Goal: Task Accomplishment & Management: Manage account settings

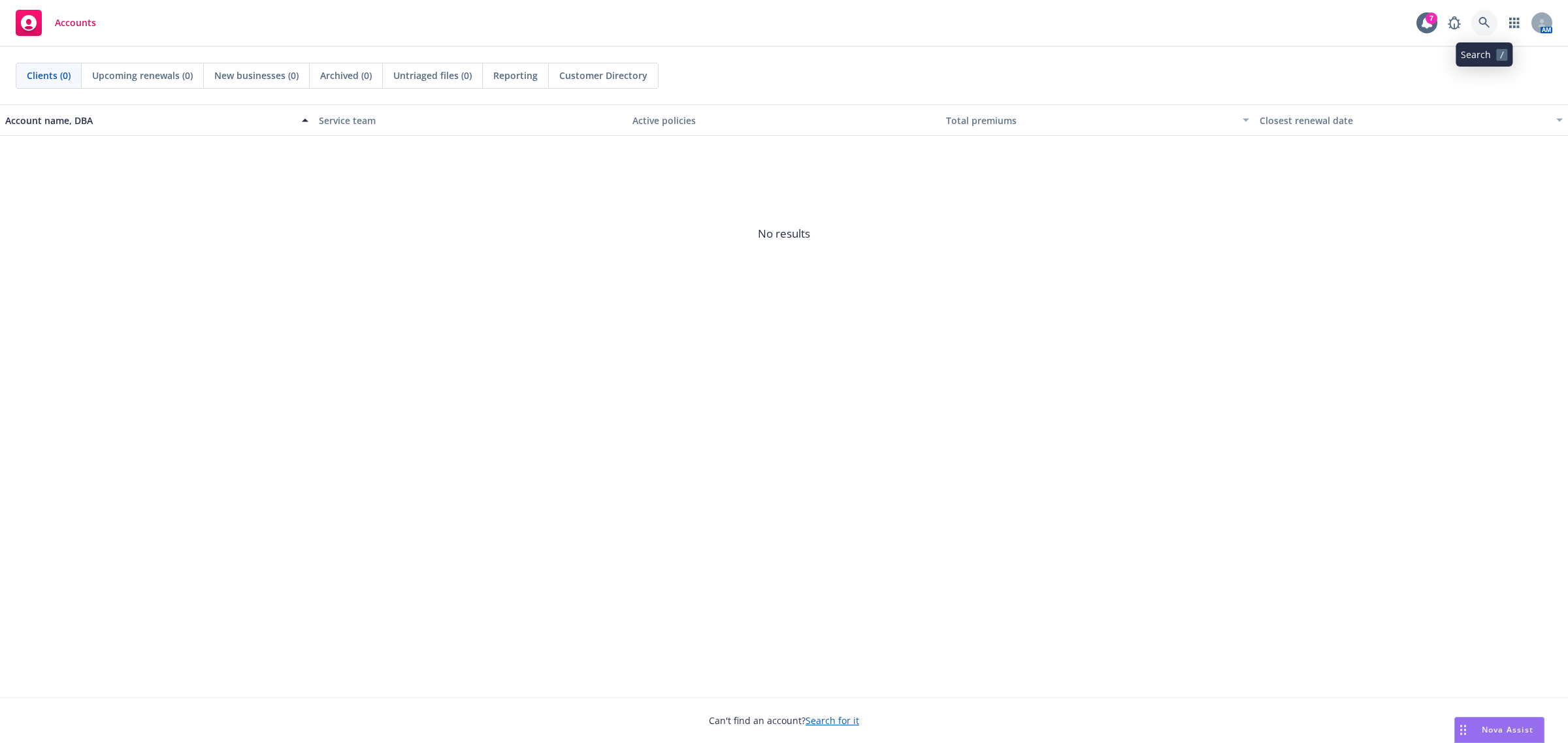
click at [1479, 27] on icon at bounding box center [1484, 23] width 12 height 12
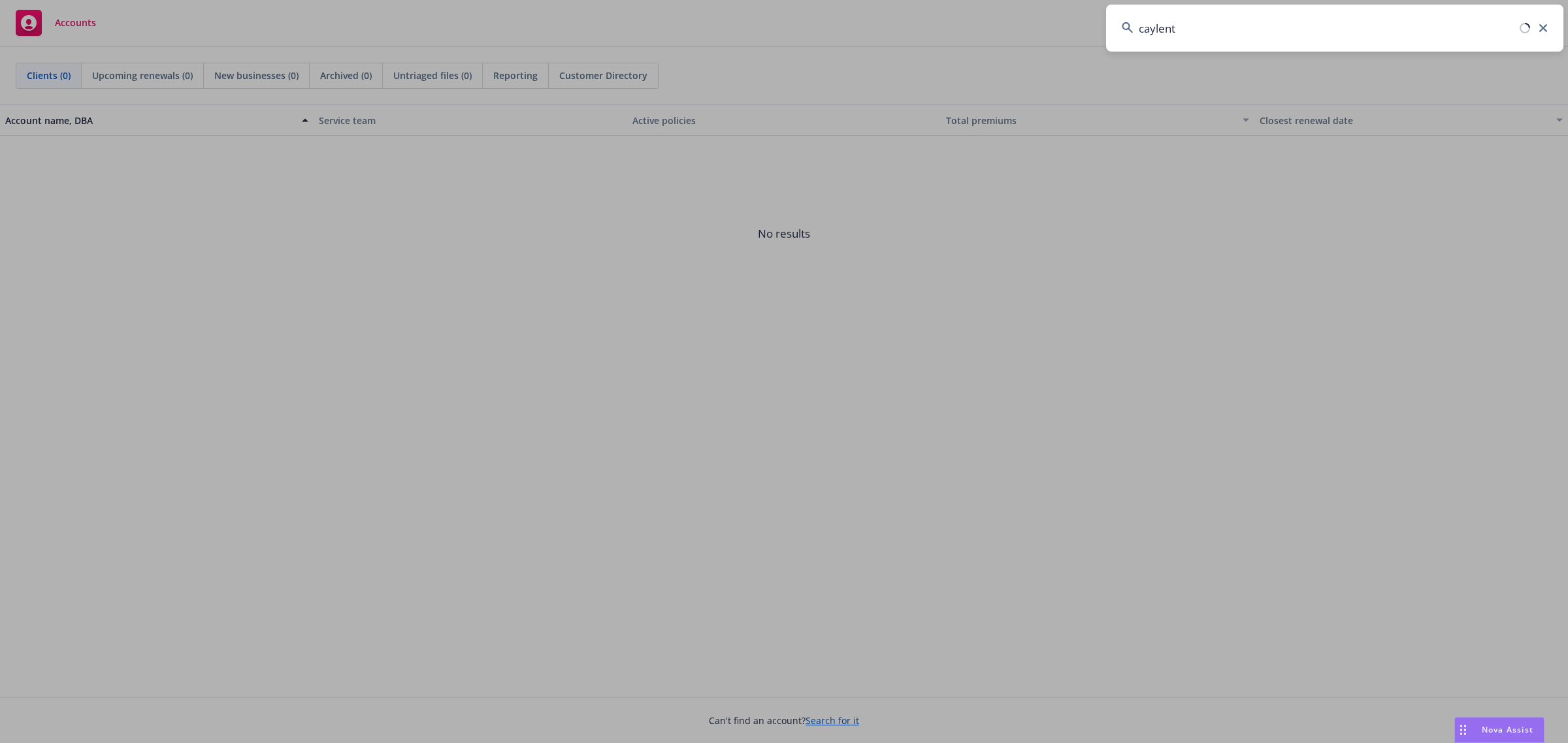
type input "caylent"
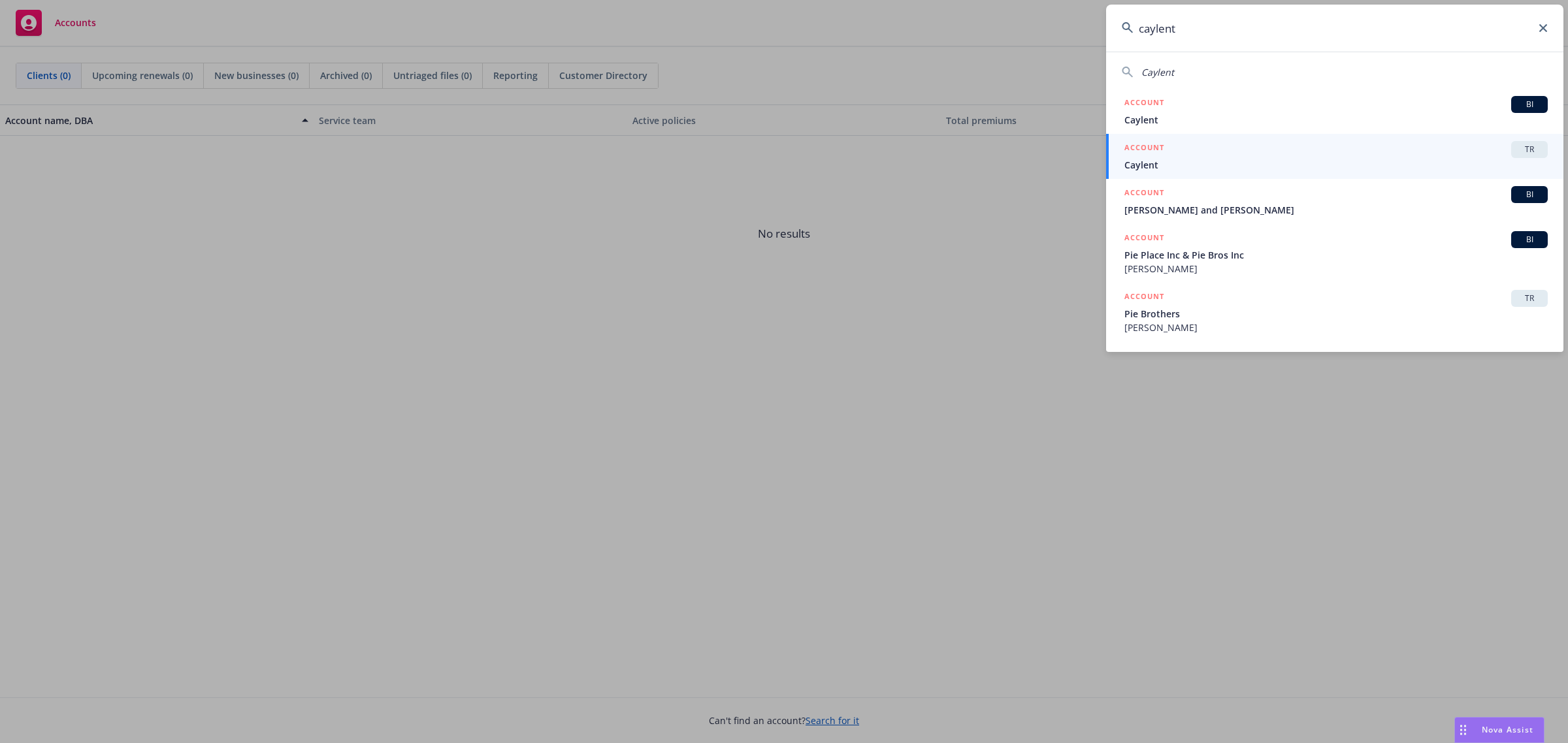
click at [1410, 169] on span "Caylent" at bounding box center [1336, 165] width 424 height 14
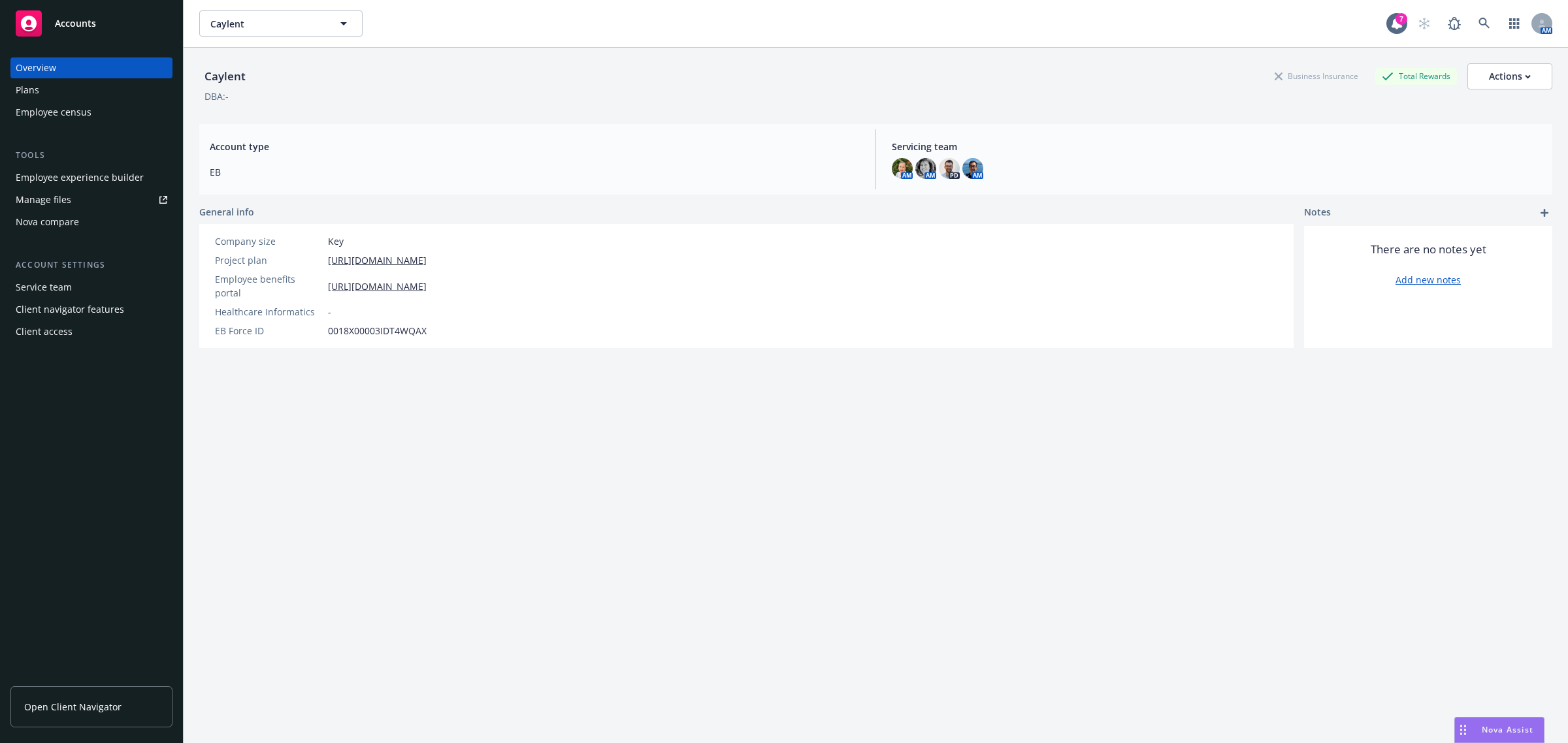
click at [82, 93] on div "Plans" at bounding box center [92, 90] width 152 height 21
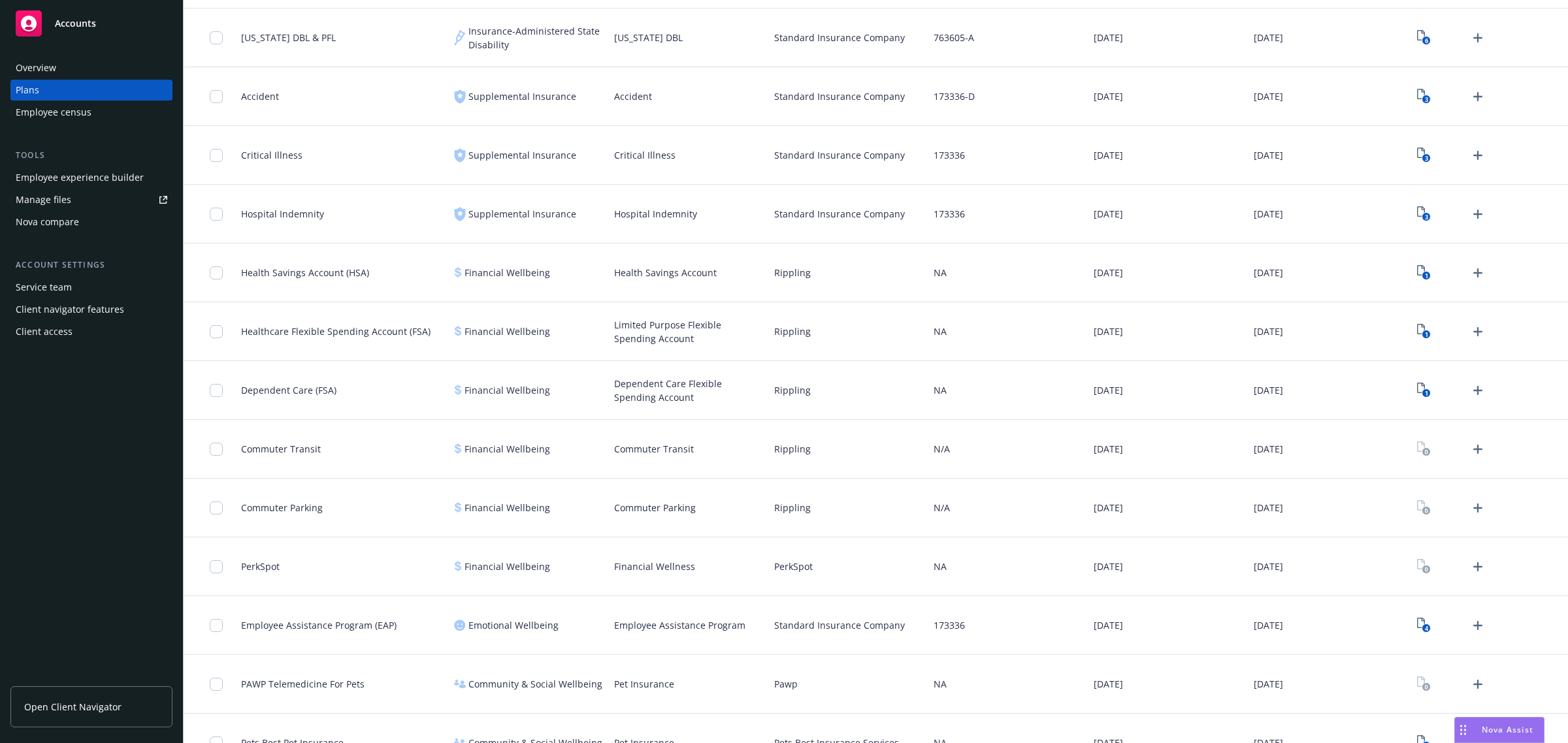
scroll to position [1148, 0]
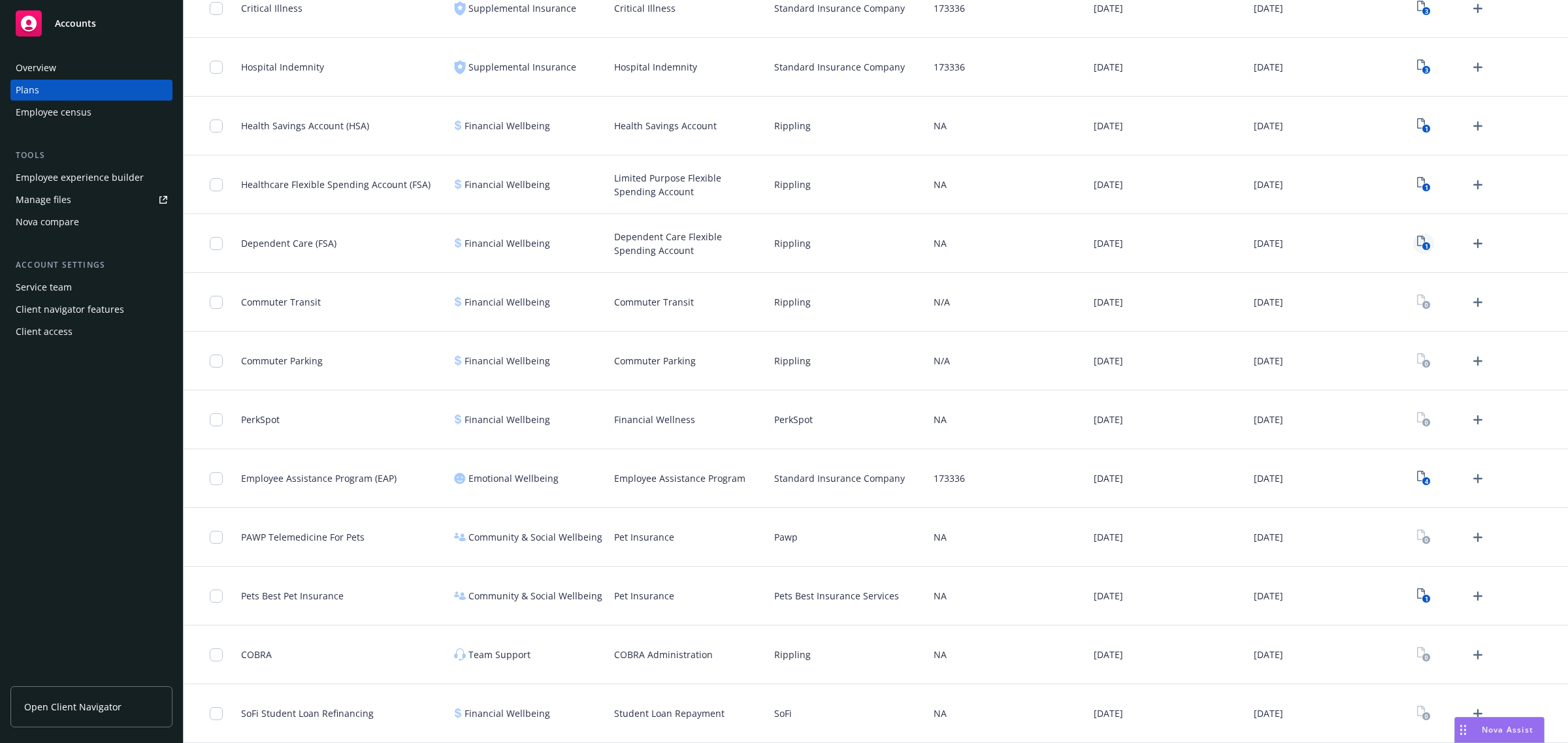
click at [1418, 243] on icon "1" at bounding box center [1424, 243] width 14 height 15
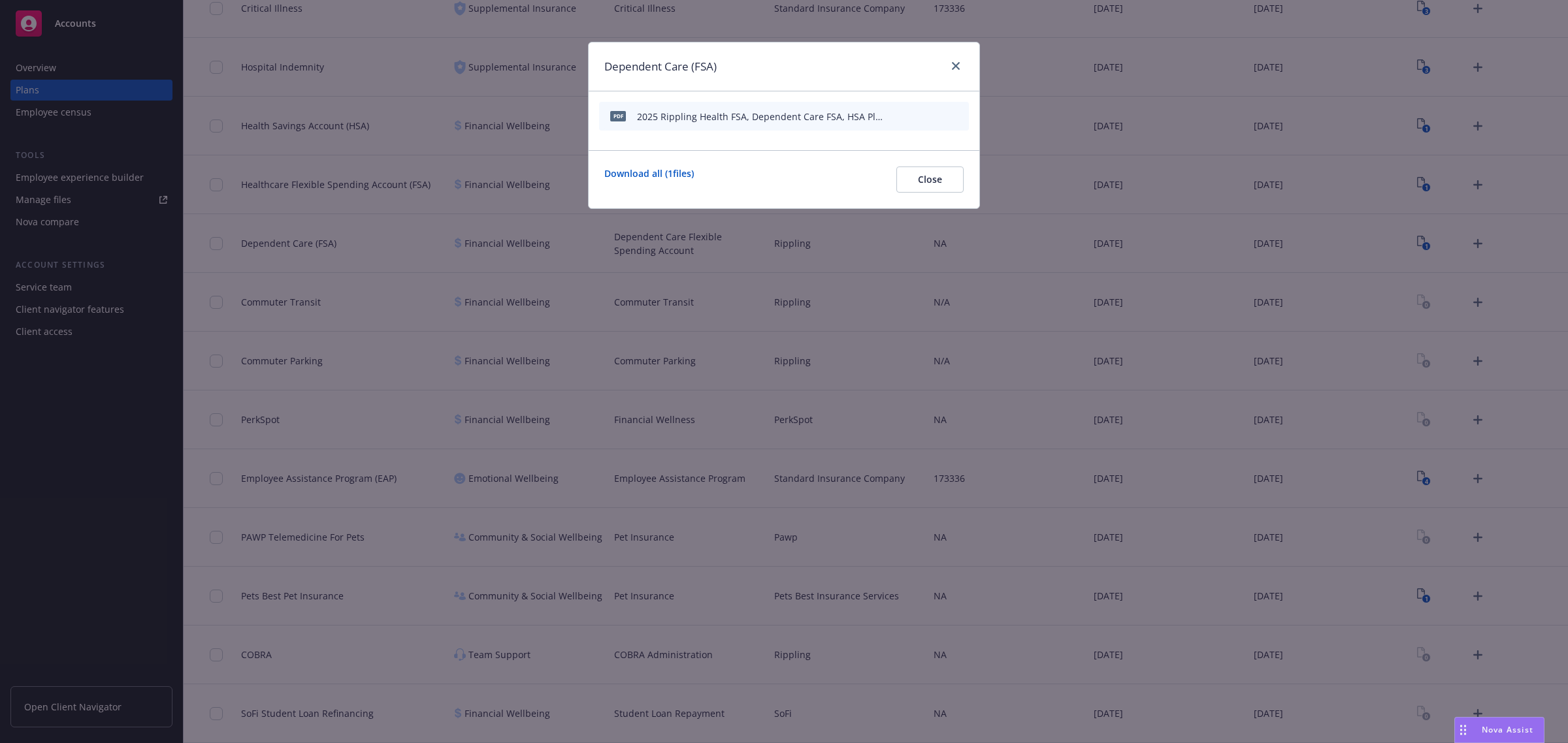
click at [938, 118] on icon "preview file" at bounding box center [936, 115] width 12 height 9
click at [929, 169] on button "Close" at bounding box center [930, 179] width 68 height 26
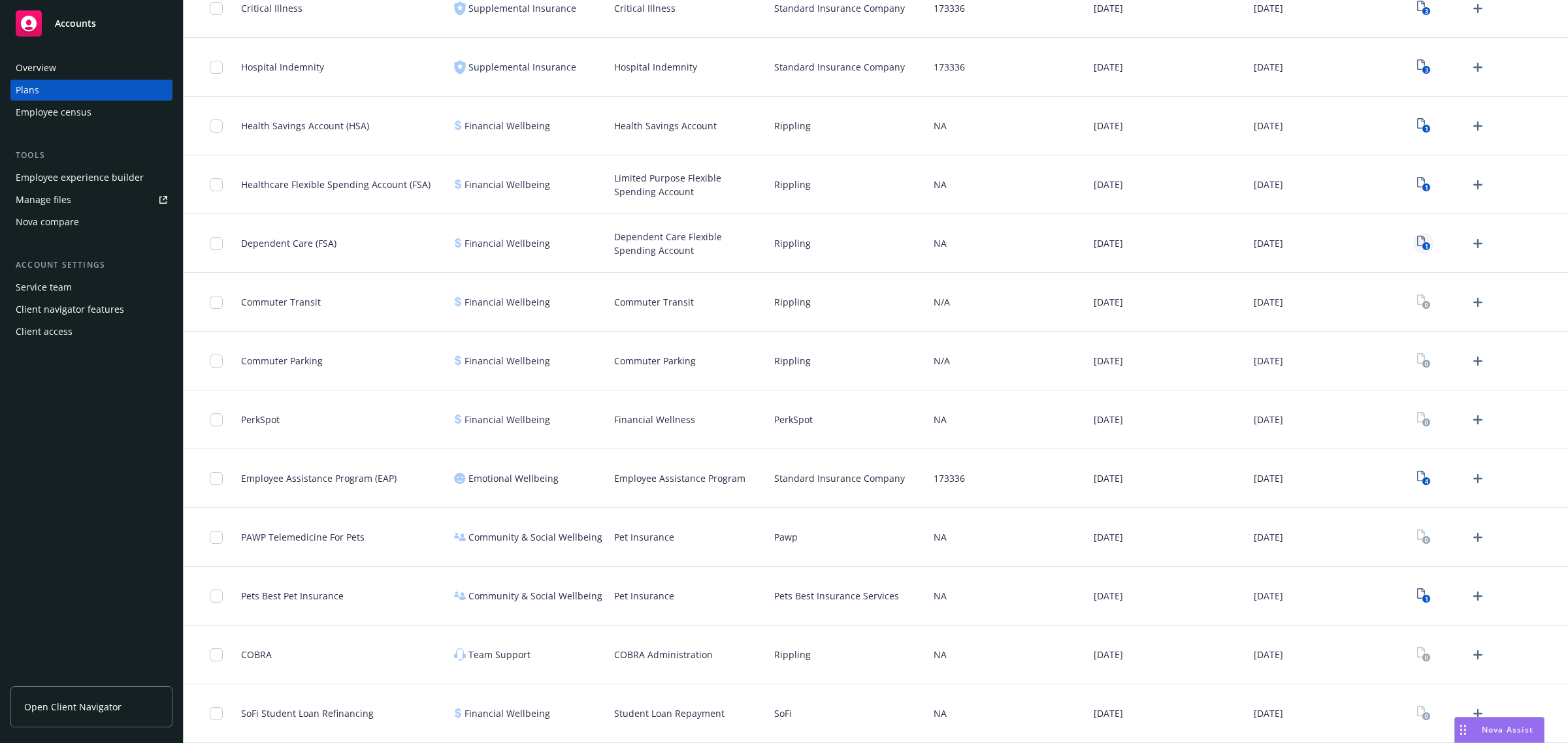
click at [1420, 242] on link "1" at bounding box center [1423, 243] width 21 height 21
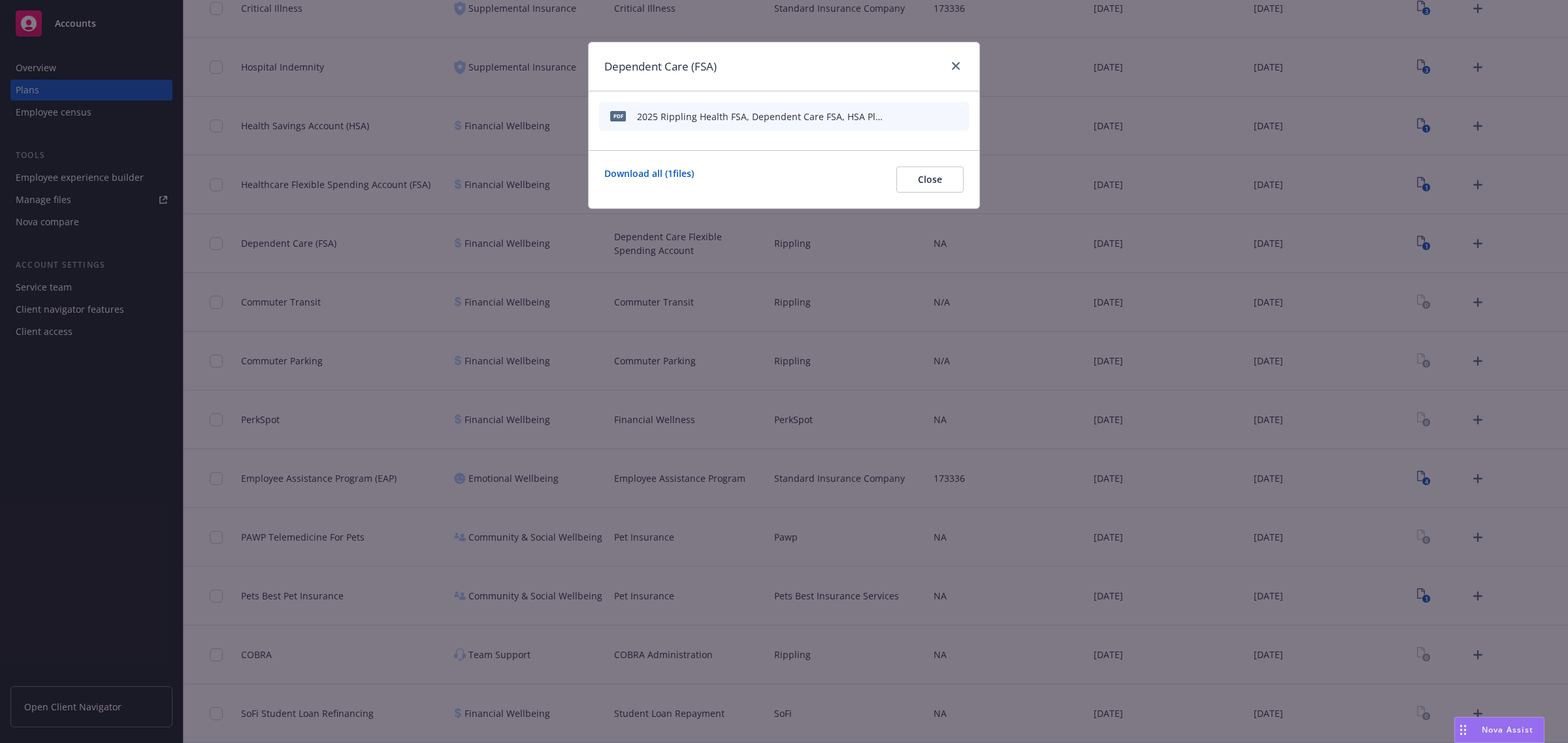
click at [955, 114] on icon "archive file" at bounding box center [957, 115] width 9 height 10
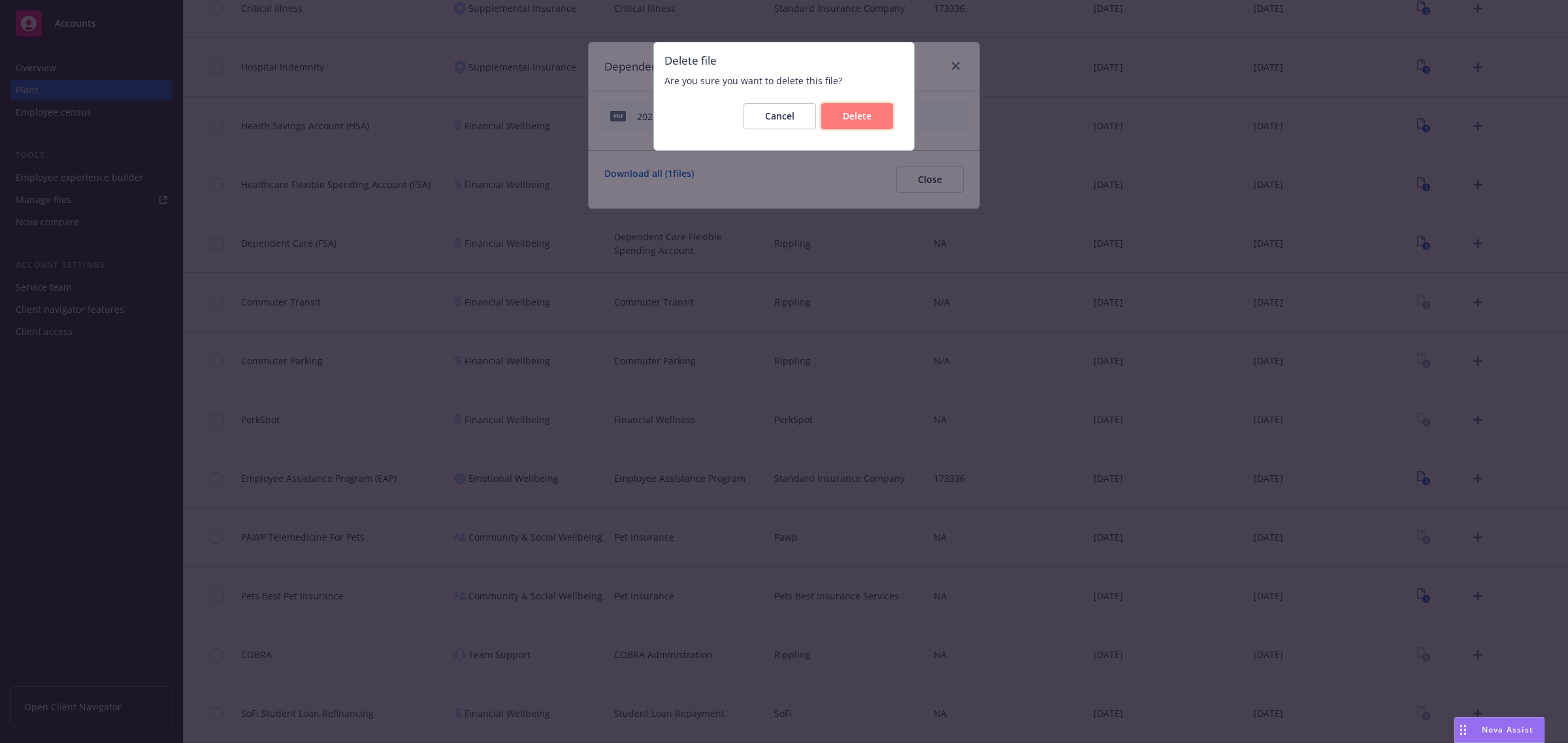
click at [873, 115] on button "Delete" at bounding box center [857, 116] width 72 height 26
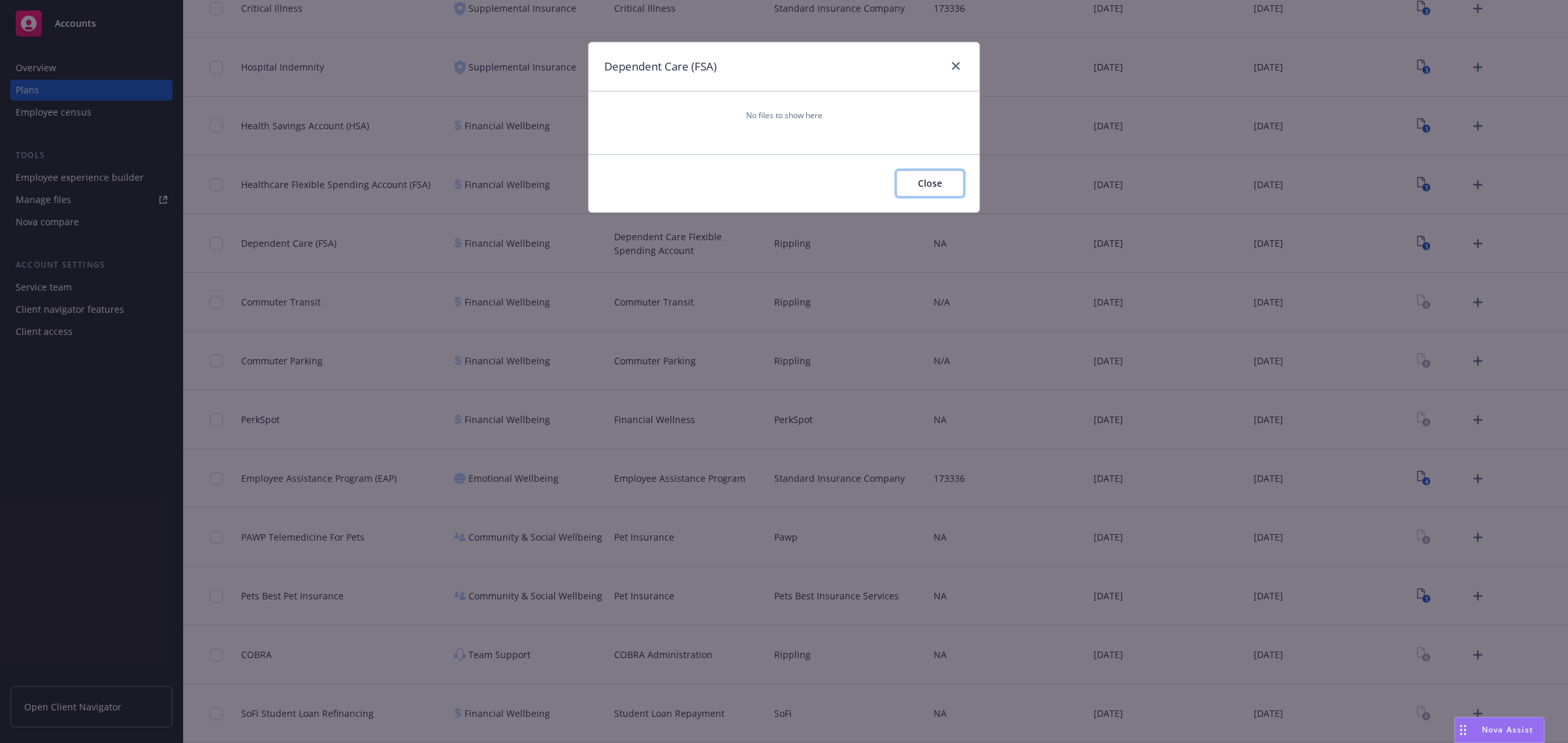
click at [924, 180] on span "Close" at bounding box center [930, 183] width 24 height 12
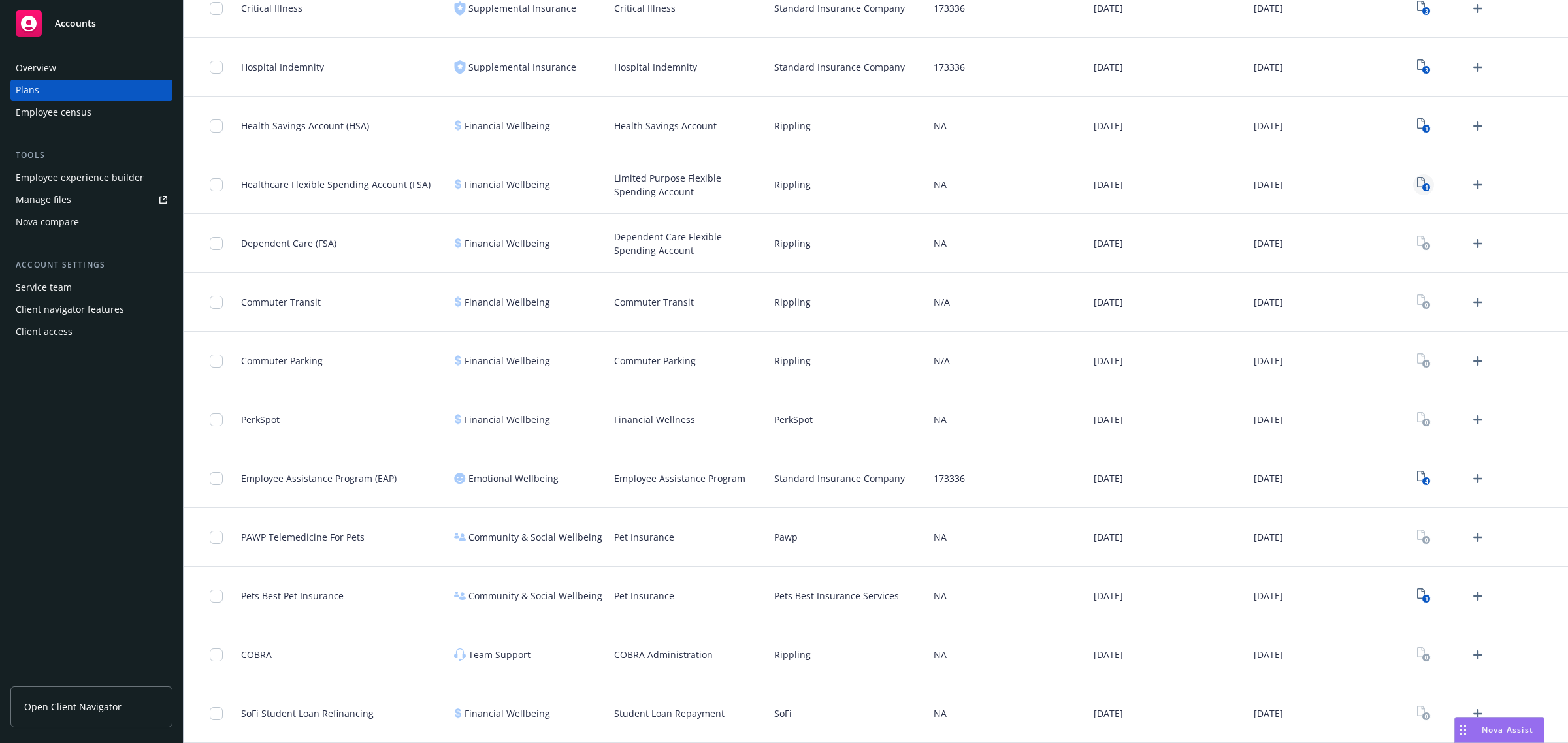
click at [1425, 185] on text "1" at bounding box center [1426, 188] width 3 height 9
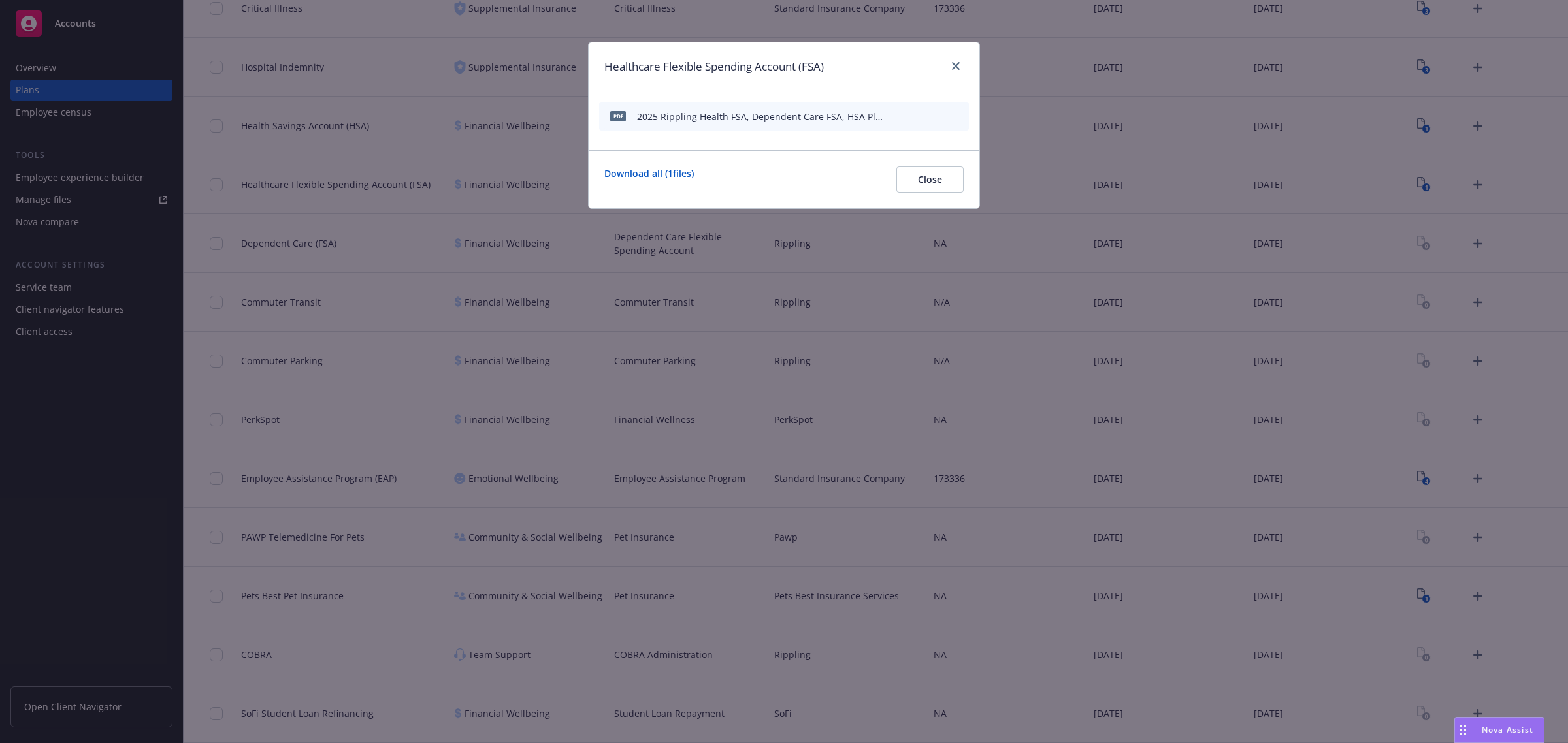
click at [958, 113] on icon "archive file" at bounding box center [957, 115] width 9 height 10
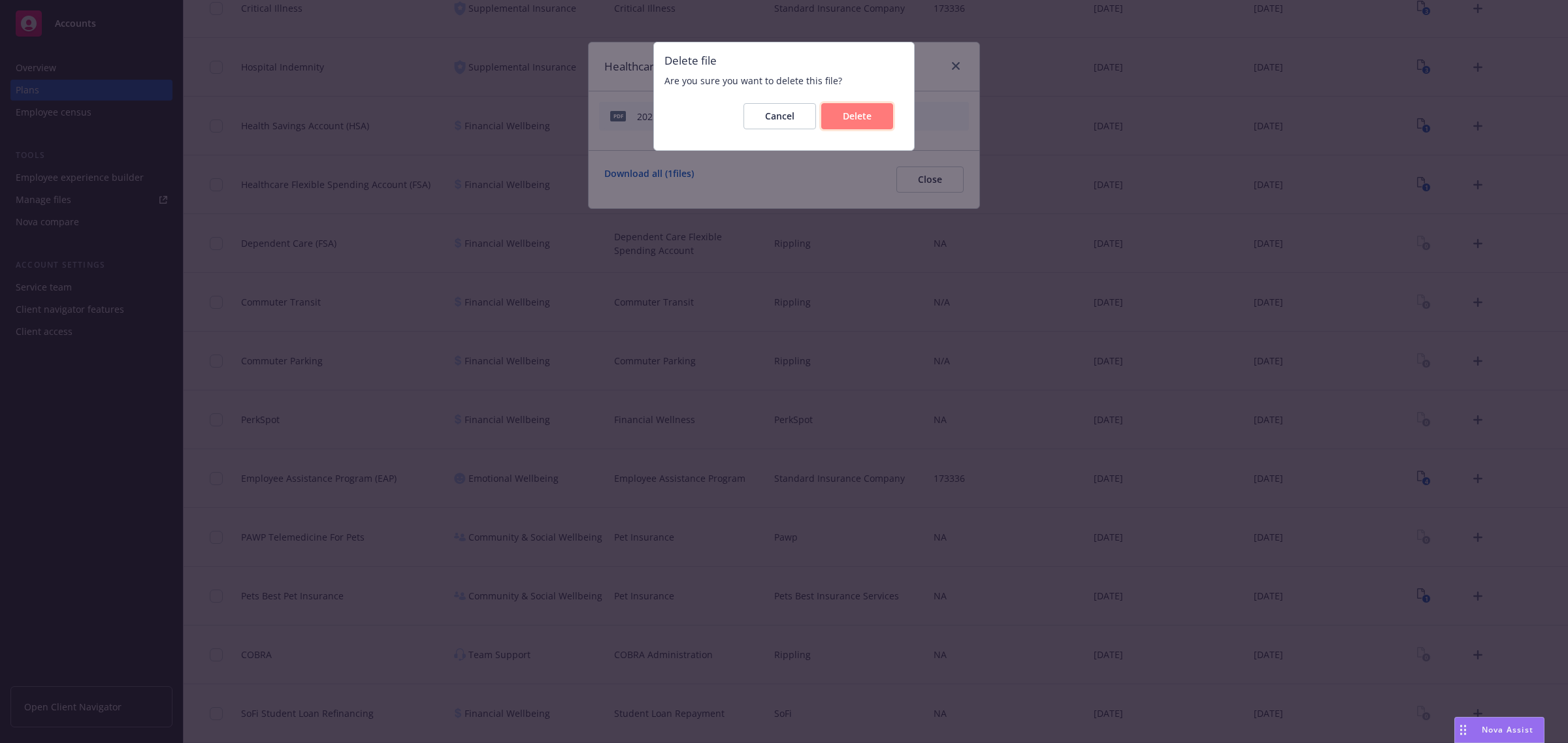
click at [853, 115] on span "Delete" at bounding box center [857, 115] width 29 height 12
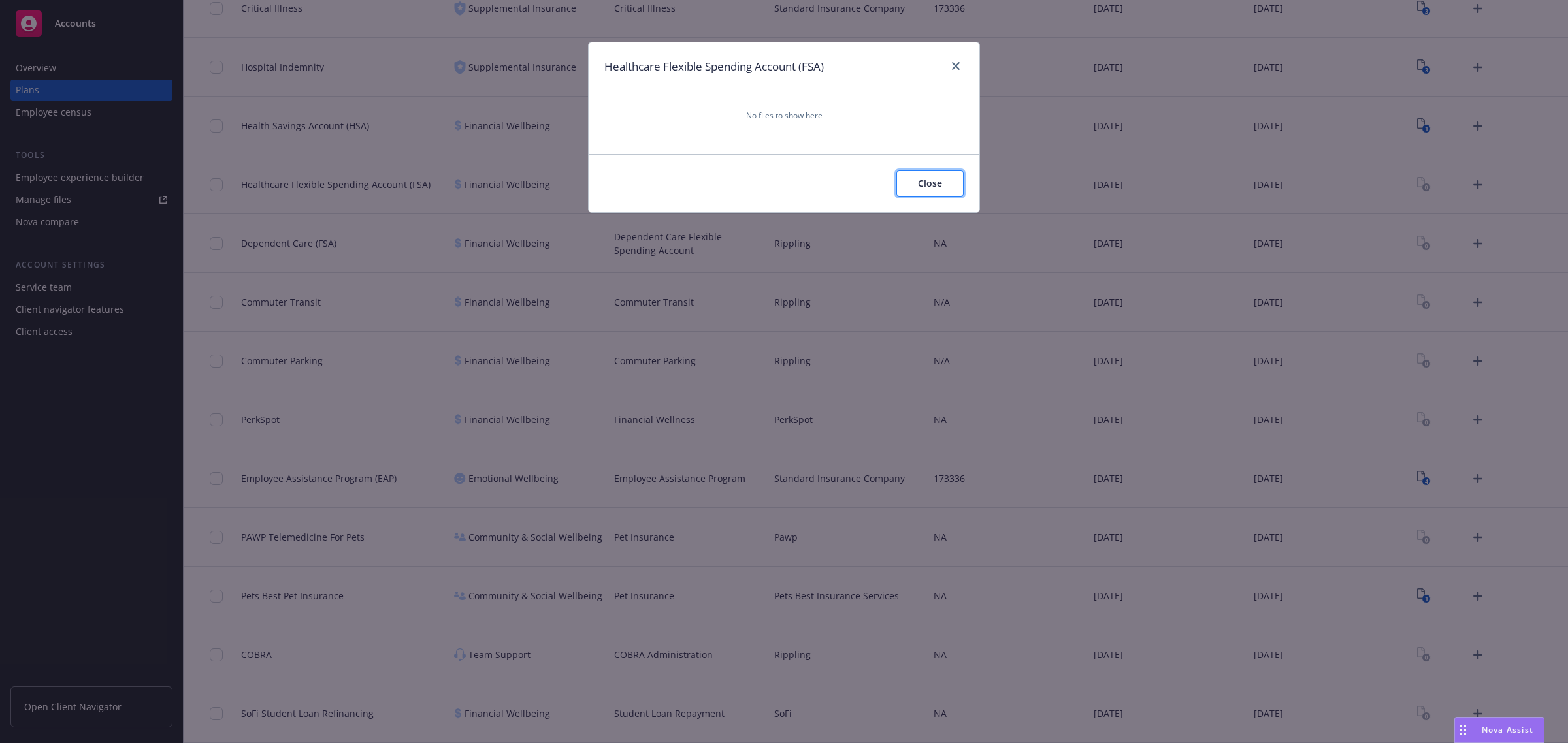
click at [933, 190] on button "Close" at bounding box center [930, 184] width 68 height 26
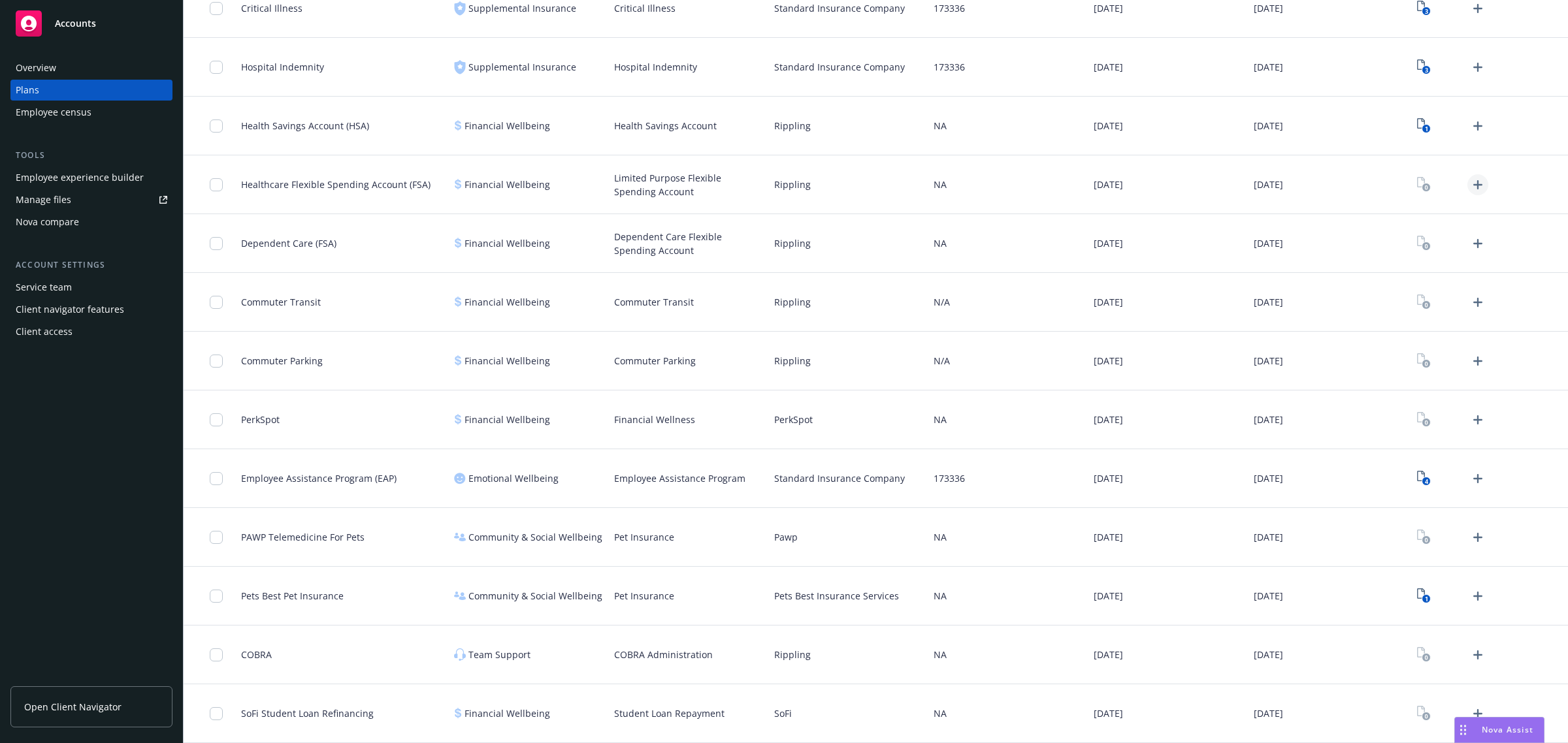
click at [1470, 188] on icon "Upload Plan Documents" at bounding box center [1478, 185] width 16 height 16
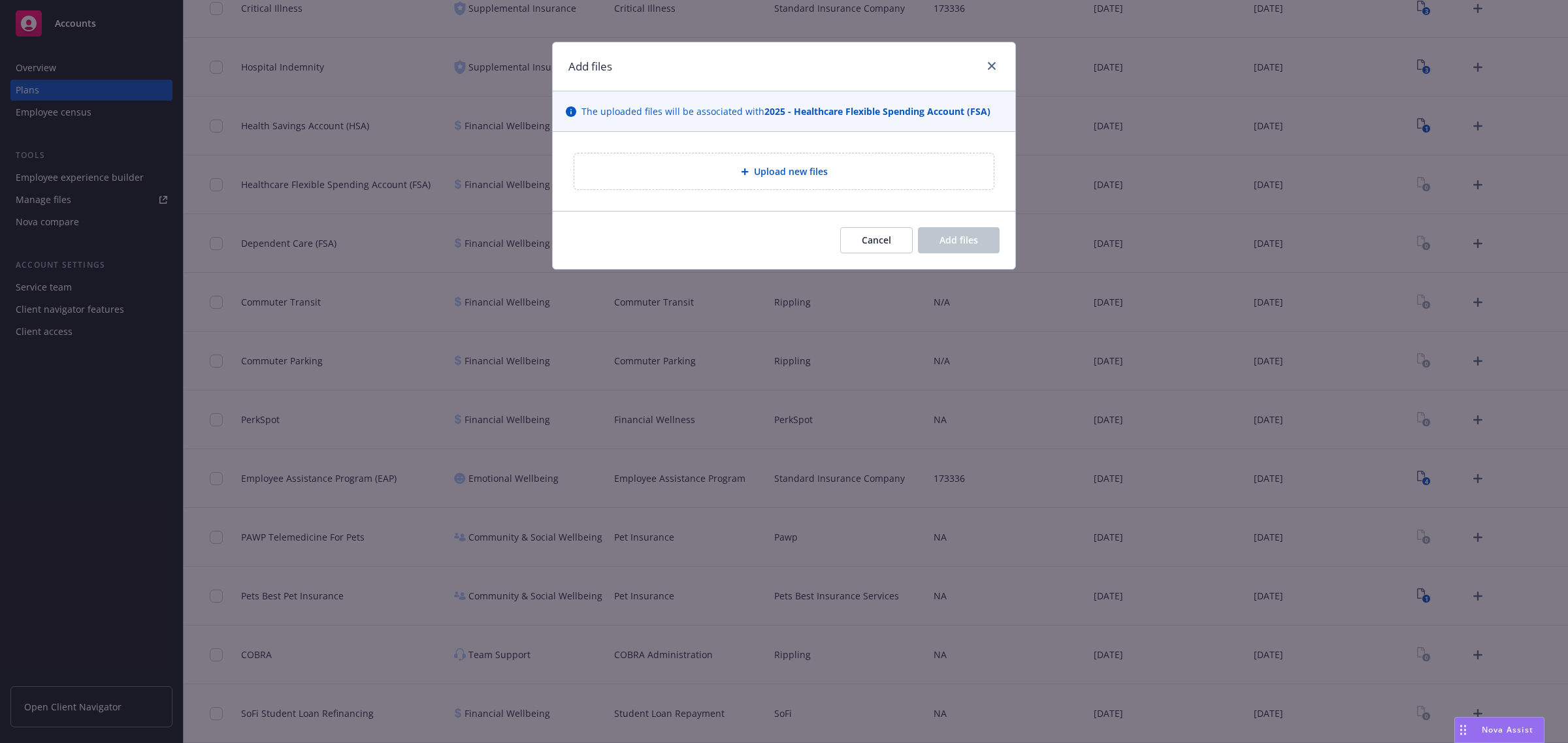
click at [837, 161] on div "Upload new files" at bounding box center [784, 171] width 419 height 36
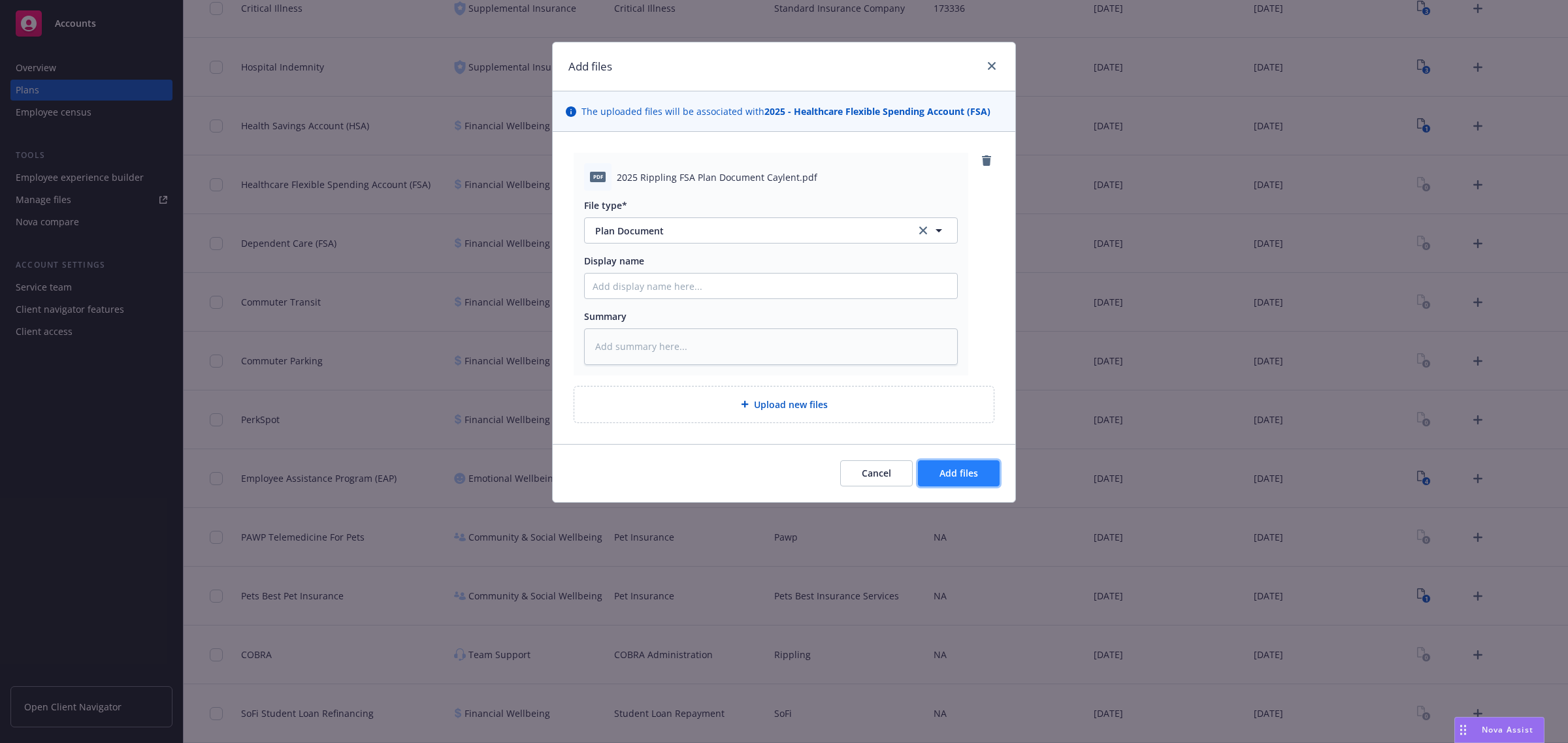
click at [942, 469] on span "Add files" at bounding box center [958, 473] width 39 height 12
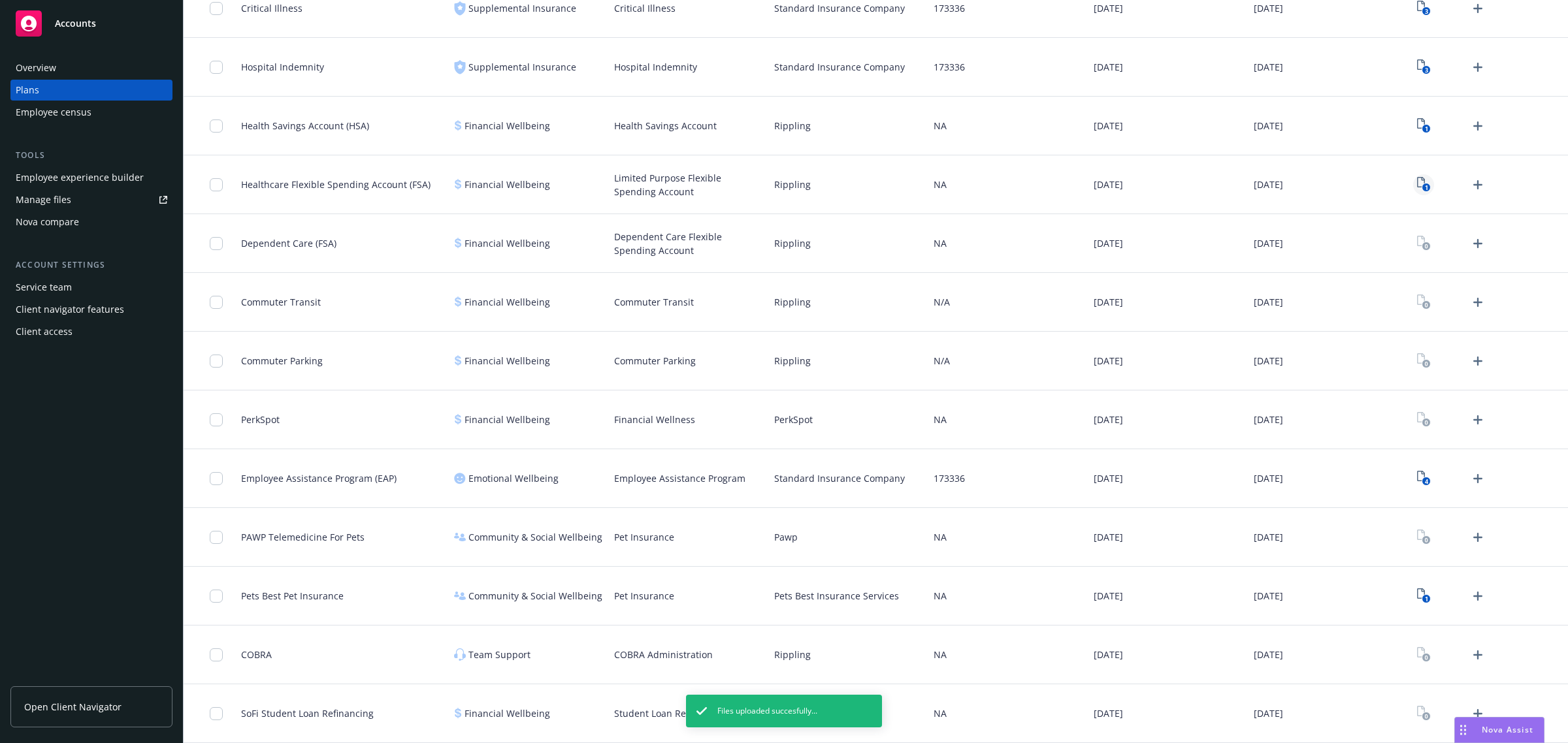
click at [1418, 181] on icon "1" at bounding box center [1424, 184] width 14 height 15
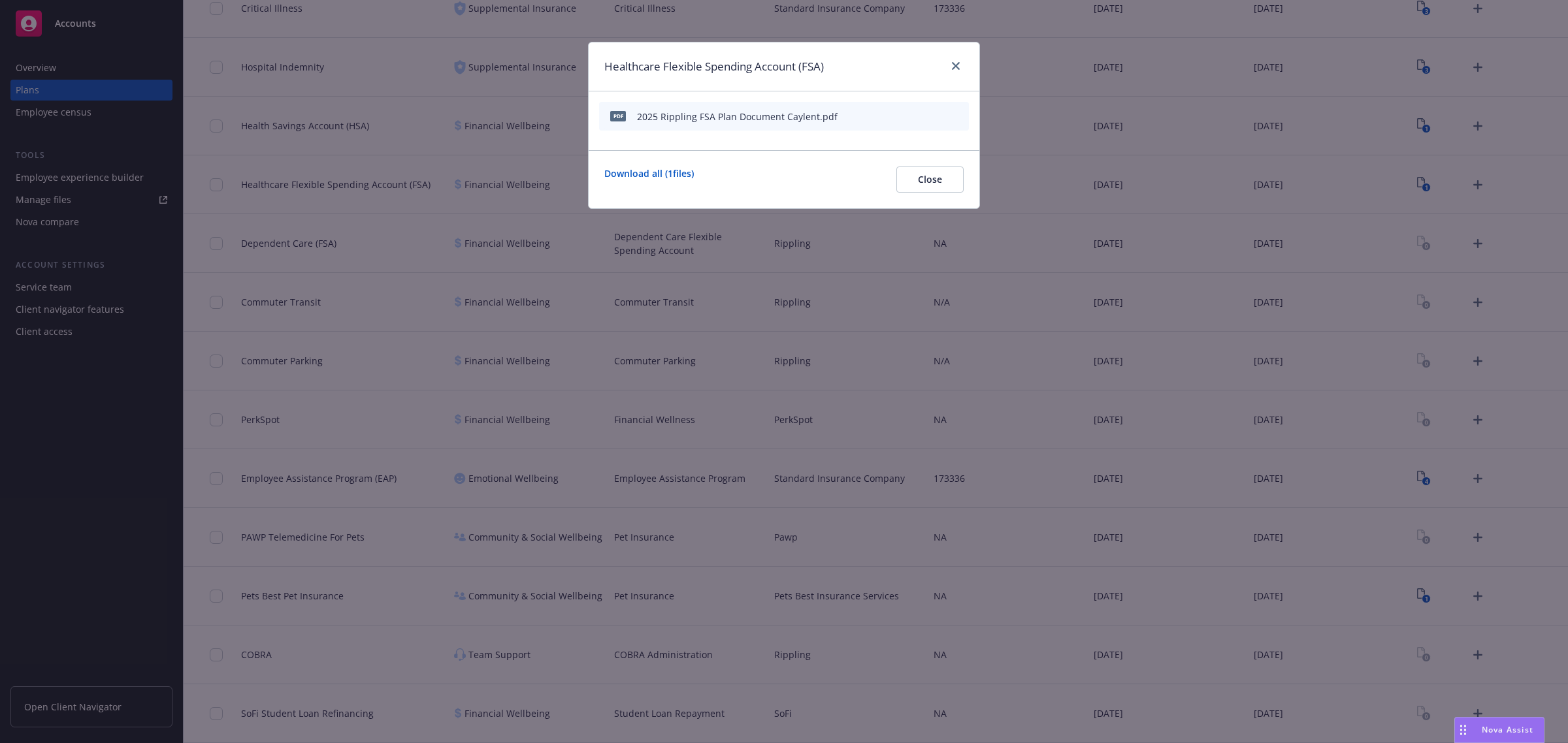
click at [958, 110] on icon "archive file" at bounding box center [957, 115] width 9 height 10
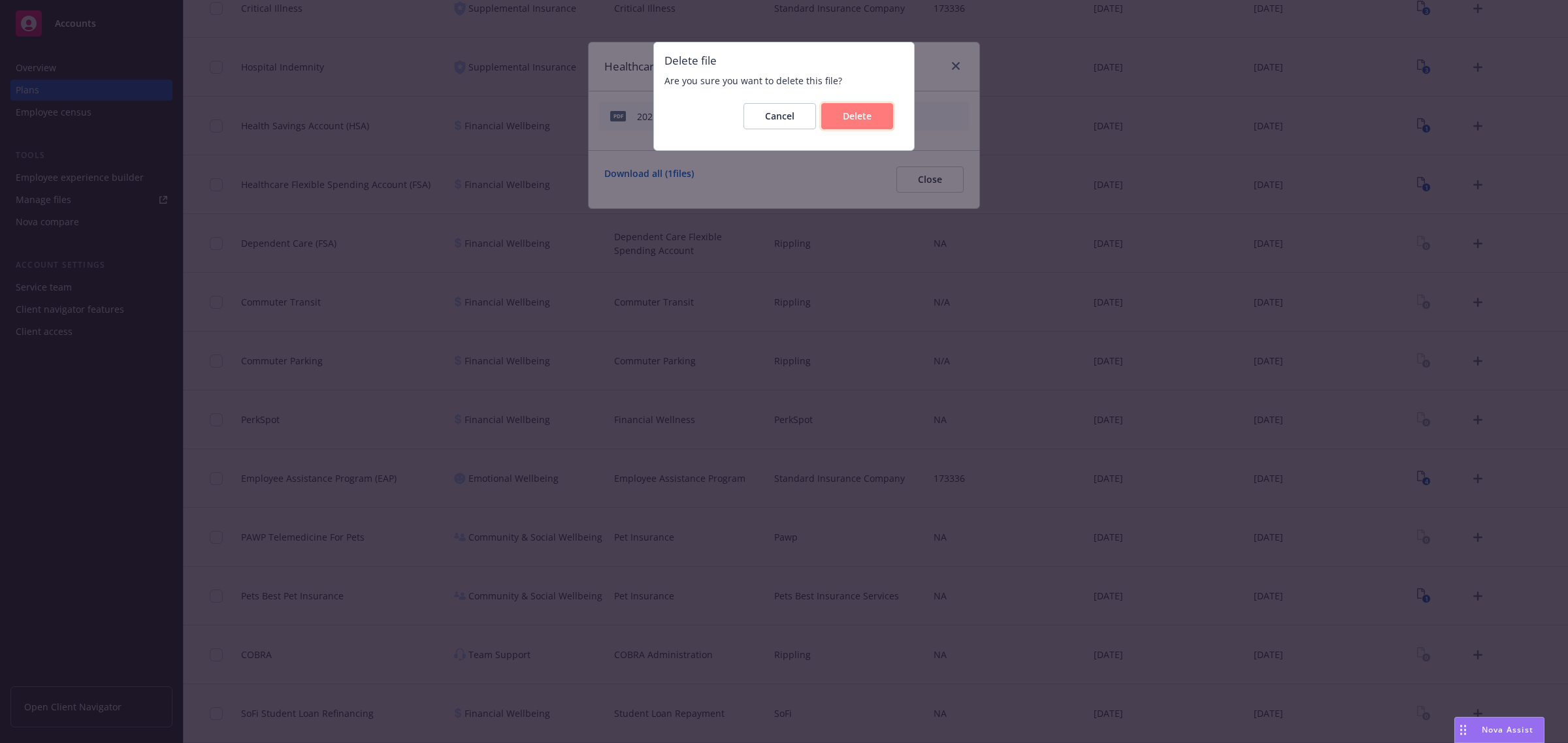
click at [866, 113] on span "Delete" at bounding box center [857, 115] width 29 height 12
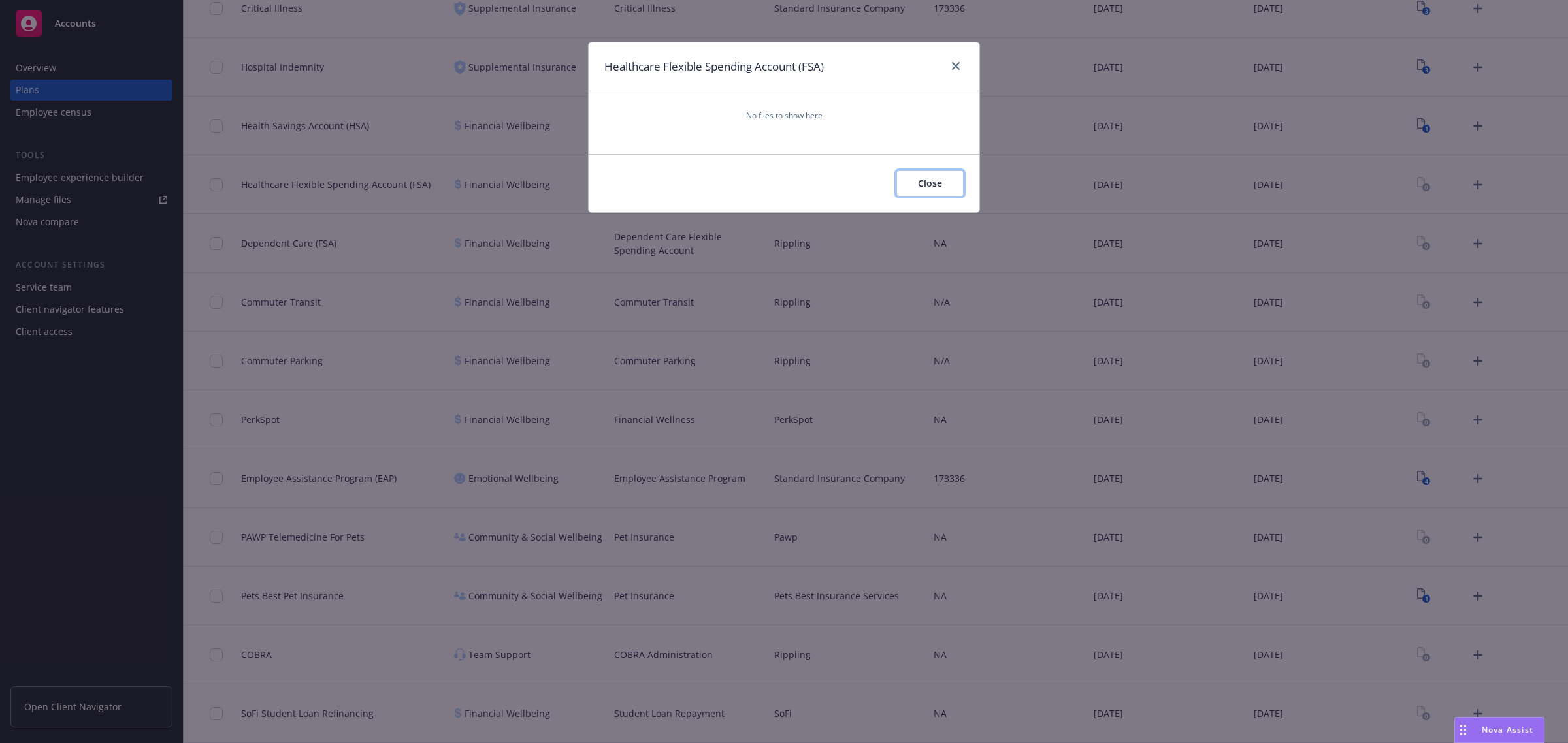
click at [954, 187] on button "Close" at bounding box center [930, 184] width 68 height 26
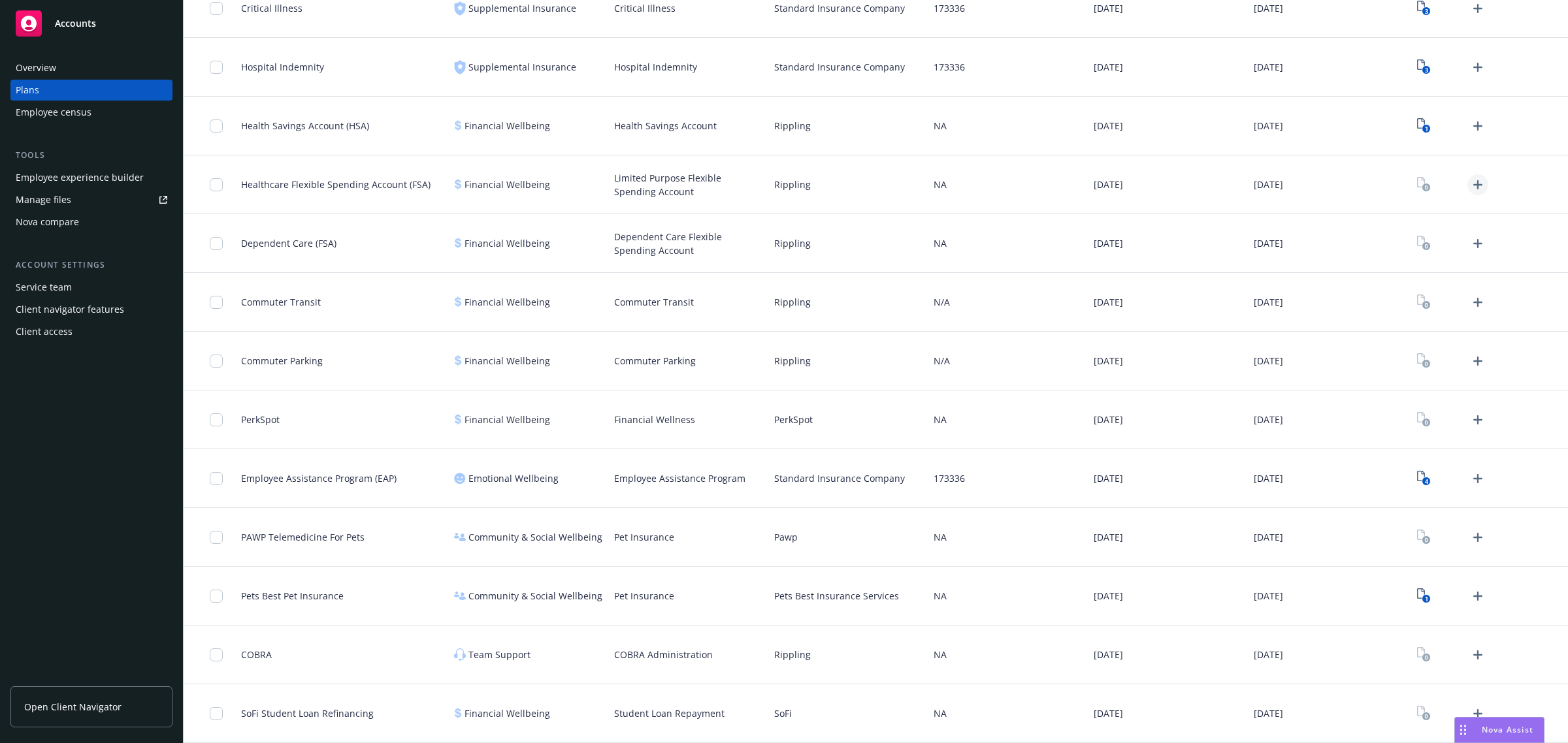
click at [1474, 185] on icon "Upload Plan Documents" at bounding box center [1478, 184] width 9 height 9
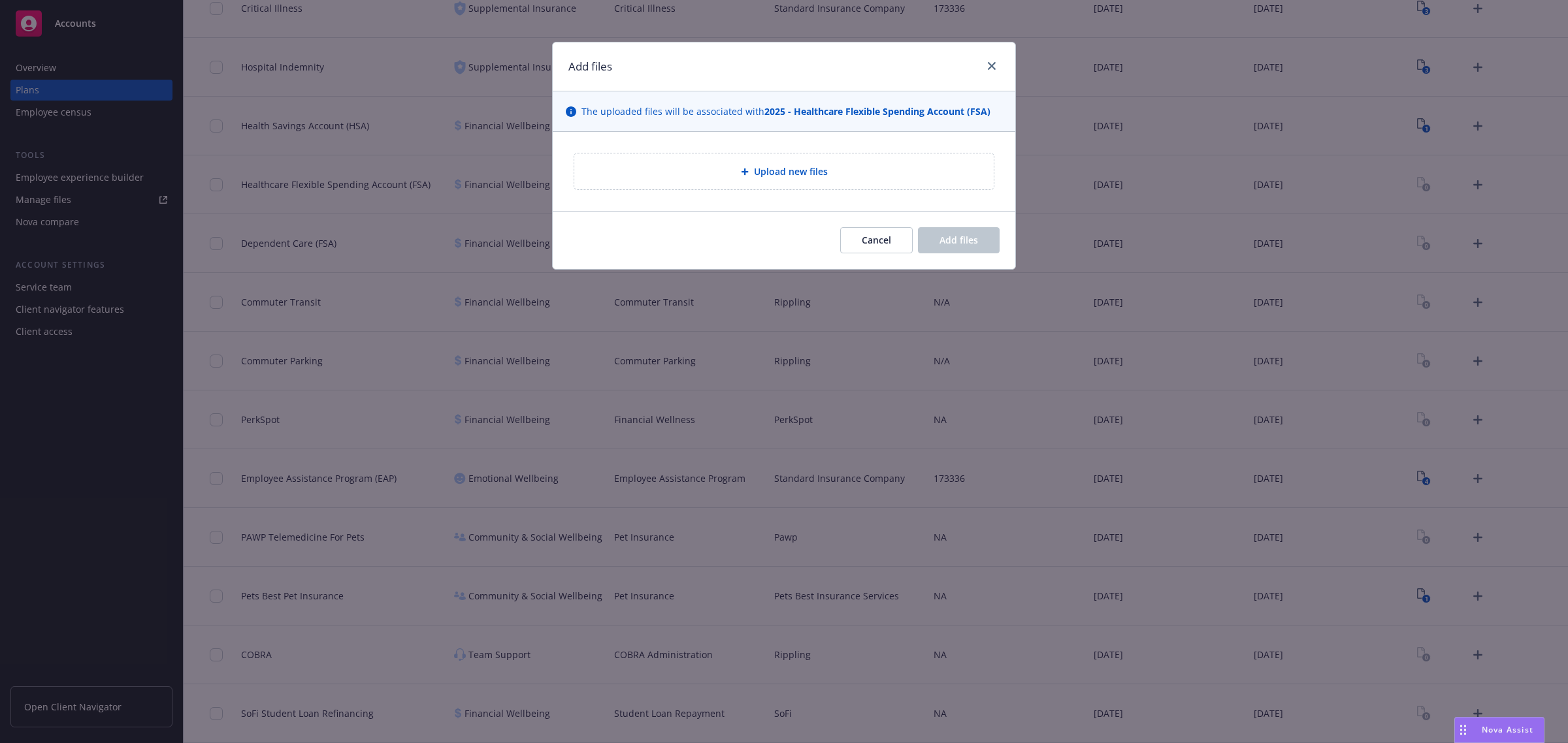
click at [701, 157] on div "Upload new files" at bounding box center [784, 171] width 419 height 36
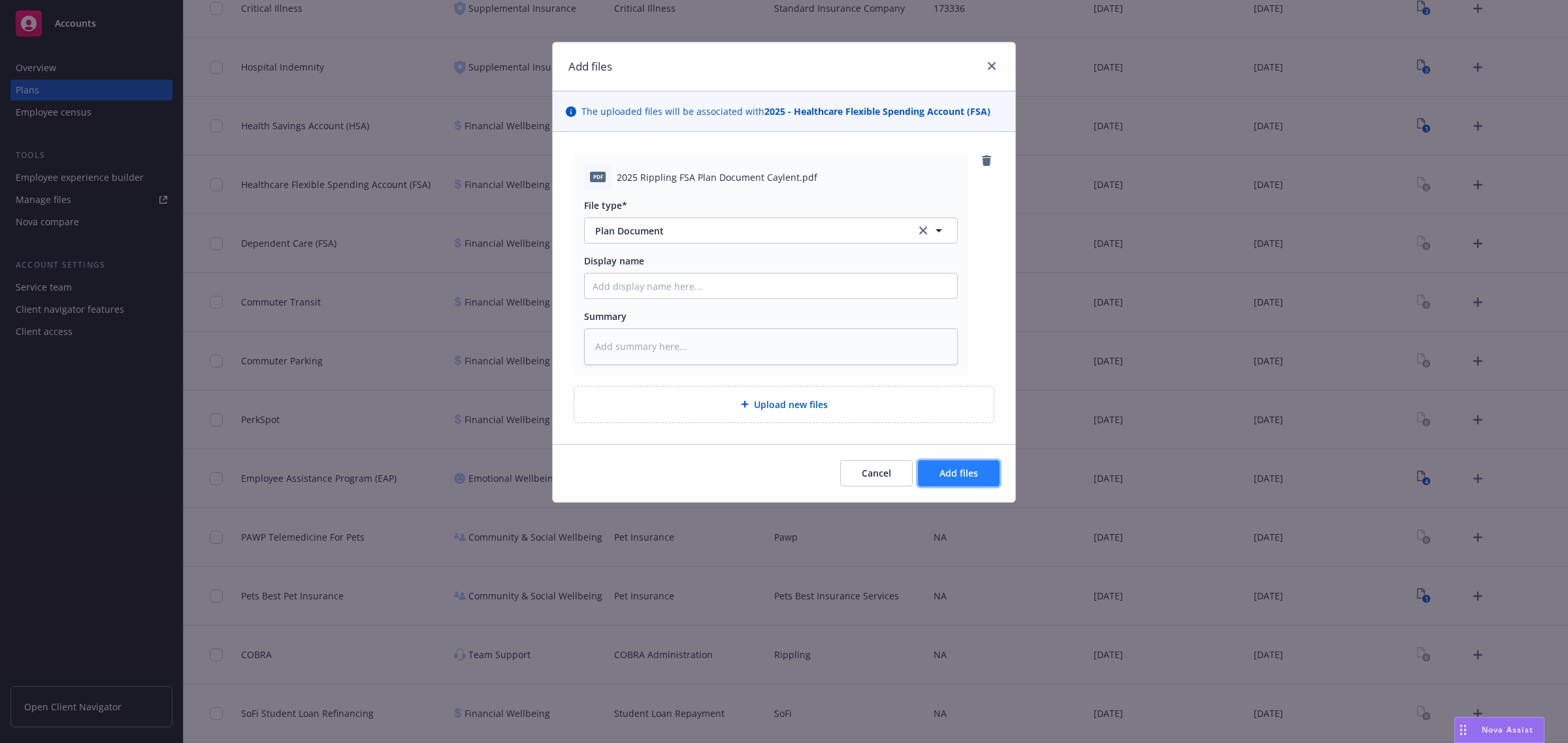
click at [948, 464] on button "Add files" at bounding box center [959, 474] width 81 height 26
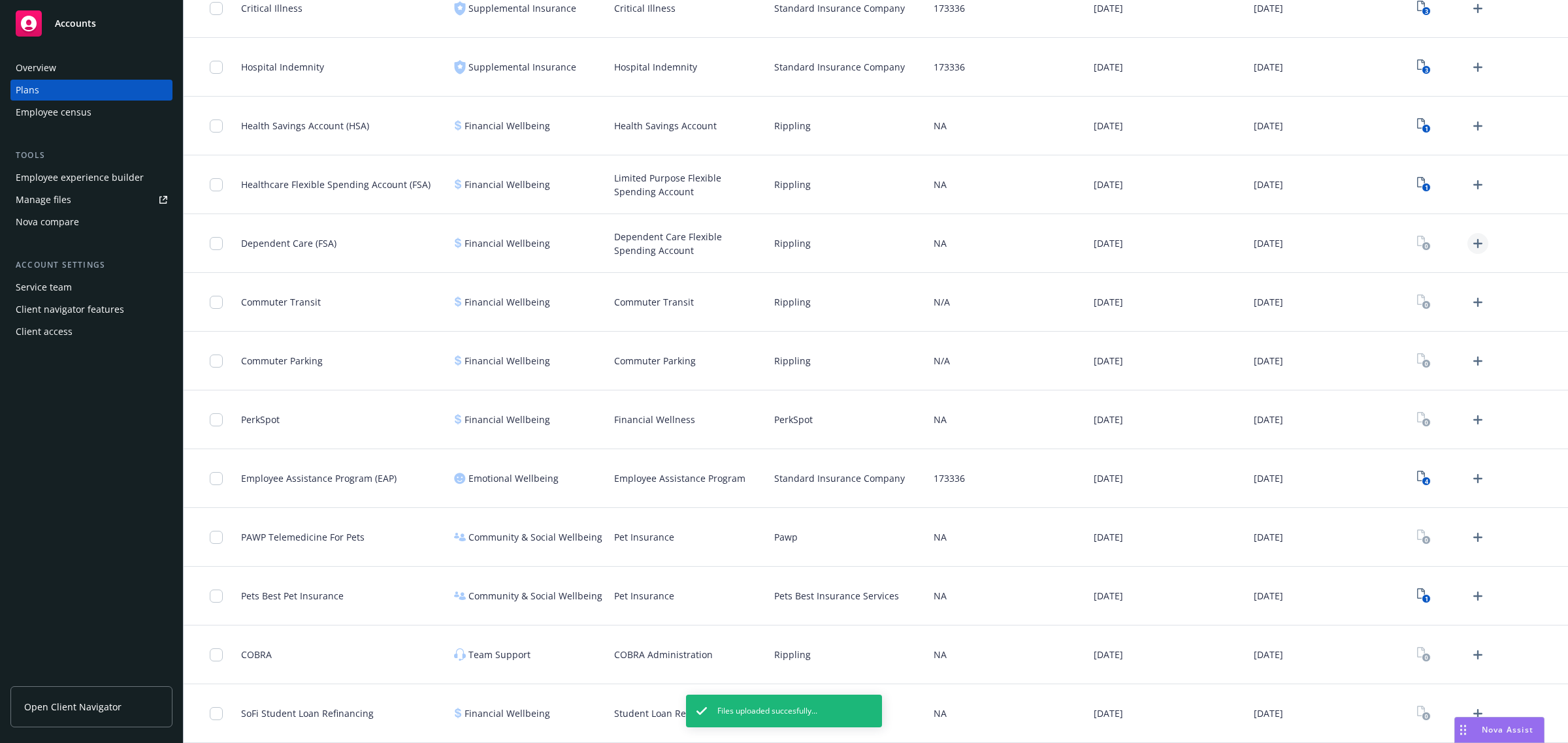
click at [1470, 242] on icon "Upload Plan Documents" at bounding box center [1478, 244] width 16 height 16
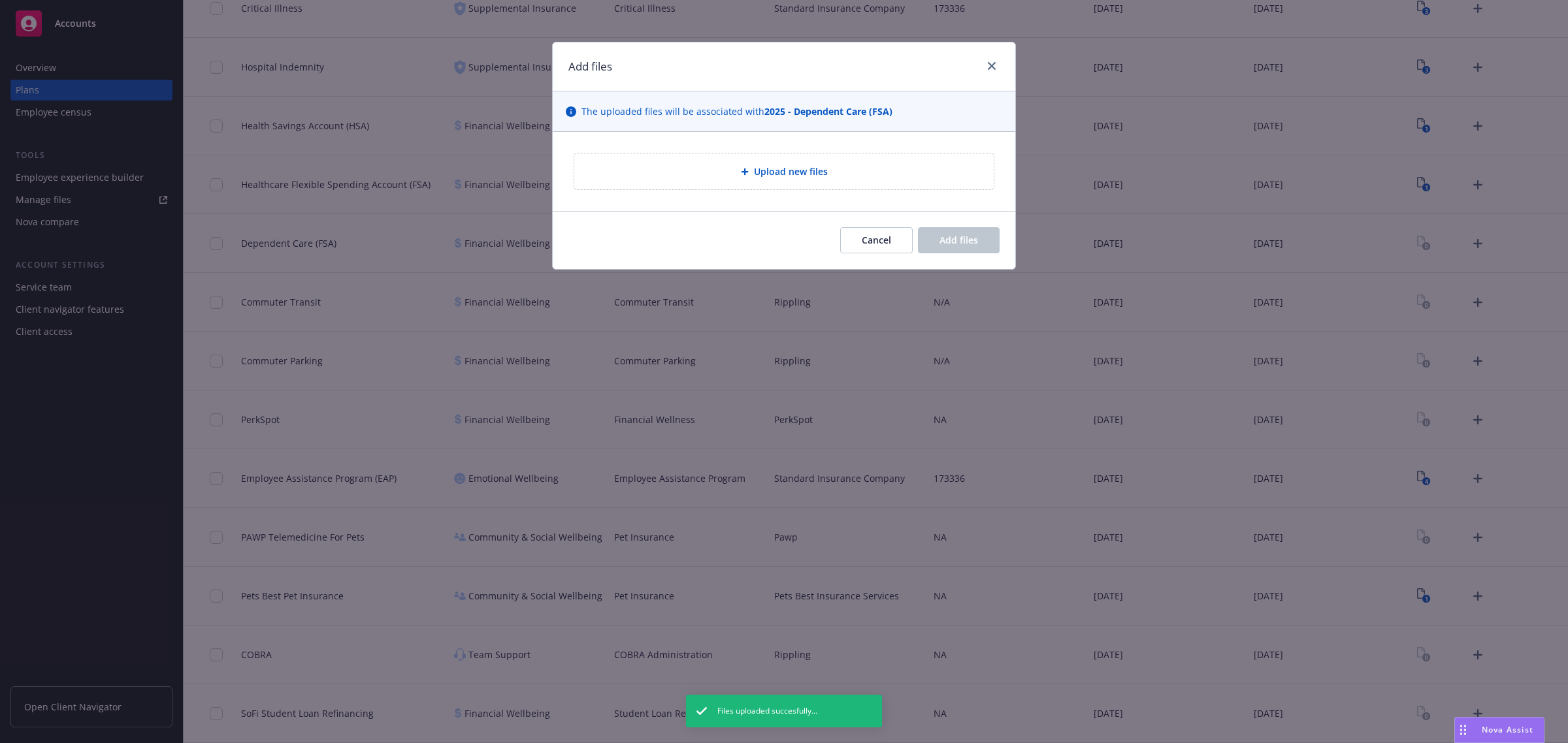
click at [811, 179] on div "Upload new files" at bounding box center [784, 171] width 399 height 15
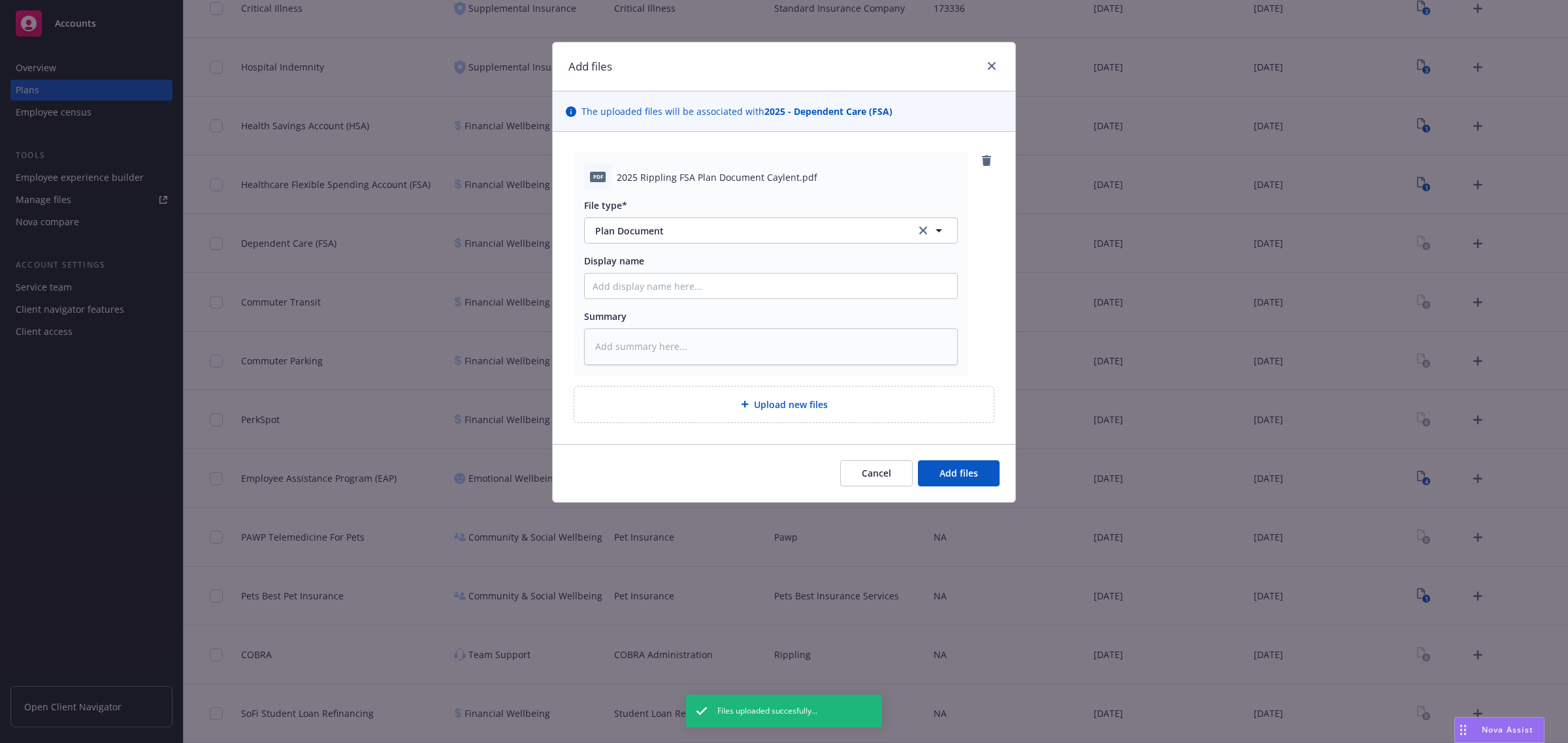
click at [959, 455] on div "Cancel Add files" at bounding box center [784, 474] width 463 height 58
click at [967, 474] on span "Add files" at bounding box center [958, 473] width 39 height 12
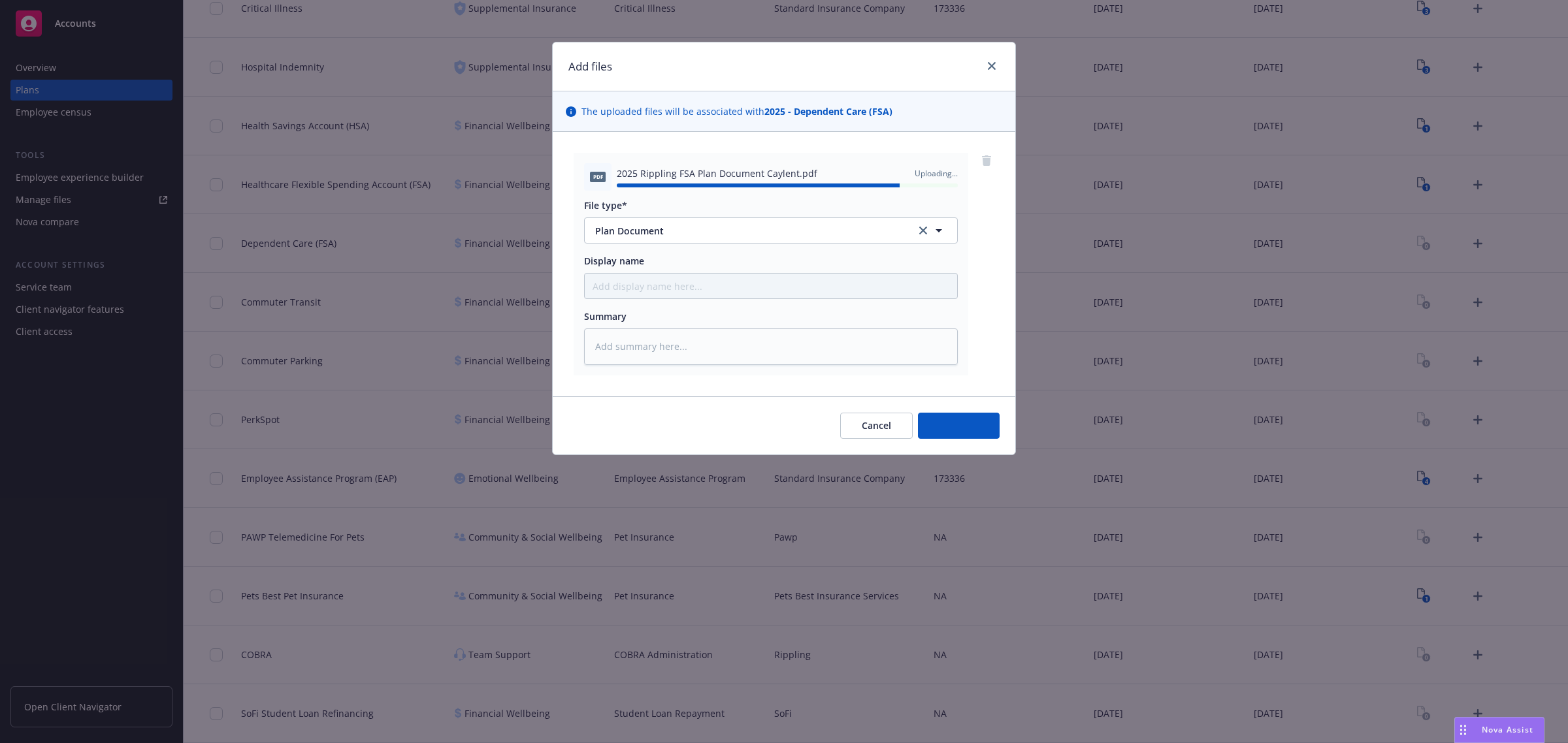
type textarea "x"
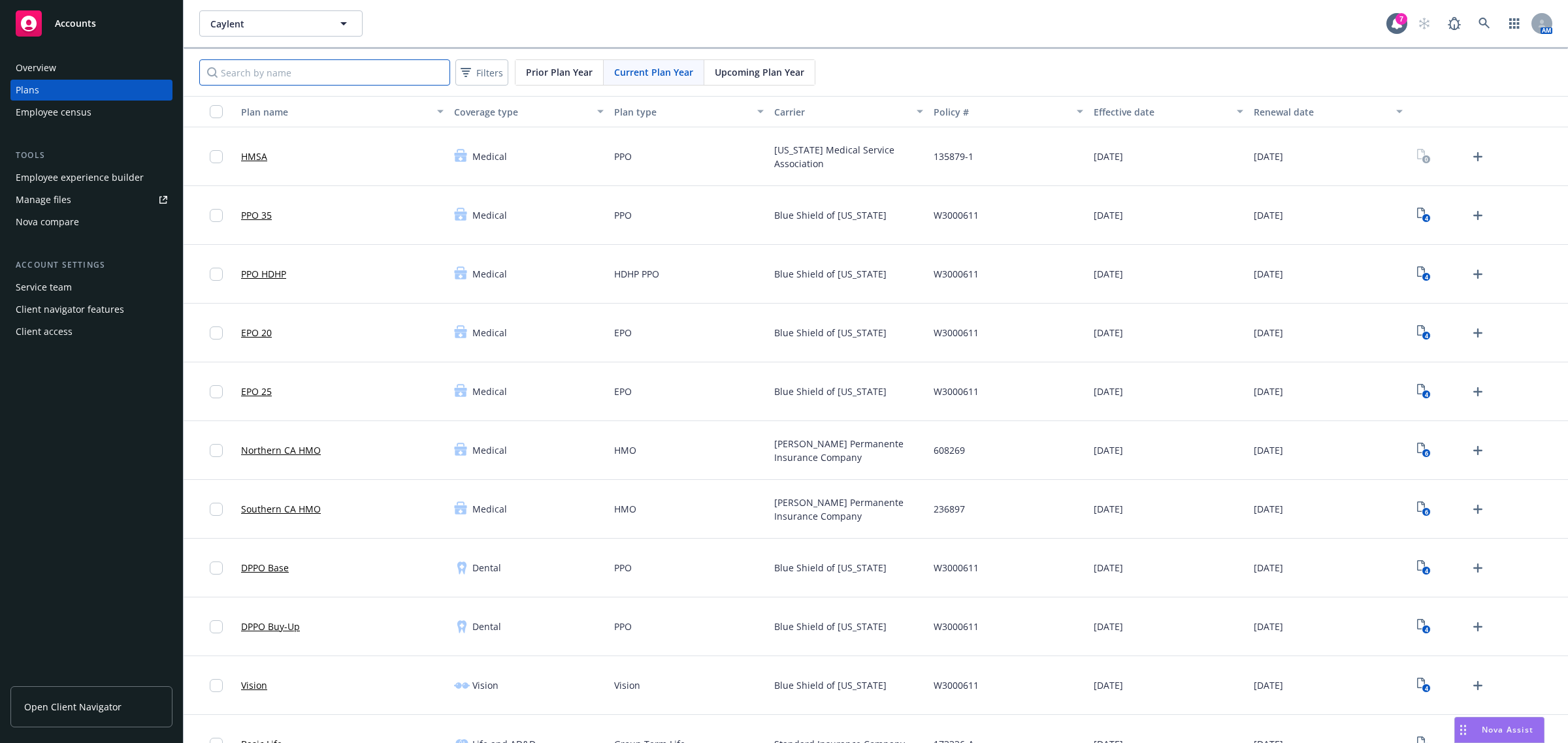
click at [366, 70] on input "Search by name" at bounding box center [324, 73] width 251 height 26
type input "fsa"
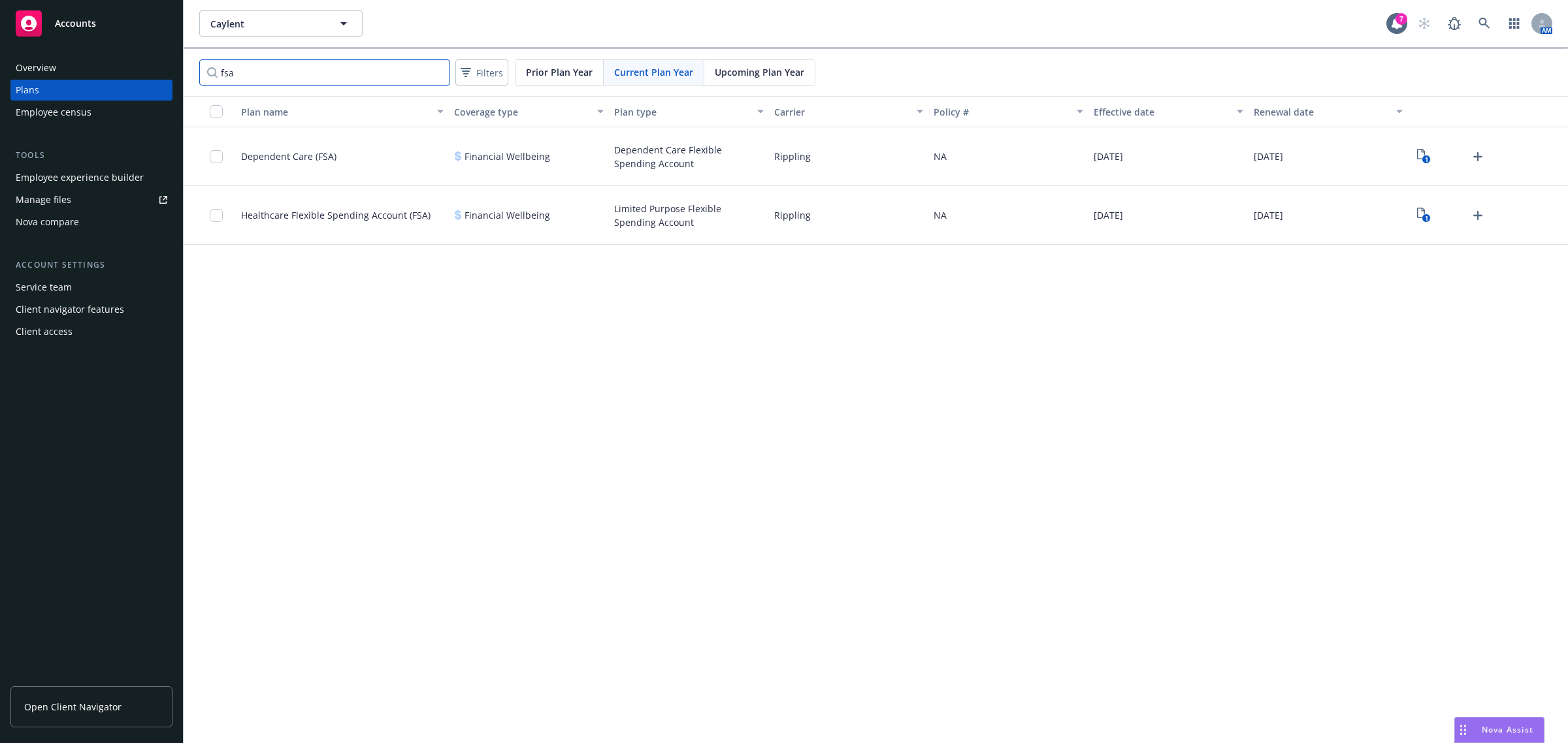
click at [435, 72] on input "fsa" at bounding box center [324, 73] width 251 height 26
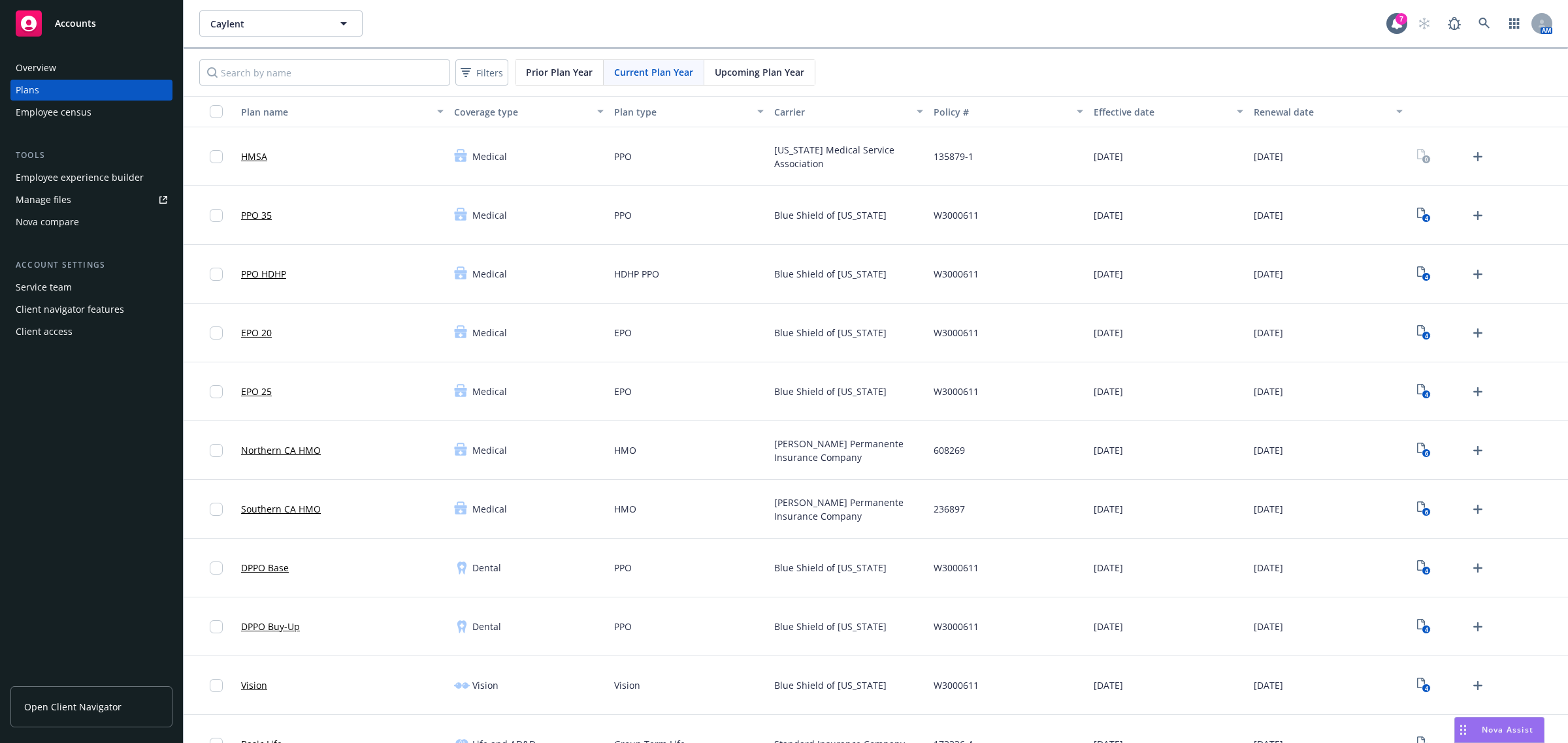
click at [73, 181] on div "Employee experience builder" at bounding box center [80, 177] width 128 height 21
click at [112, 178] on div "Employee experience builder" at bounding box center [80, 177] width 128 height 21
drag, startPoint x: 88, startPoint y: 93, endPoint x: 101, endPoint y: 90, distance: 13.3
click at [88, 93] on div "Plans" at bounding box center [92, 90] width 152 height 21
click at [1418, 390] on icon "4" at bounding box center [1424, 391] width 14 height 15
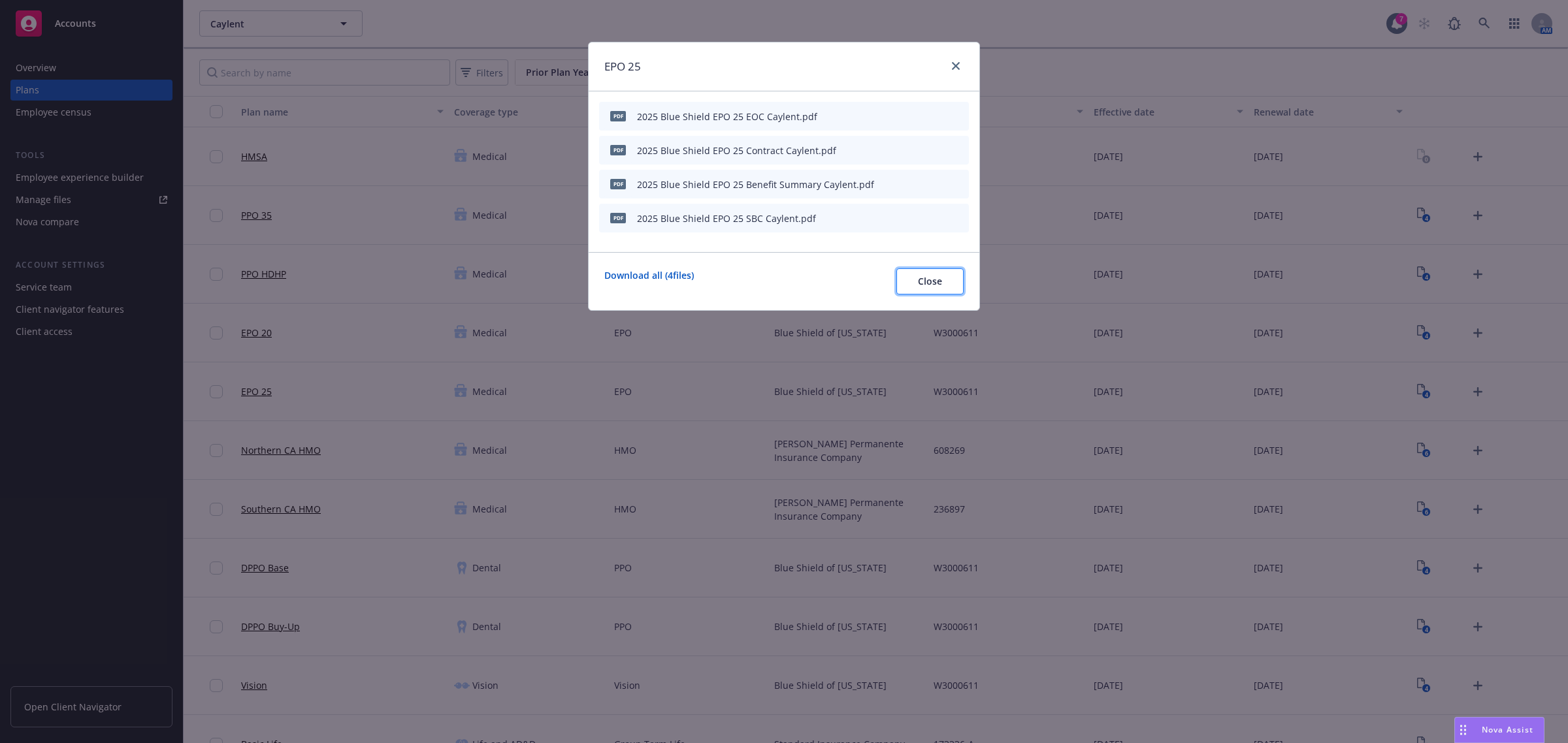
click at [941, 286] on span "Close" at bounding box center [930, 281] width 24 height 12
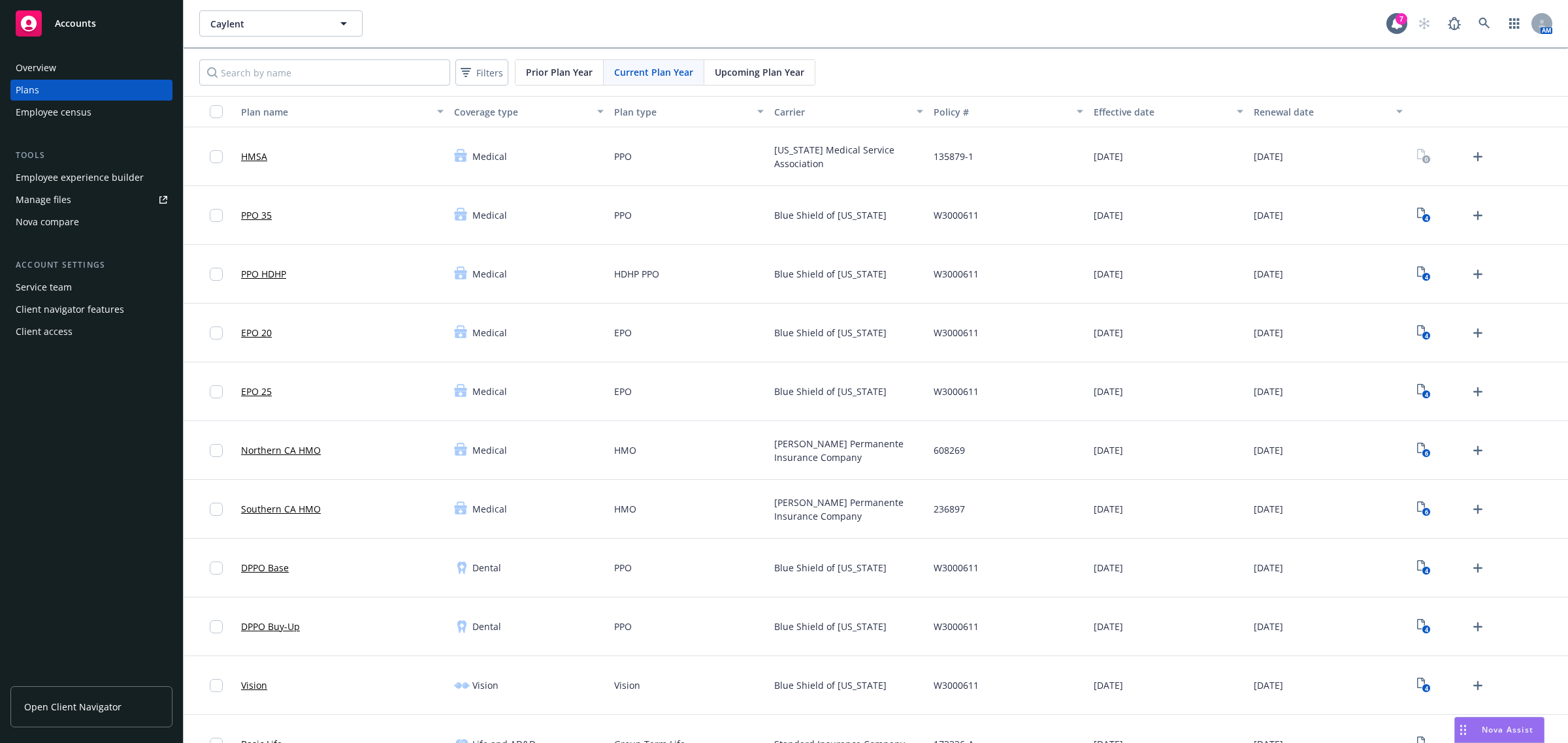
click at [101, 704] on span "Open Client Navigator" at bounding box center [73, 707] width 97 height 14
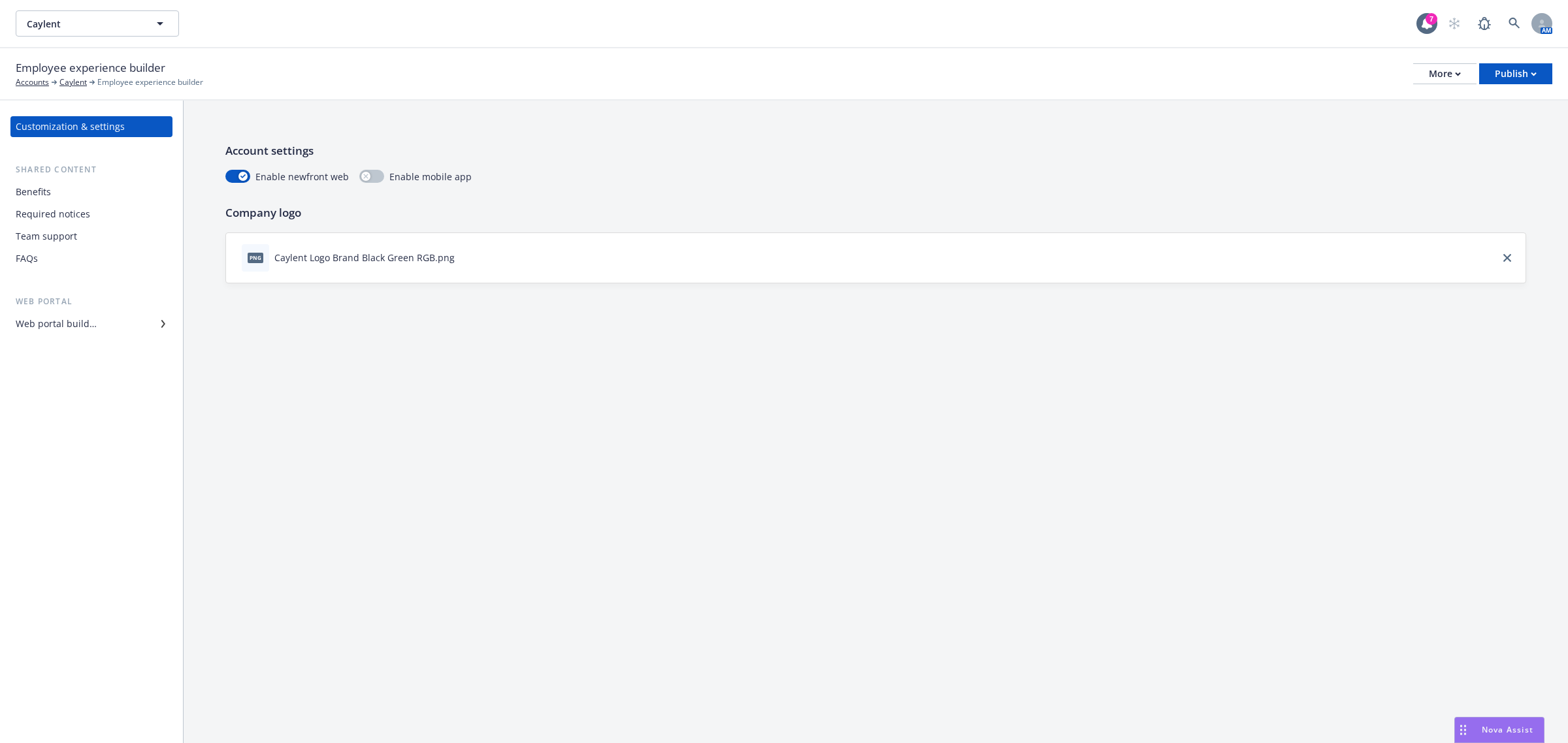
click at [101, 184] on div "Benefits" at bounding box center [92, 192] width 152 height 21
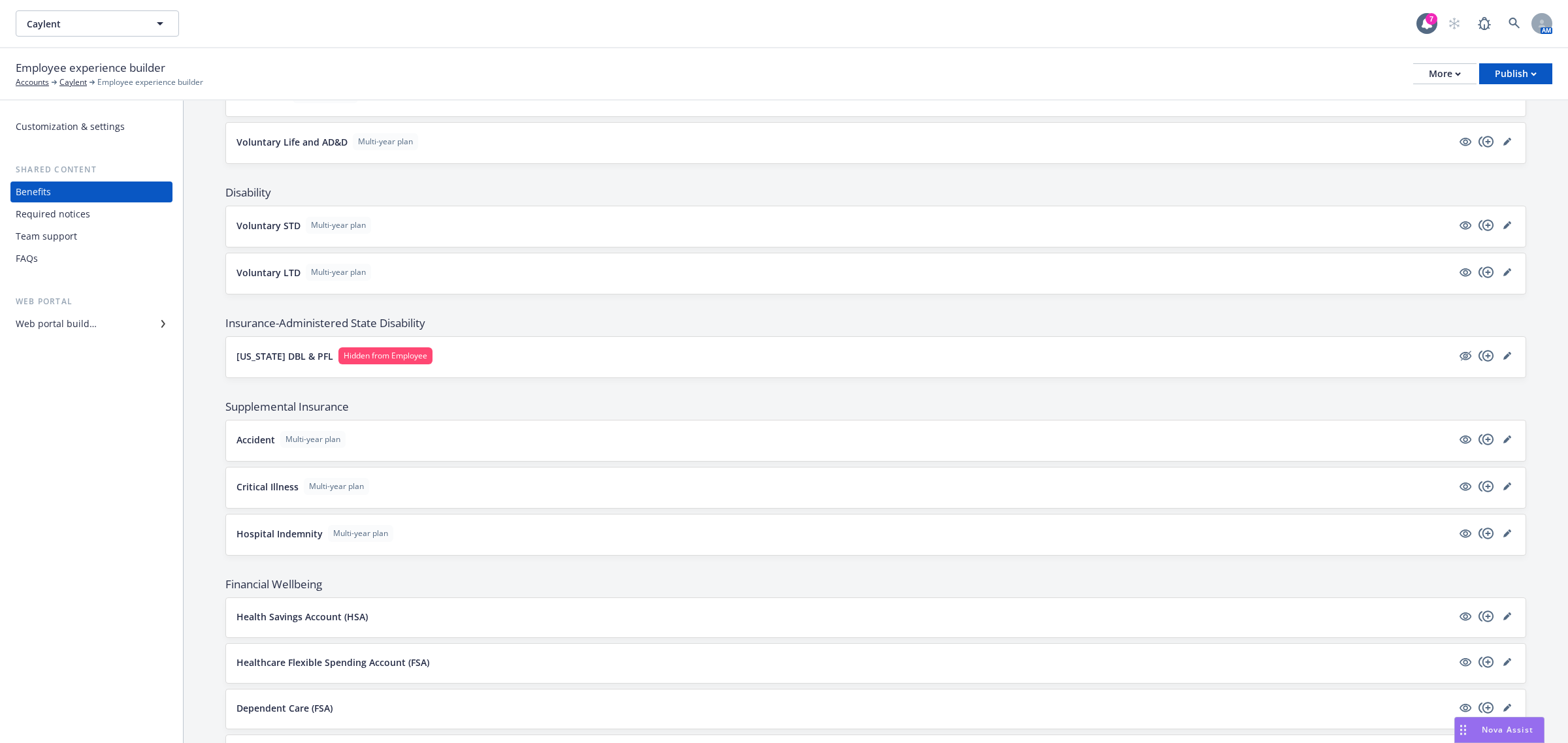
scroll to position [871, 0]
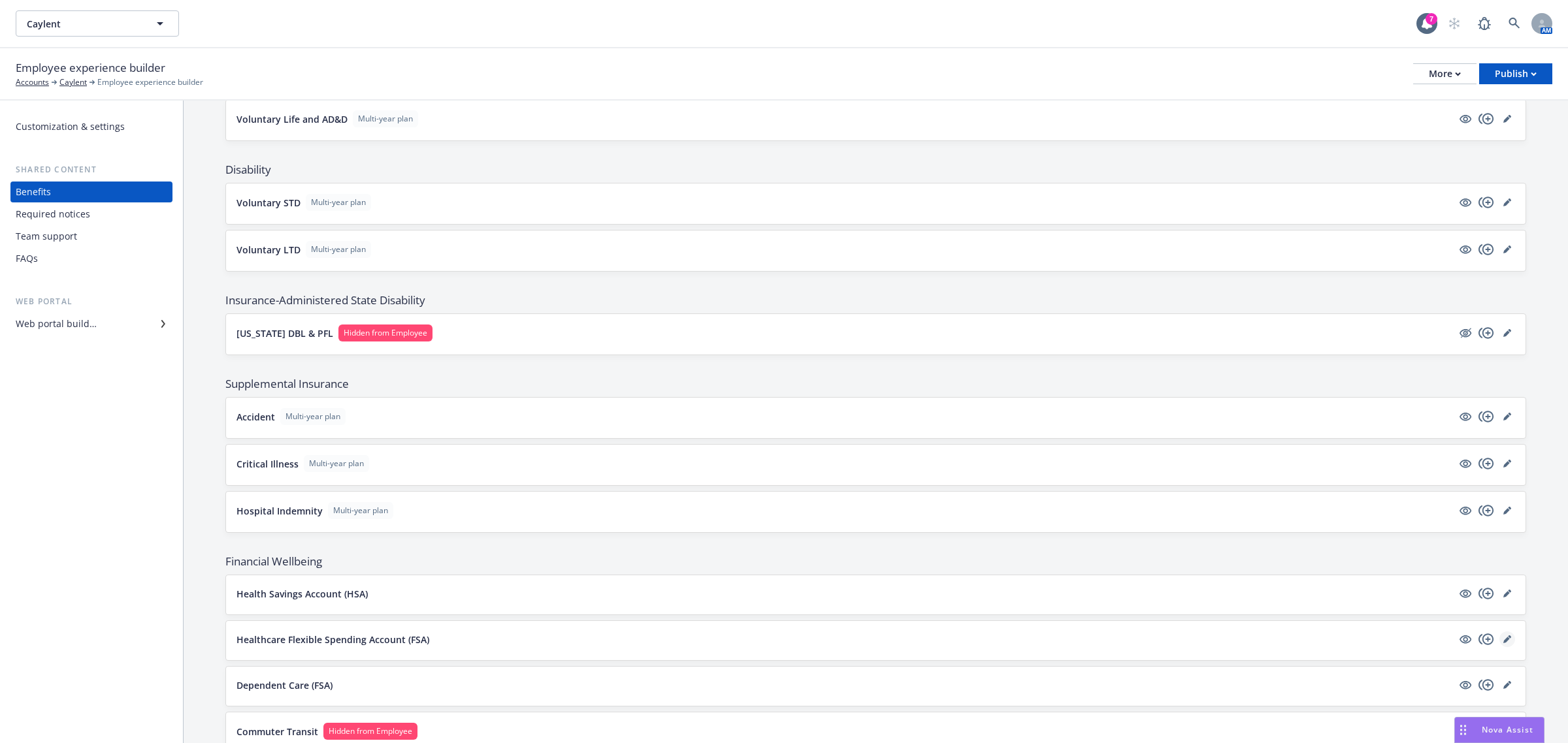
click at [1500, 640] on link "editPencil" at bounding box center [1508, 640] width 16 height 16
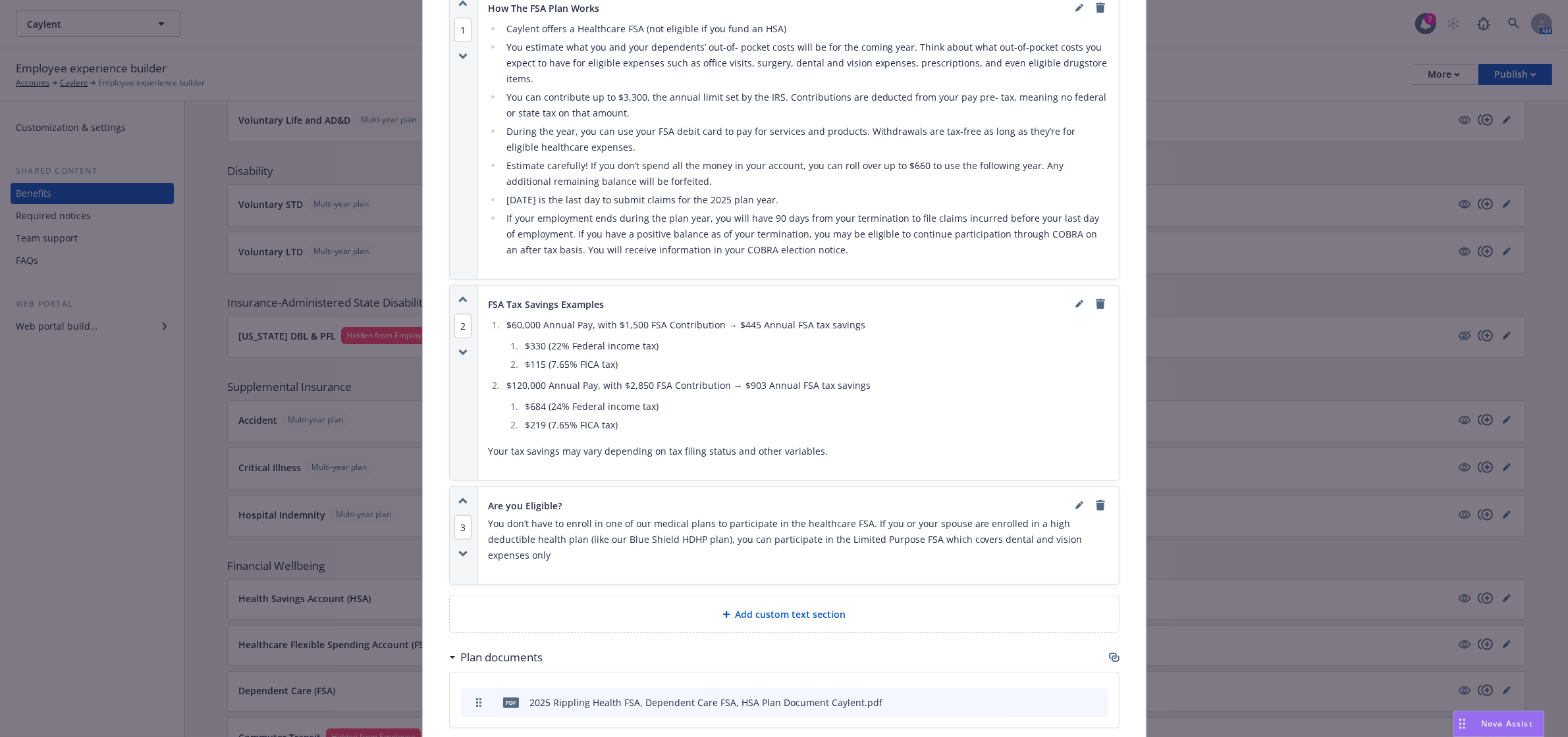
scroll to position [1575, 0]
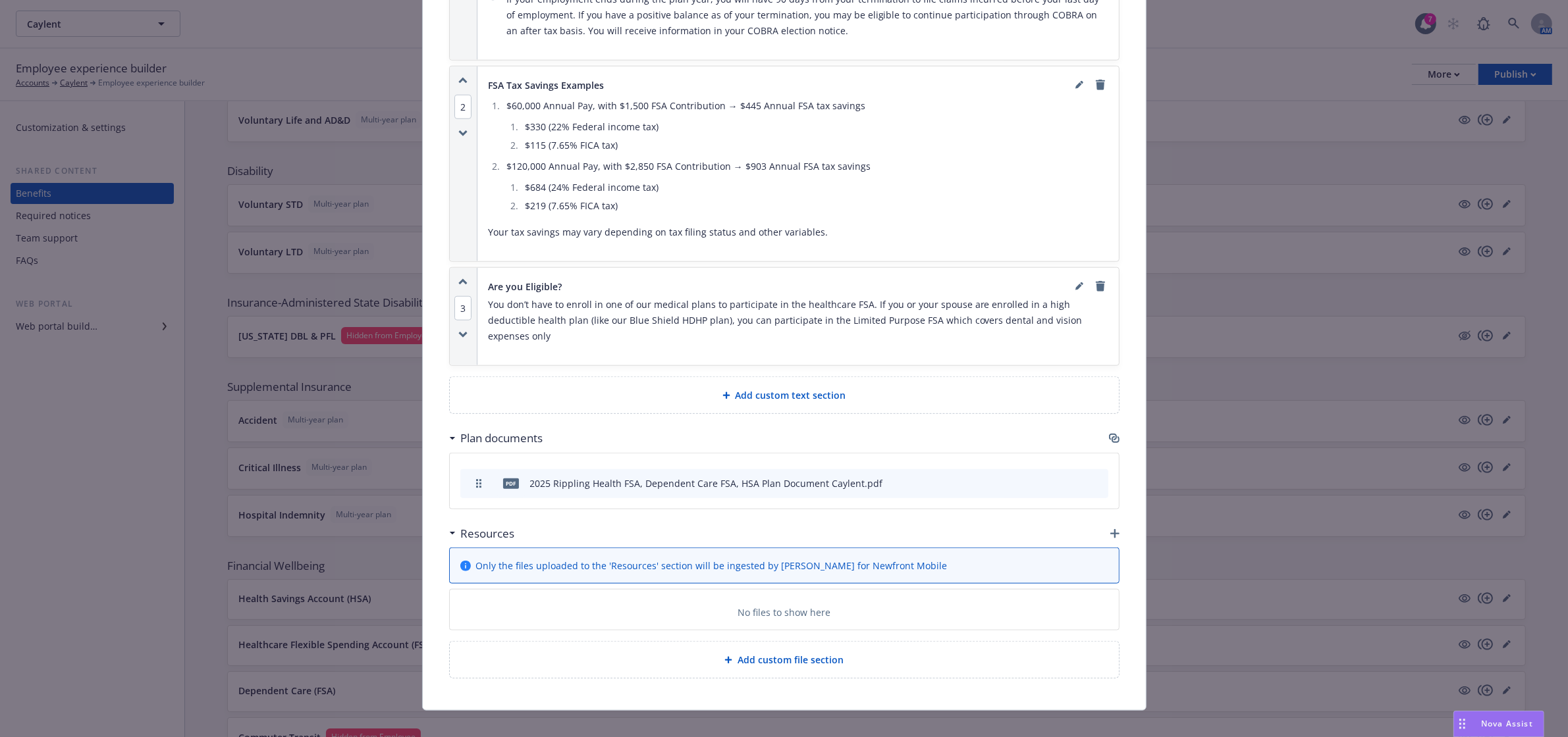
click at [1091, 477] on icon "archive file" at bounding box center [1096, 482] width 10 height 10
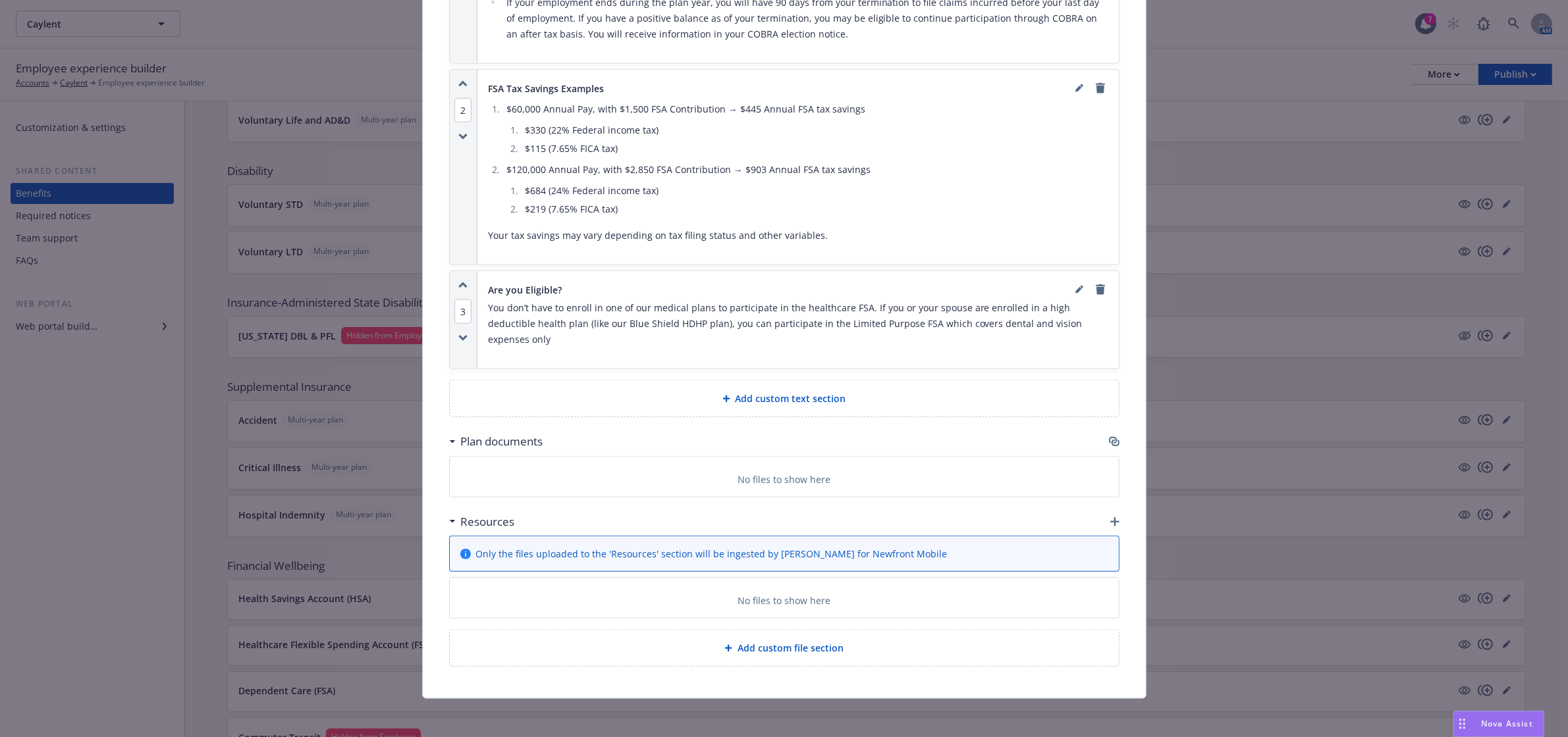
click at [1109, 436] on icon "button" at bounding box center [1114, 441] width 10 height 10
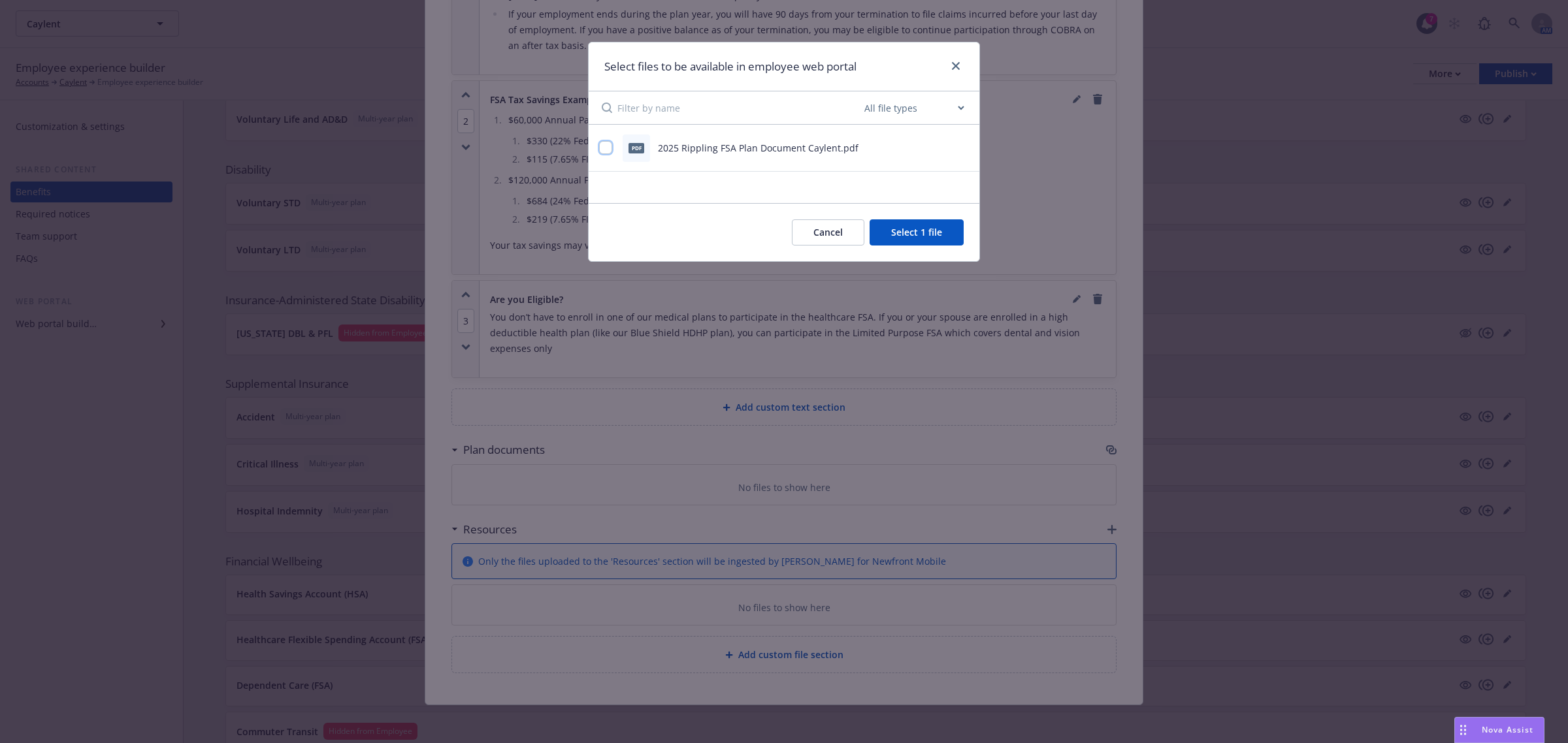
click at [607, 152] on input "checkbox" at bounding box center [606, 147] width 13 height 13
checkbox input "true"
click at [895, 230] on button "Select 2 files" at bounding box center [915, 232] width 99 height 26
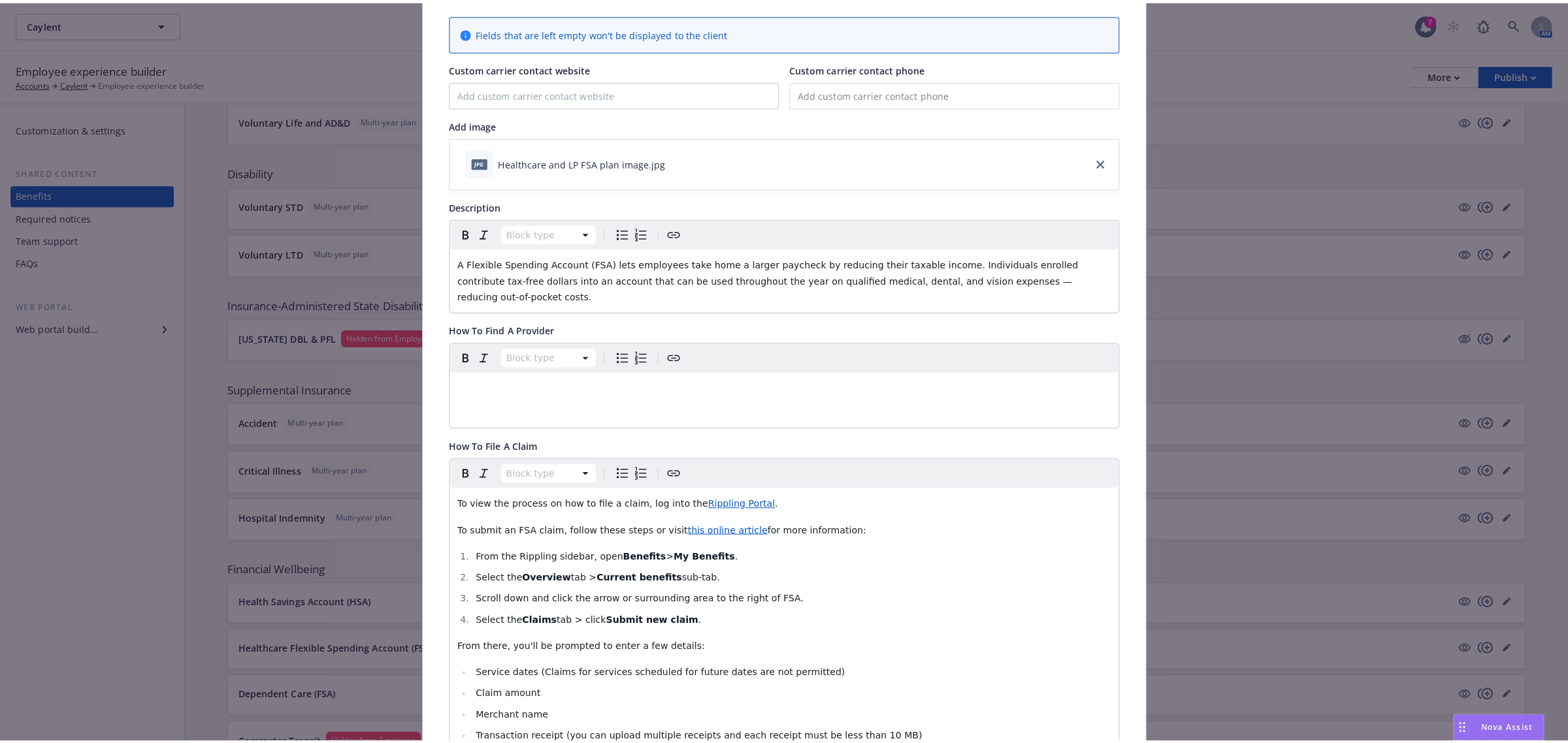
scroll to position [0, 0]
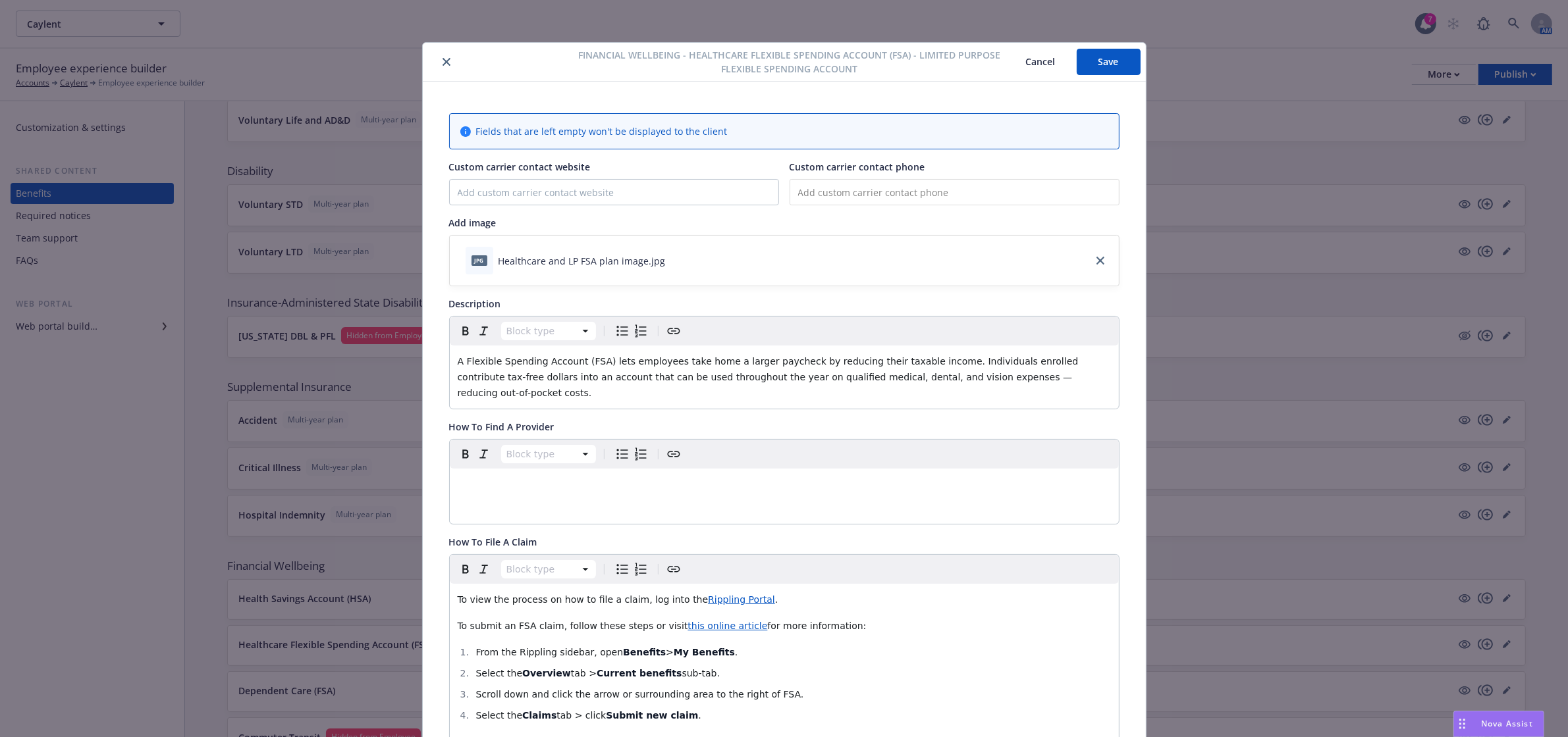
click at [1095, 50] on button "Save" at bounding box center [1108, 62] width 64 height 26
click at [442, 58] on icon "close" at bounding box center [446, 61] width 8 height 8
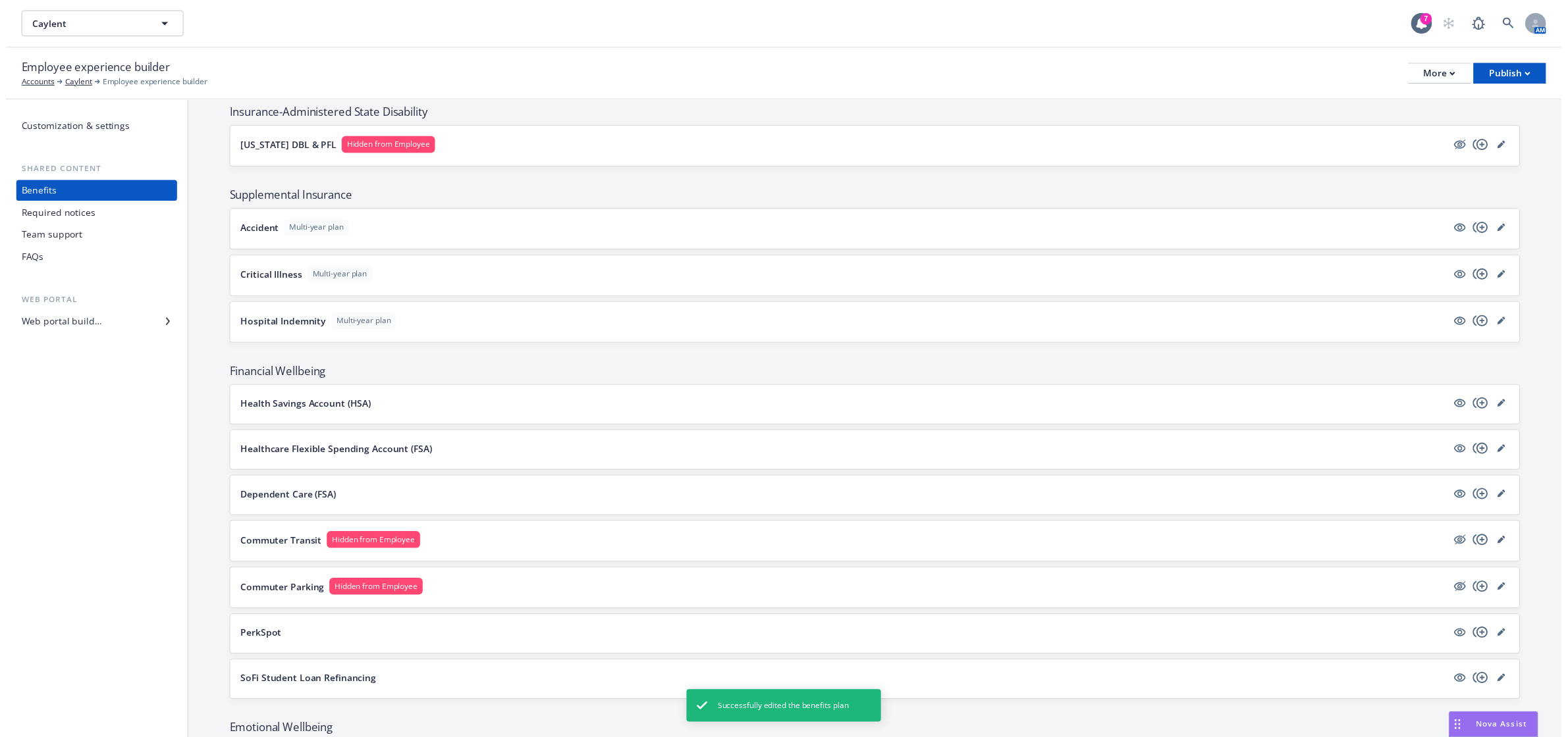
scroll to position [1096, 0]
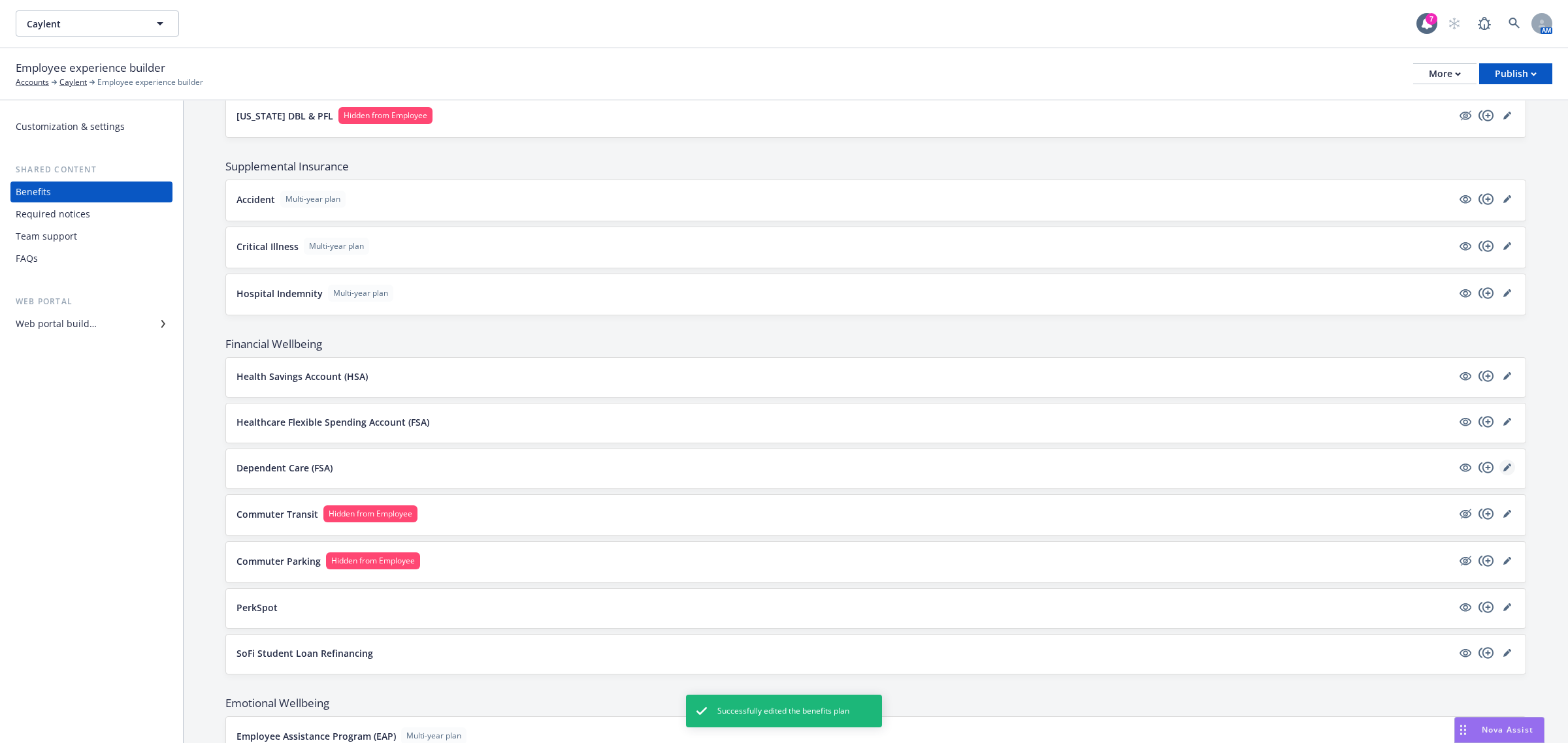
click at [1501, 474] on link "editPencil" at bounding box center [1508, 468] width 16 height 16
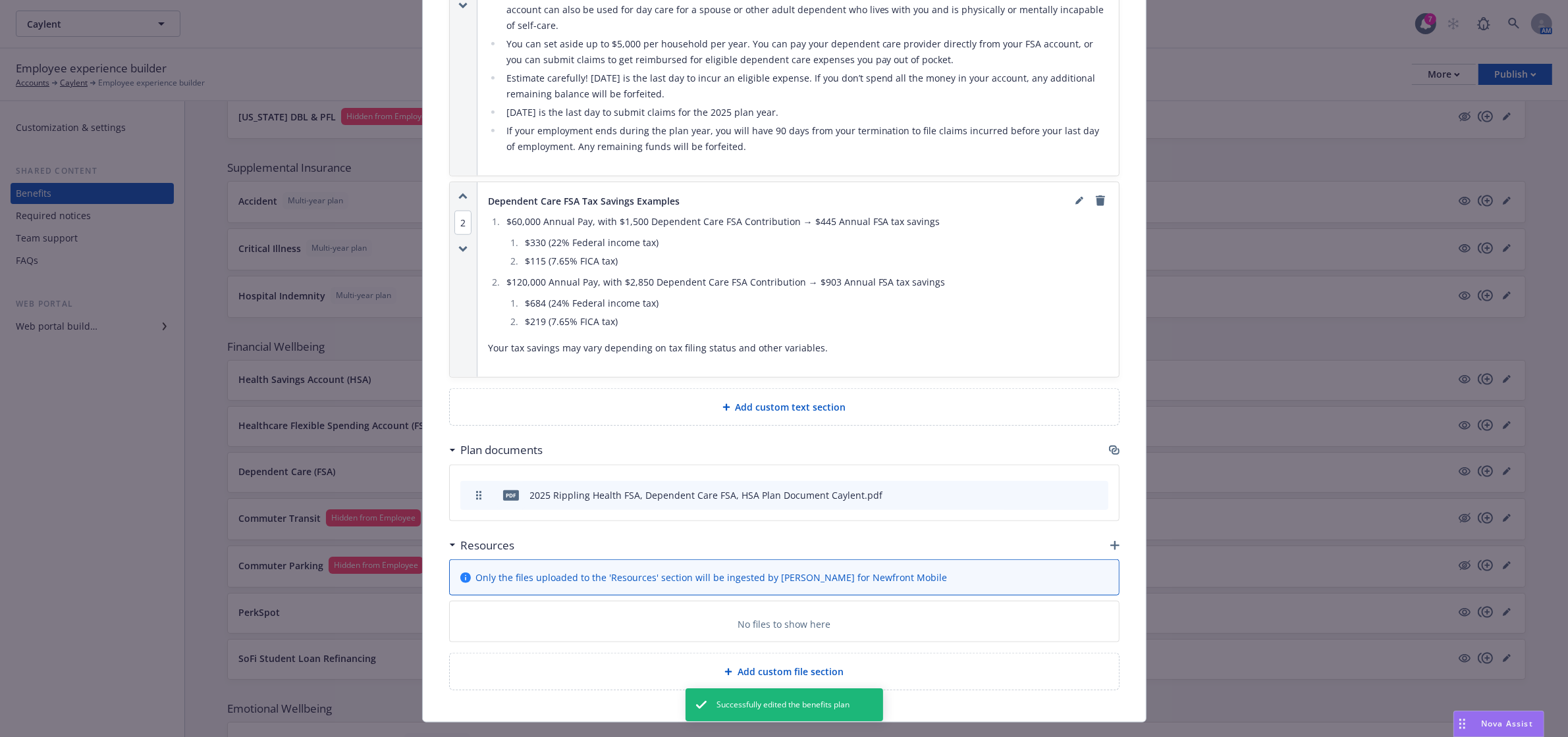
scroll to position [1430, 0]
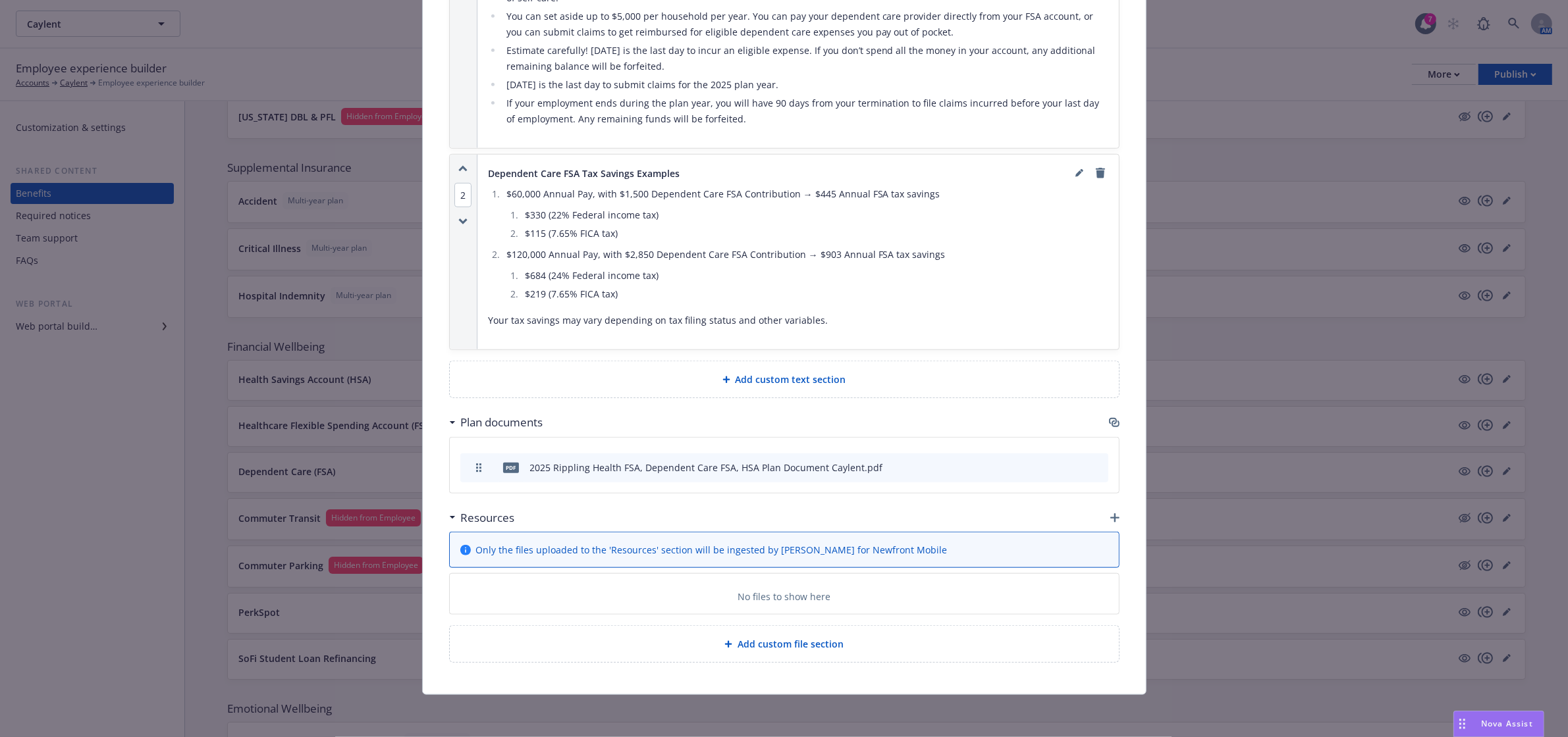
click at [1092, 462] on icon "archive file" at bounding box center [1096, 466] width 10 height 10
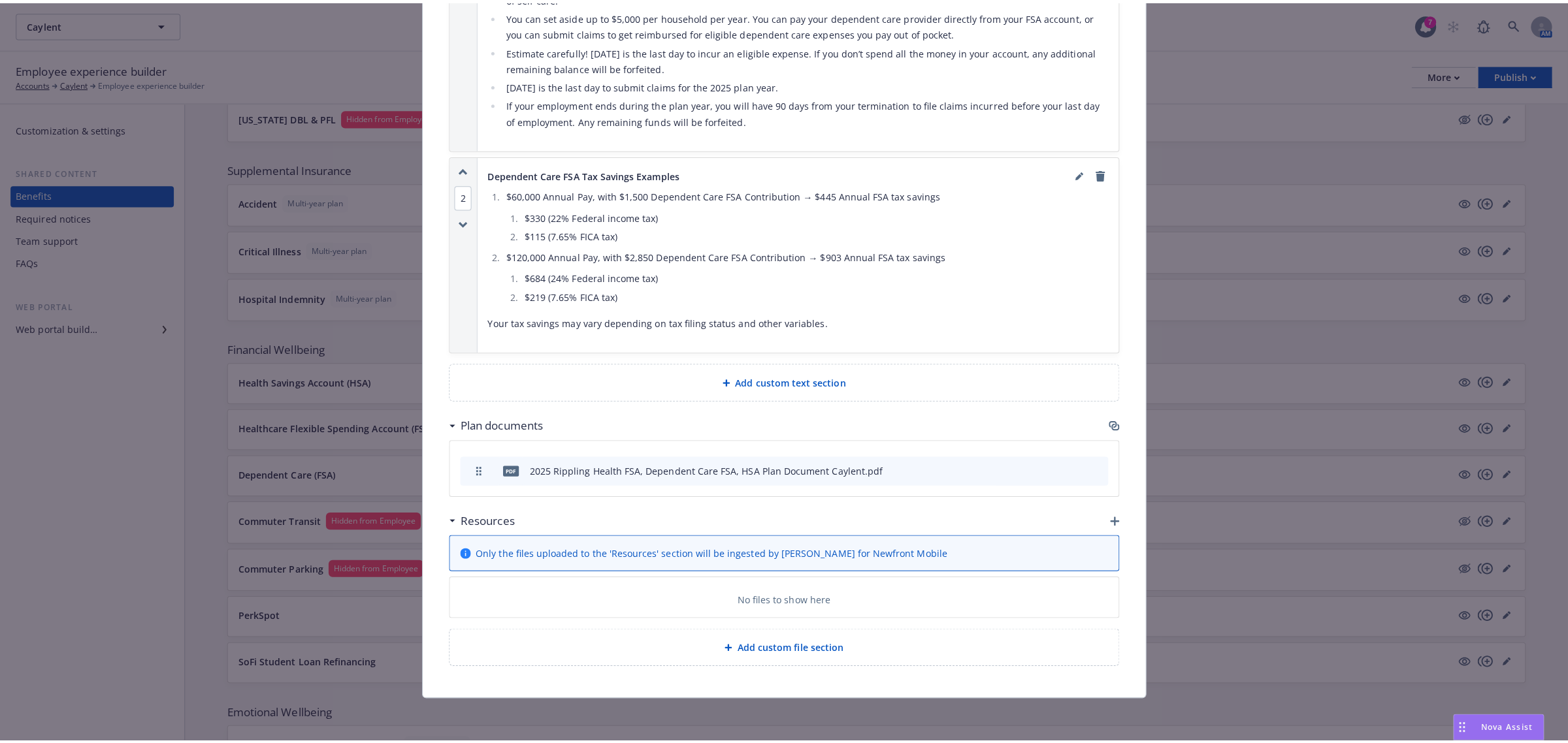
scroll to position [1405, 0]
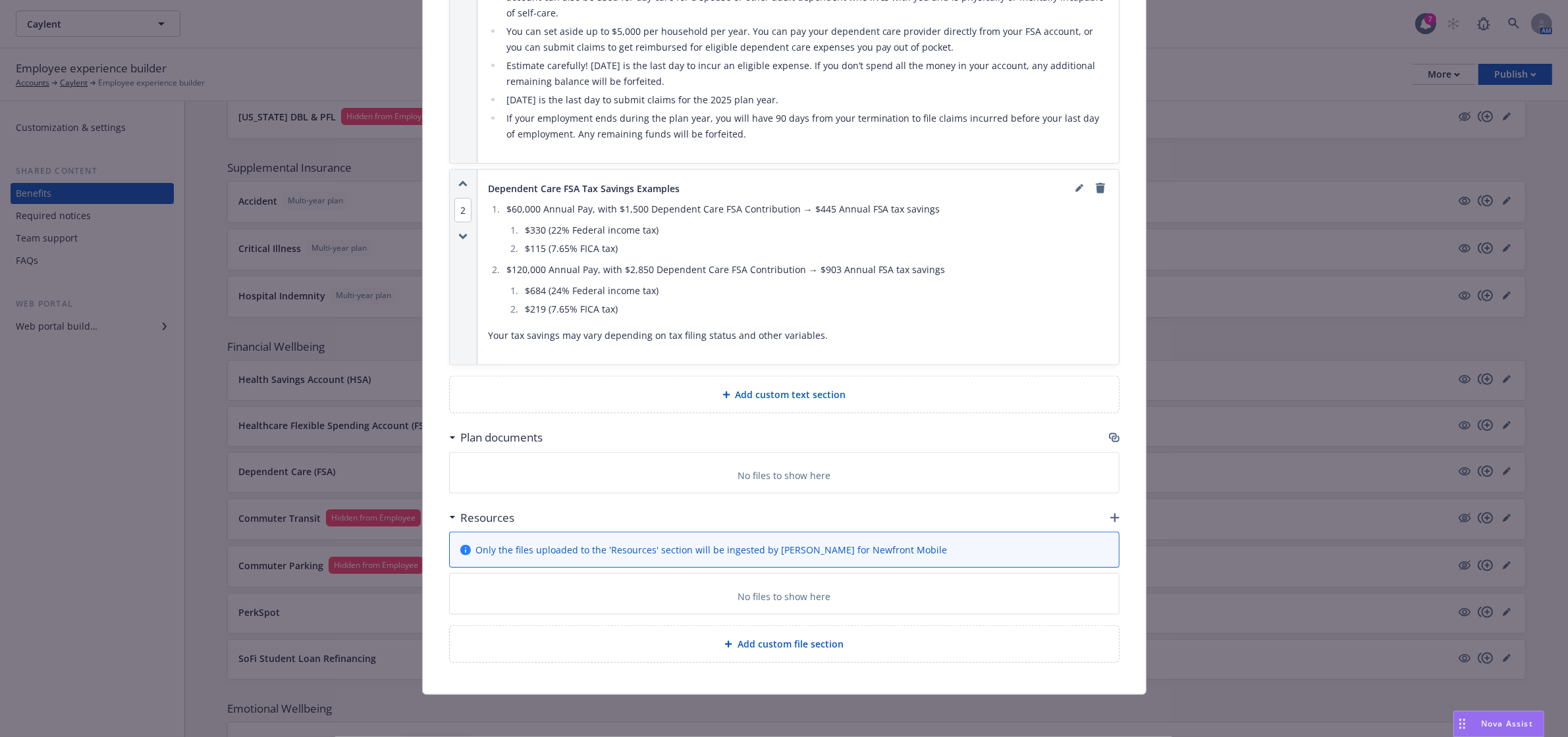
click at [1109, 433] on icon "button" at bounding box center [1112, 436] width 8 height 7
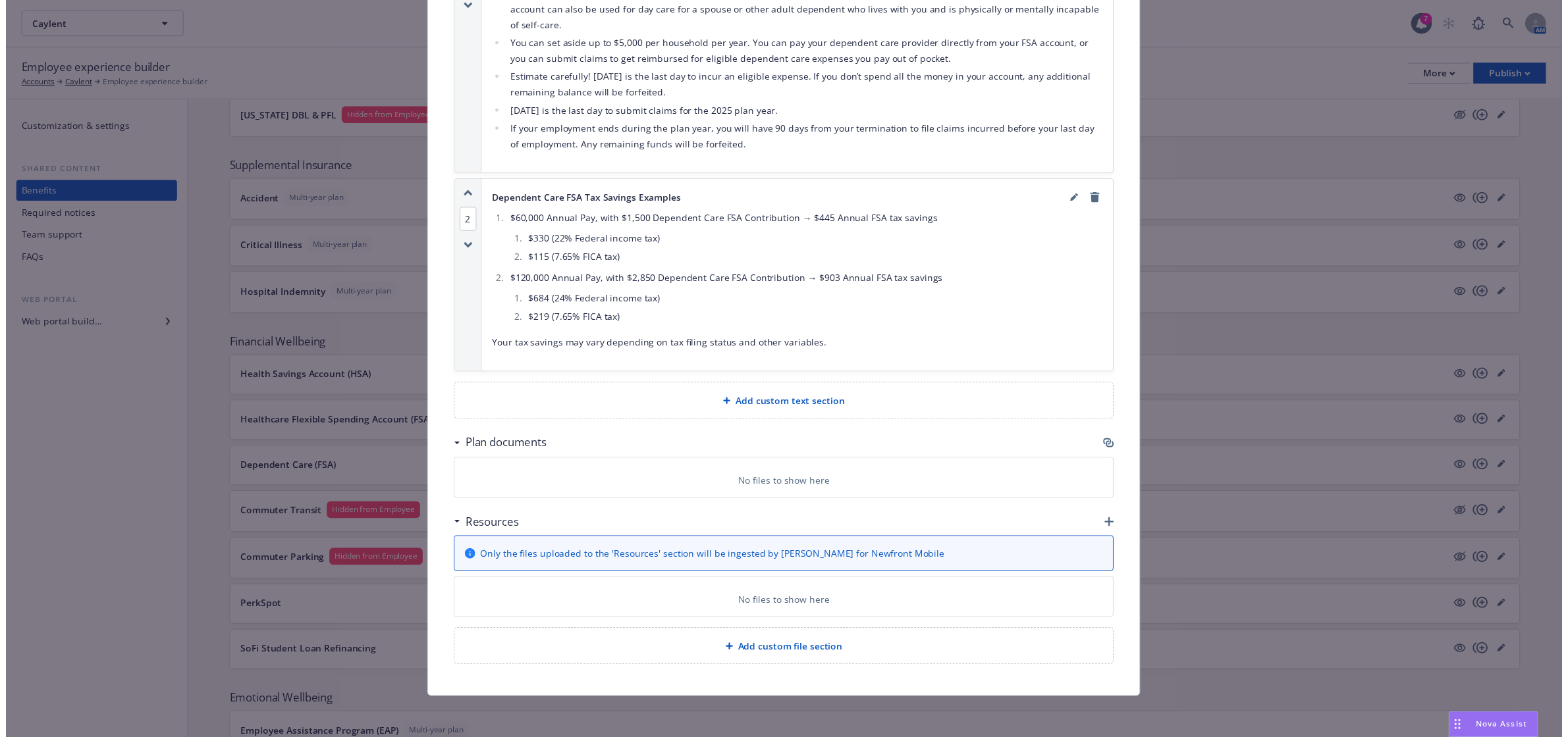
scroll to position [1402, 0]
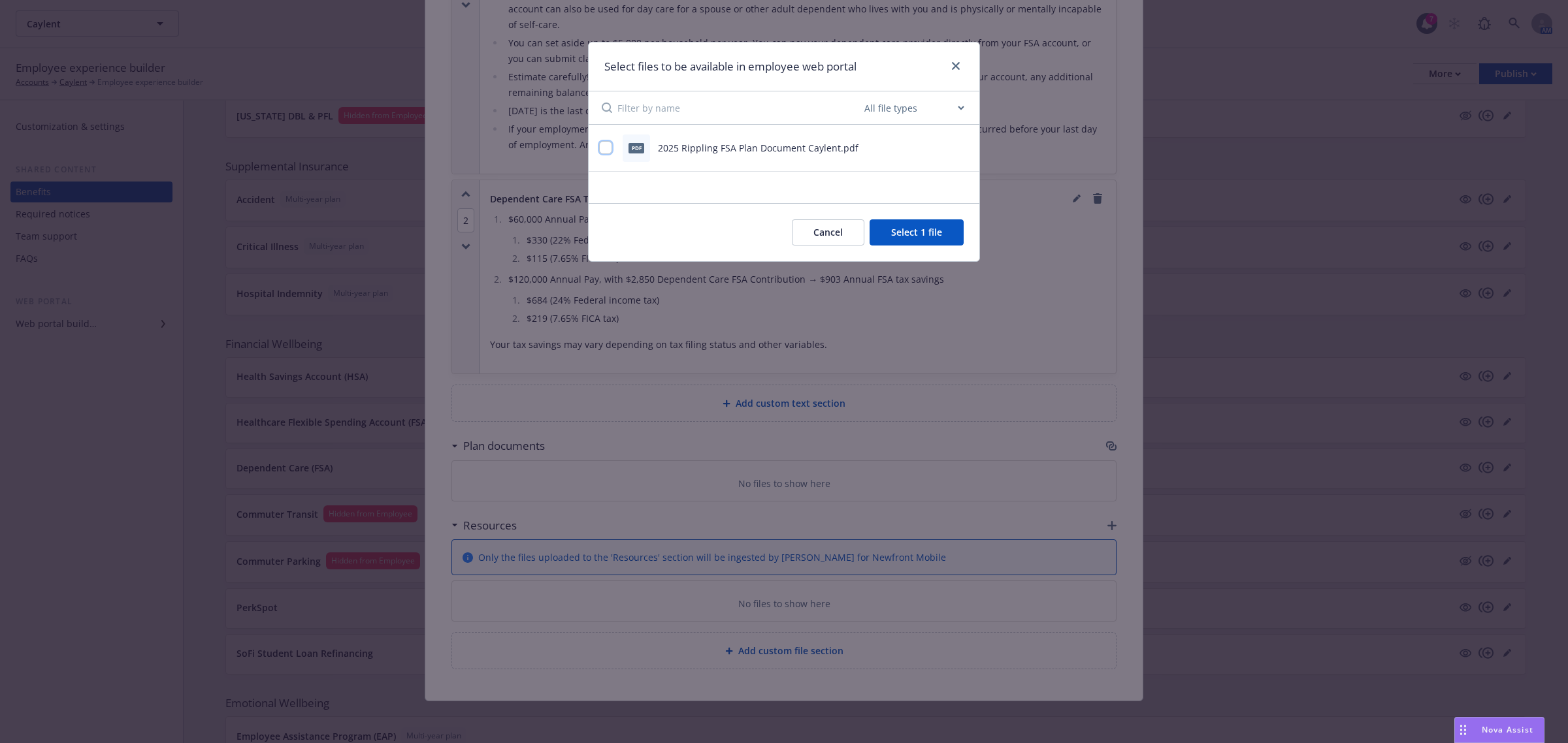
click at [607, 151] on input "checkbox" at bounding box center [606, 147] width 13 height 13
checkbox input "true"
click at [926, 227] on button "Select 2 files" at bounding box center [915, 232] width 99 height 26
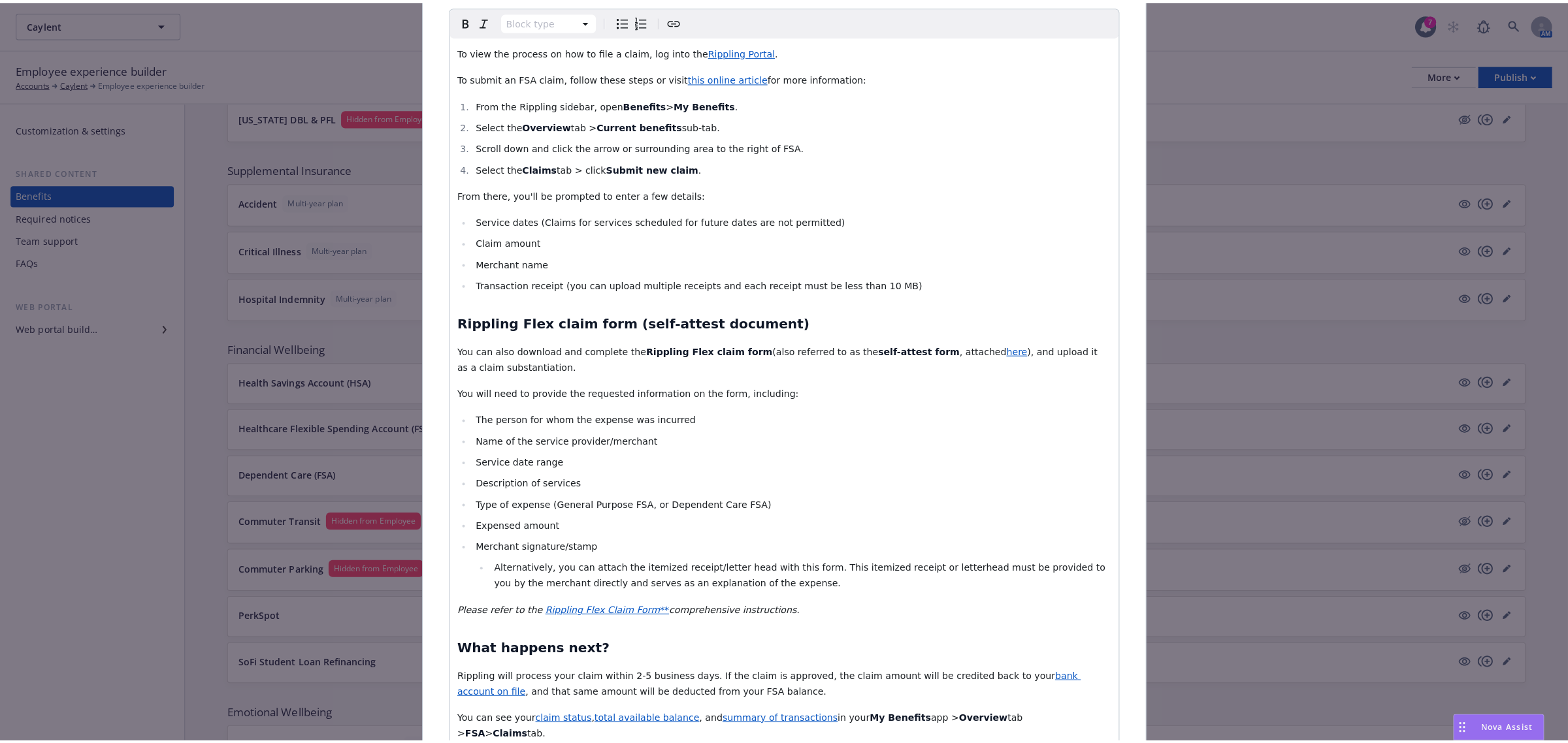
scroll to position [0, 0]
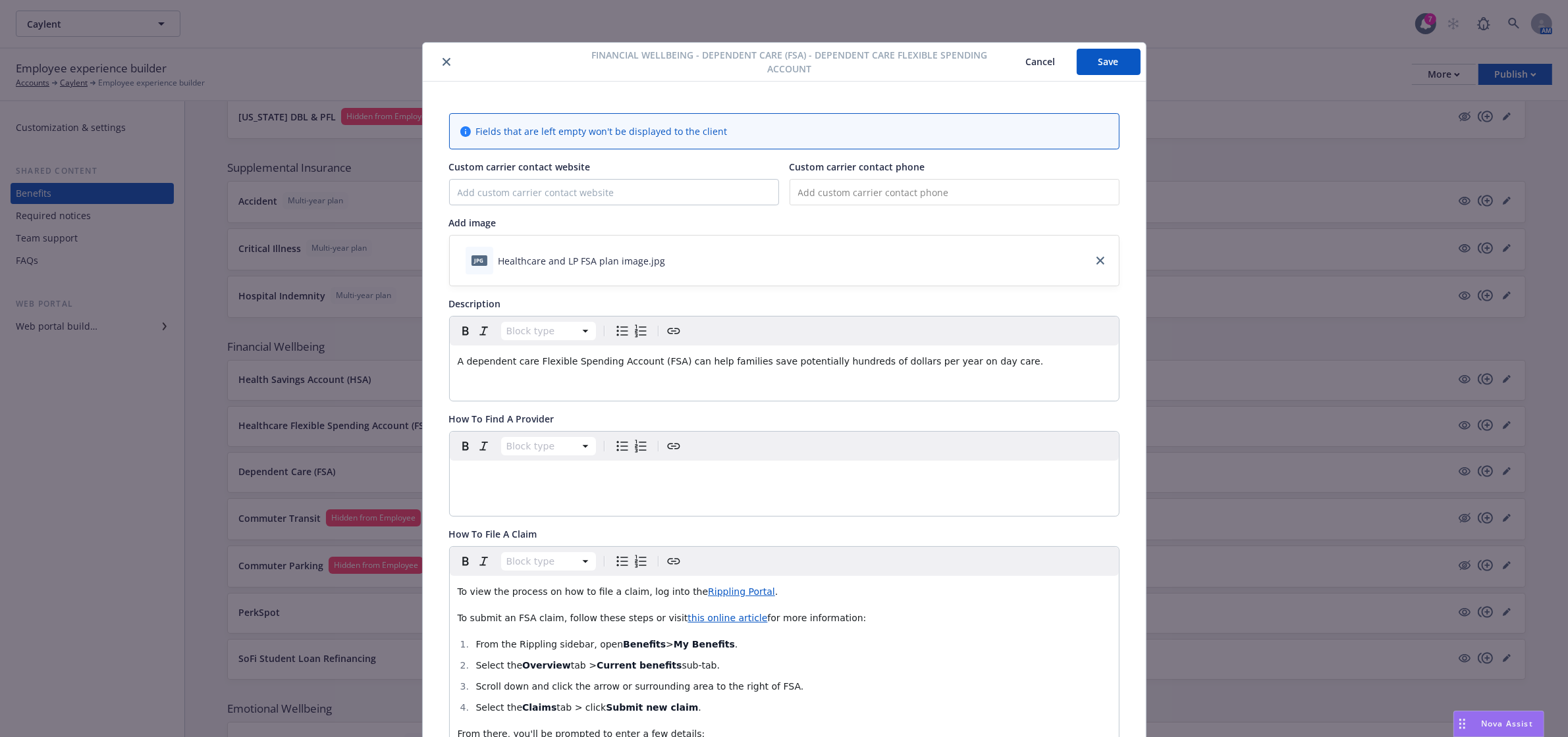
click at [1115, 70] on button "Save" at bounding box center [1108, 62] width 64 height 26
click at [439, 63] on button "close" at bounding box center [447, 62] width 16 height 16
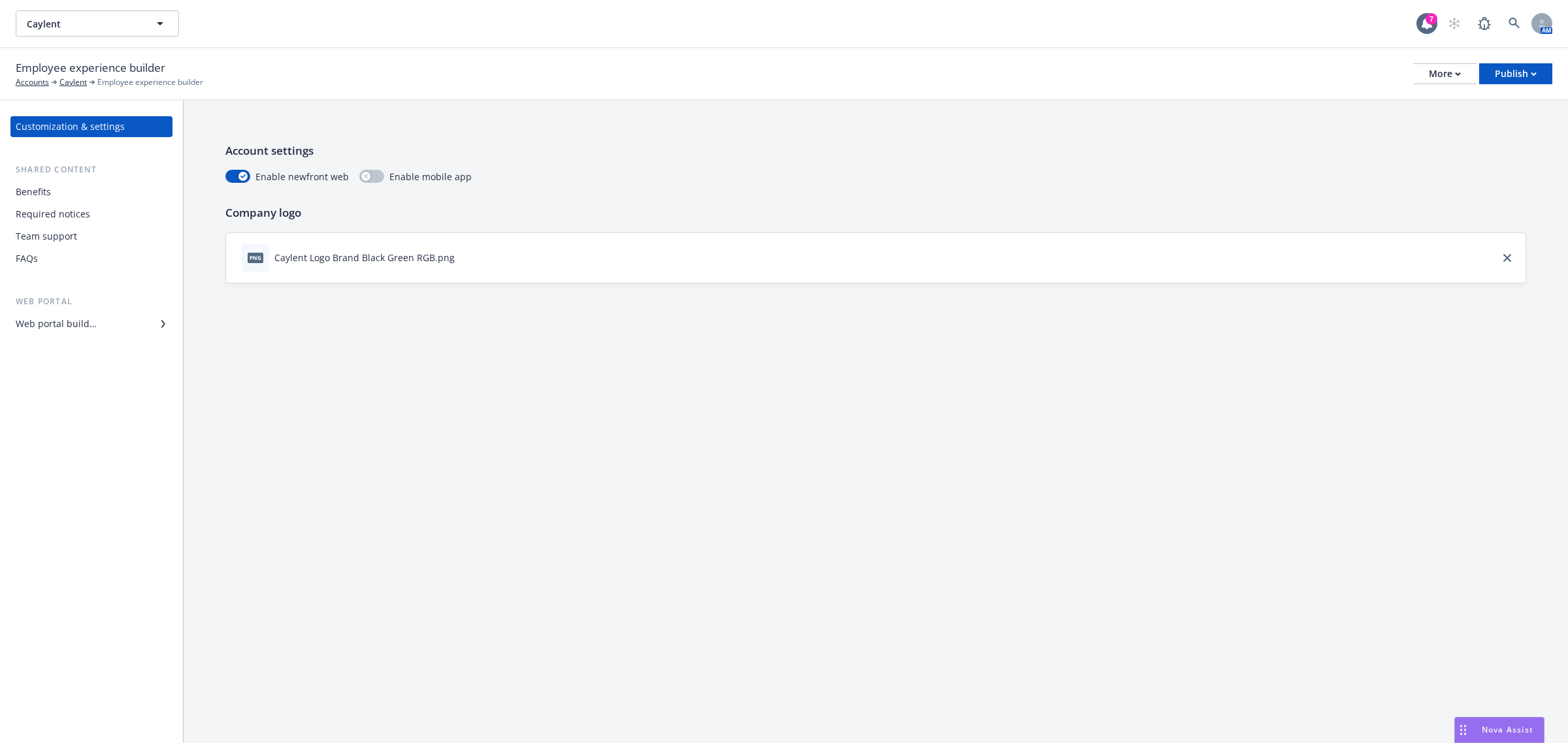
click at [70, 194] on div "Benefits" at bounding box center [92, 192] width 152 height 21
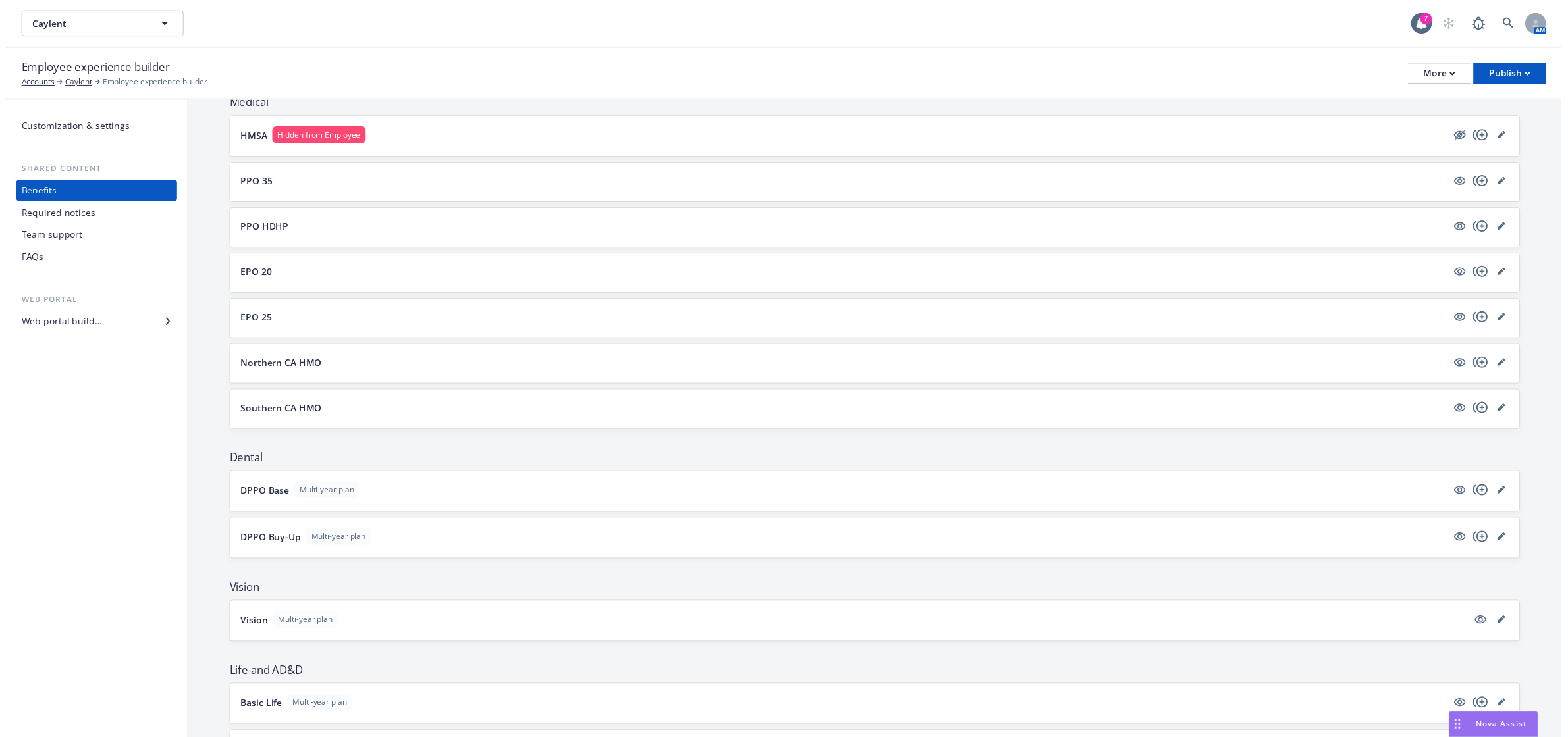
scroll to position [219, 0]
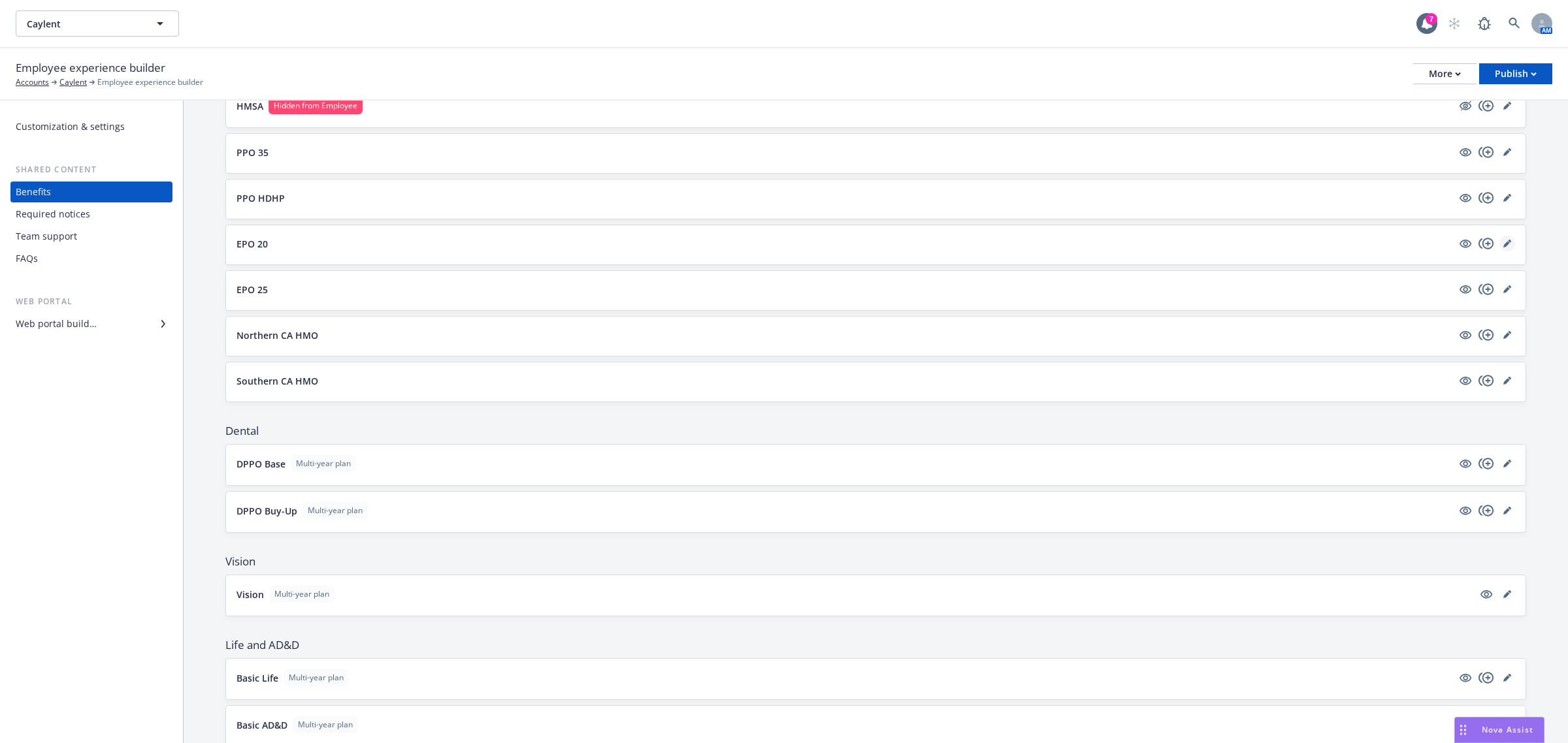
click at [1503, 240] on icon "editPencil" at bounding box center [1507, 243] width 8 height 8
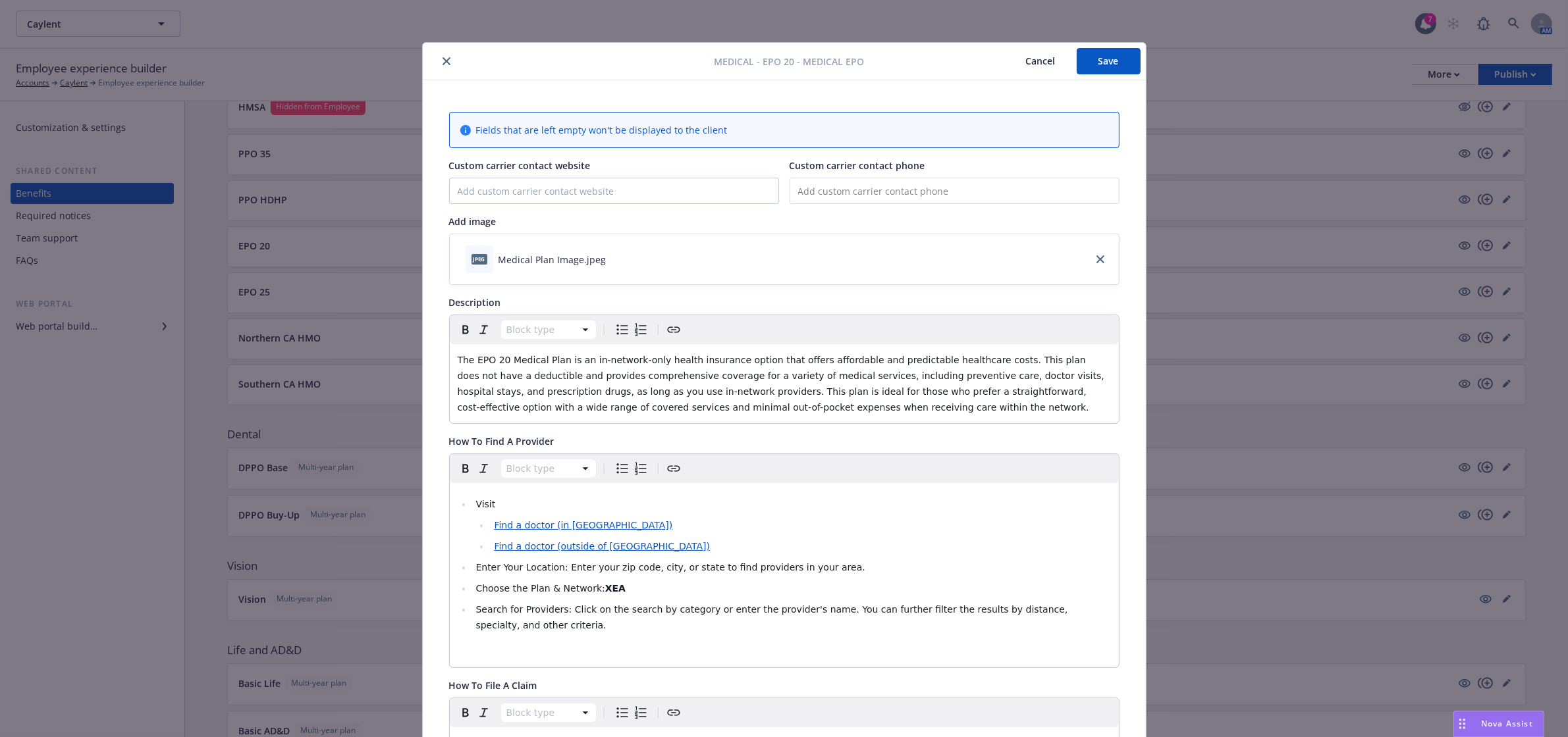
click at [442, 62] on icon "close" at bounding box center [446, 61] width 8 height 8
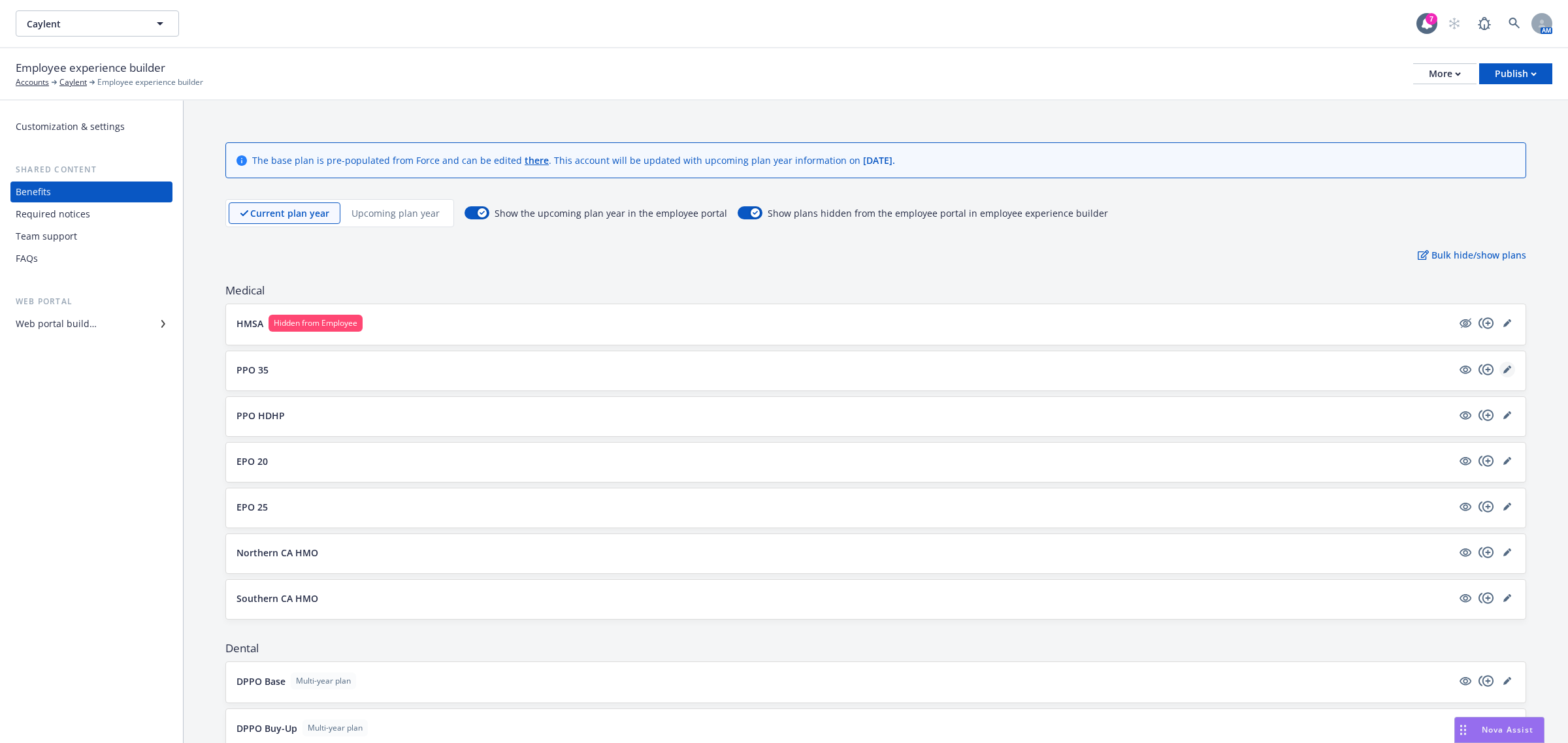
click at [1503, 371] on icon "editPencil" at bounding box center [1507, 370] width 8 height 8
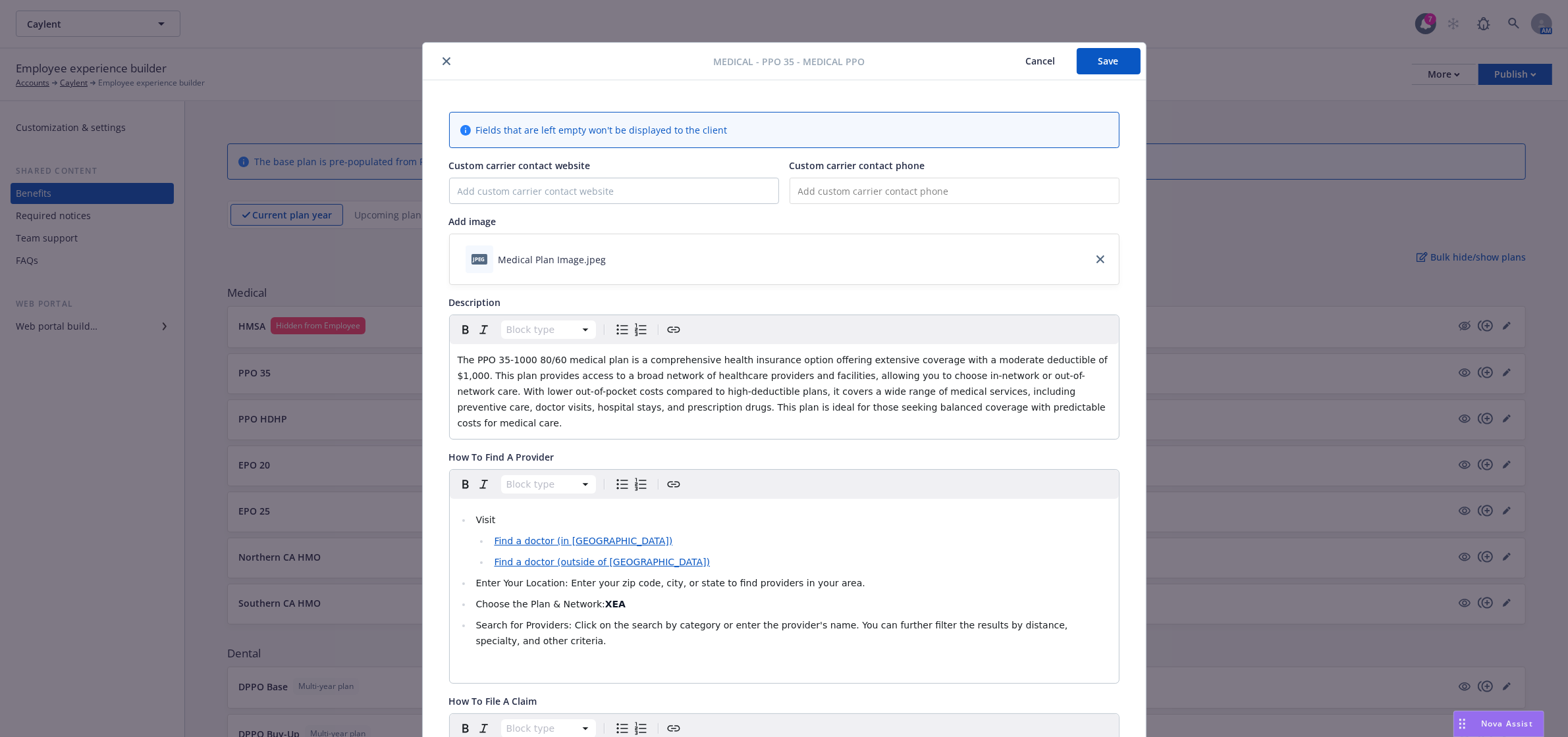
scroll to position [40, 0]
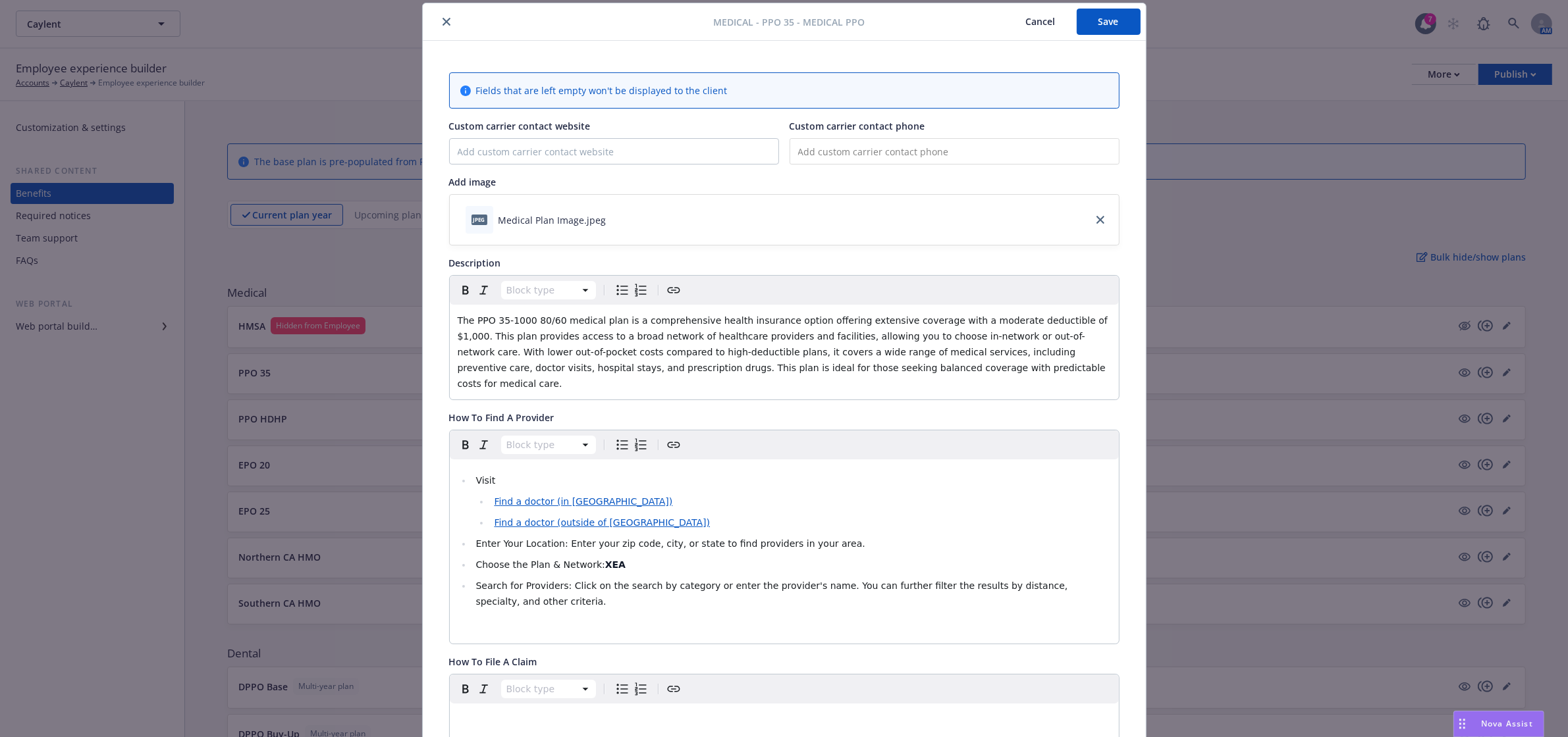
click at [439, 26] on button "close" at bounding box center [447, 22] width 16 height 16
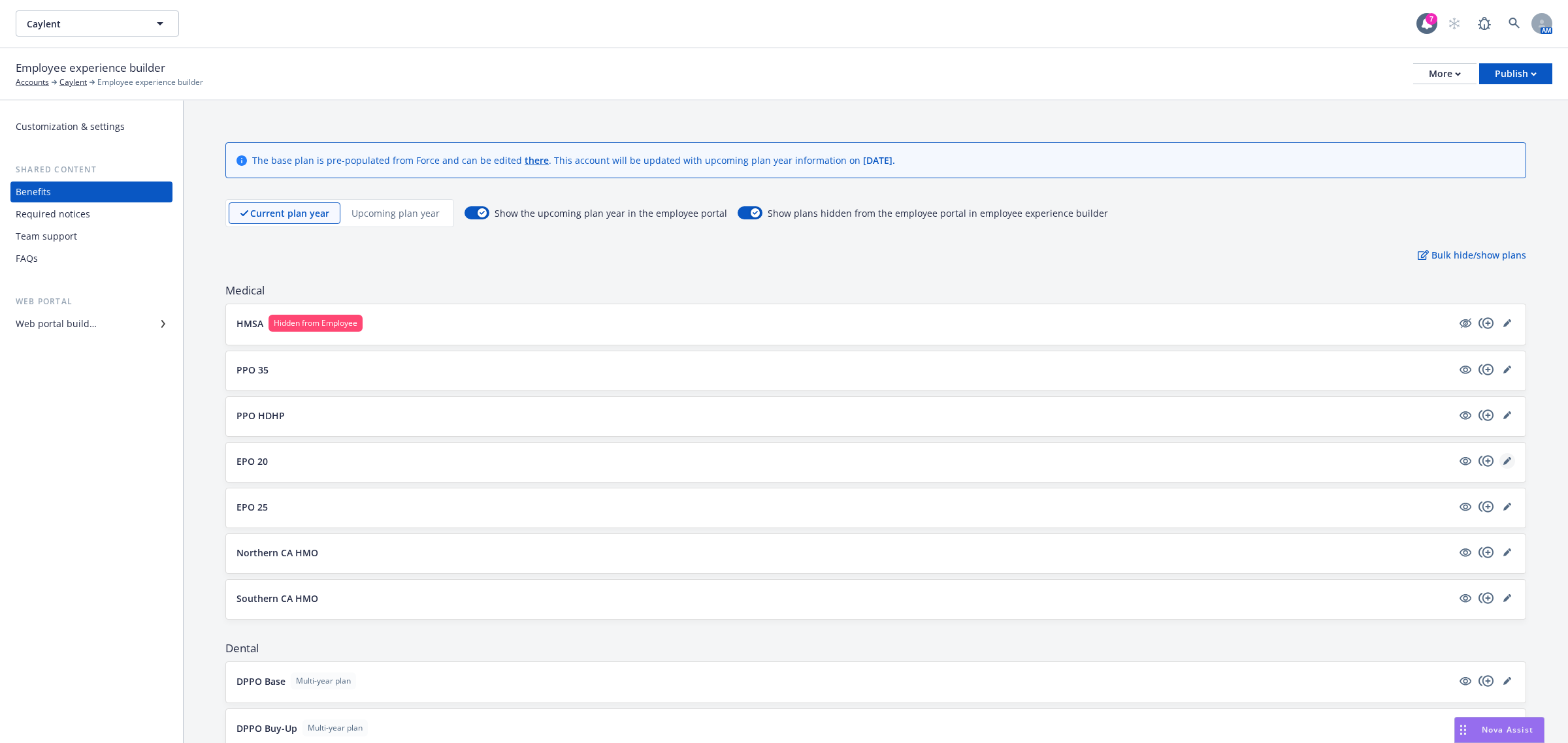
click at [1503, 463] on icon "editPencil" at bounding box center [1507, 461] width 8 height 8
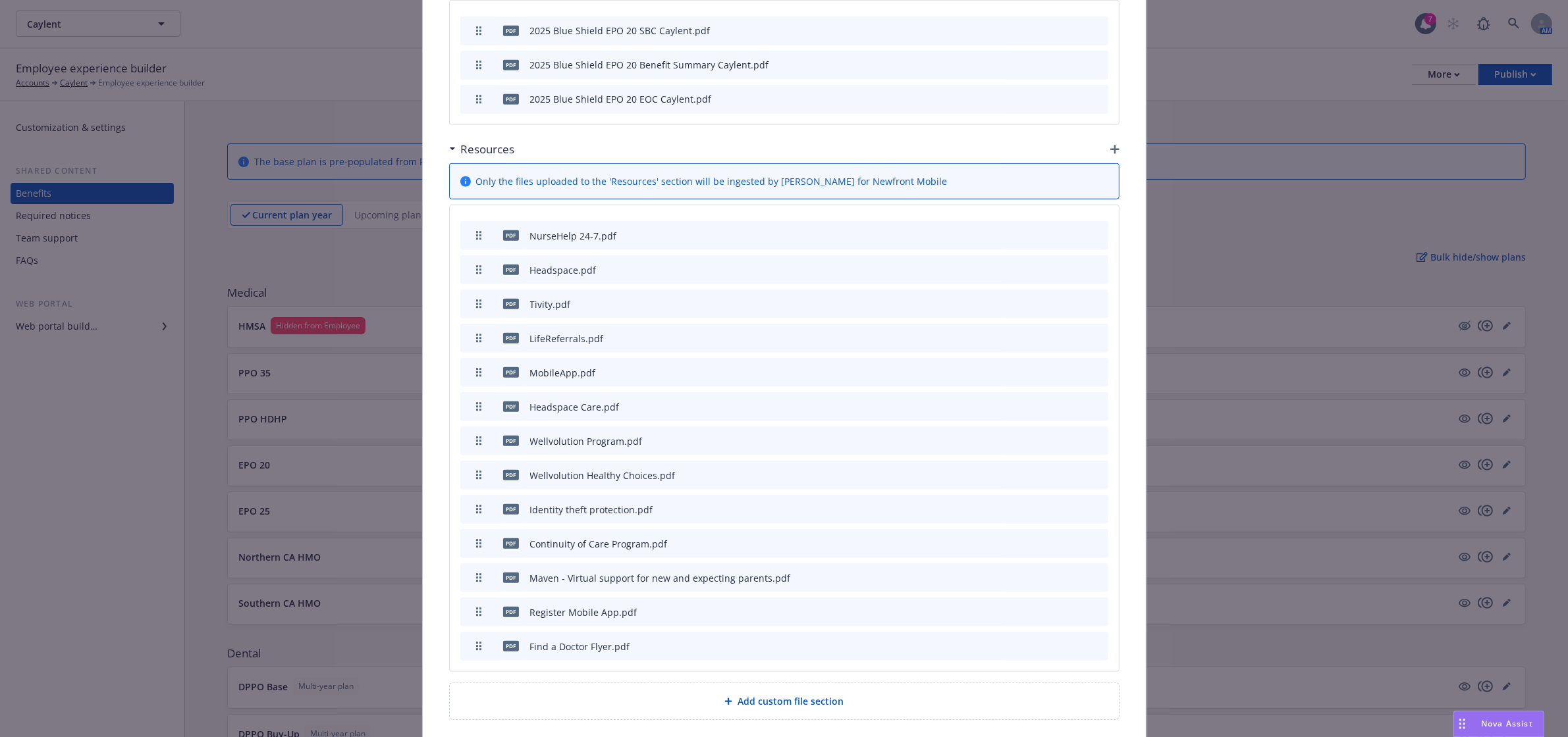
scroll to position [1136, 0]
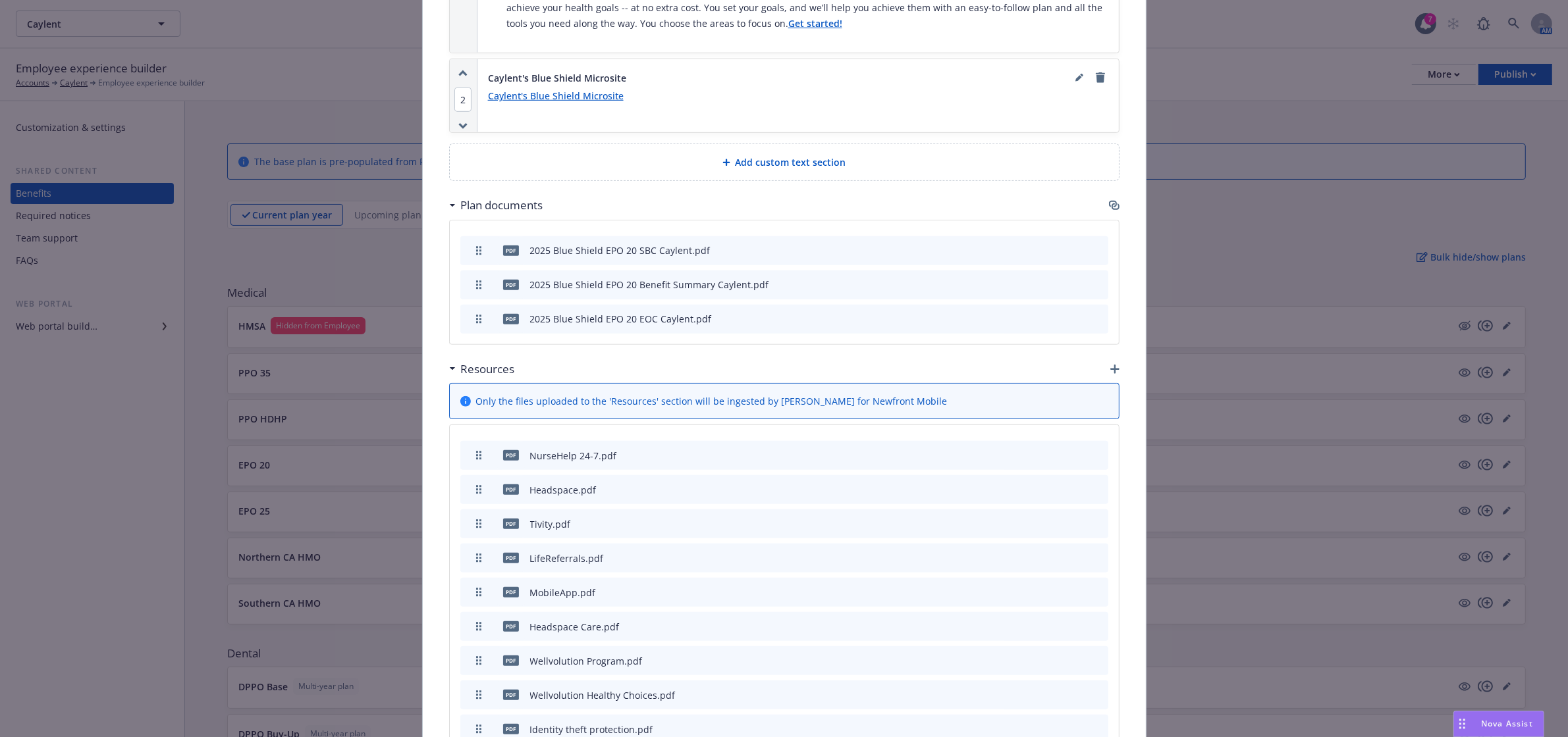
click at [1048, 278] on icon "download file" at bounding box center [1053, 283] width 10 height 10
click at [1110, 364] on icon "button" at bounding box center [1115, 369] width 10 height 10
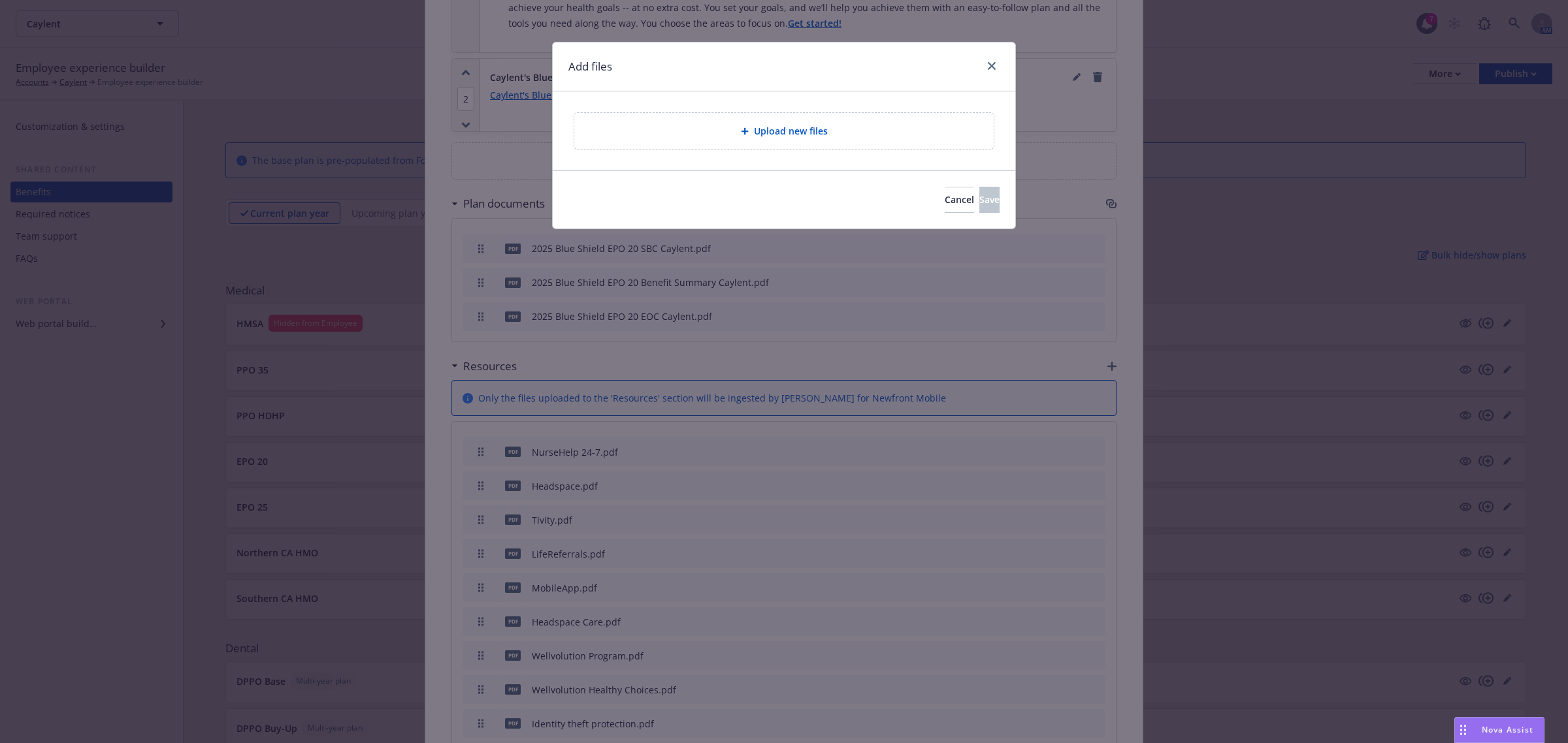
click at [732, 136] on div "Upload new files" at bounding box center [784, 131] width 399 height 15
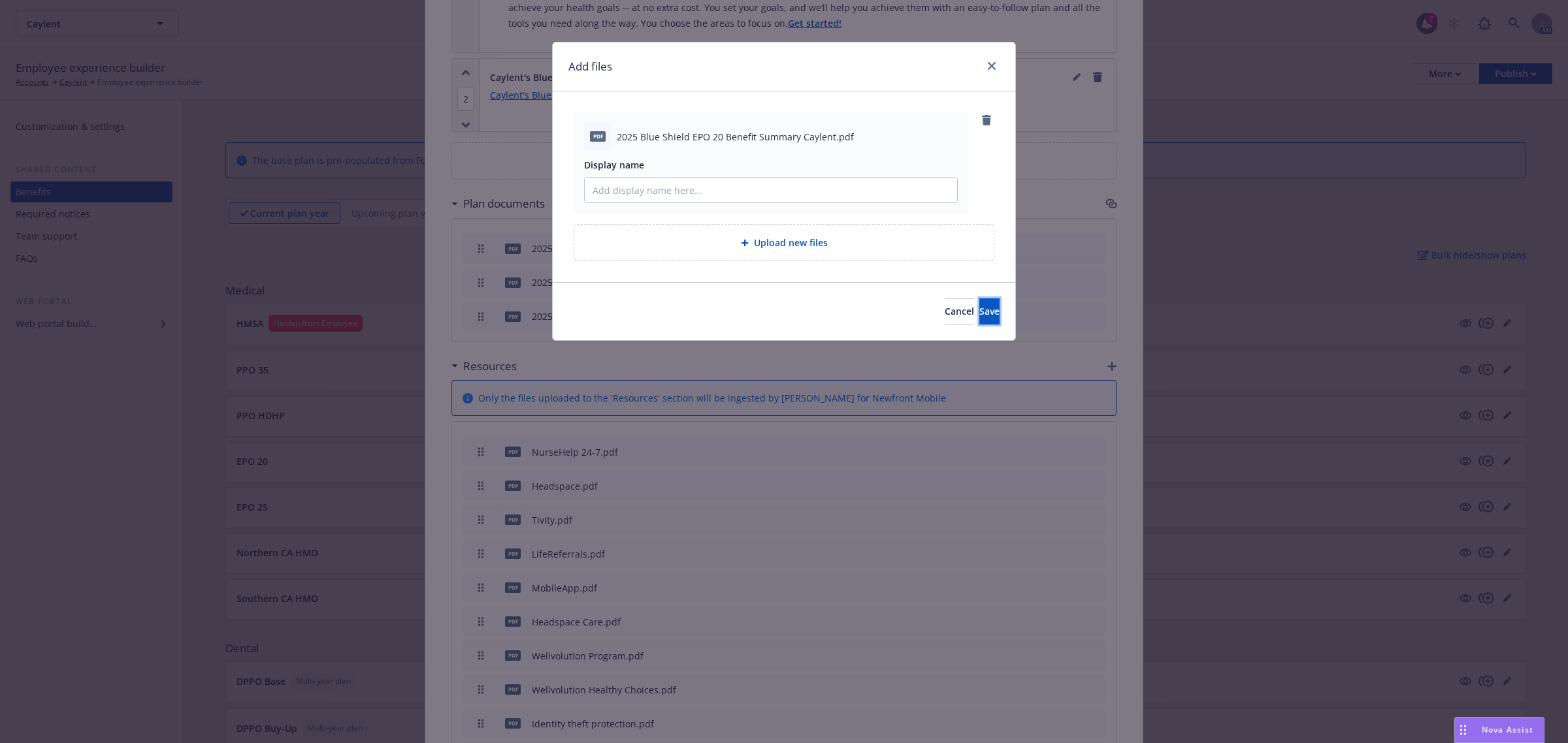
click at [995, 302] on button "Save" at bounding box center [990, 312] width 20 height 26
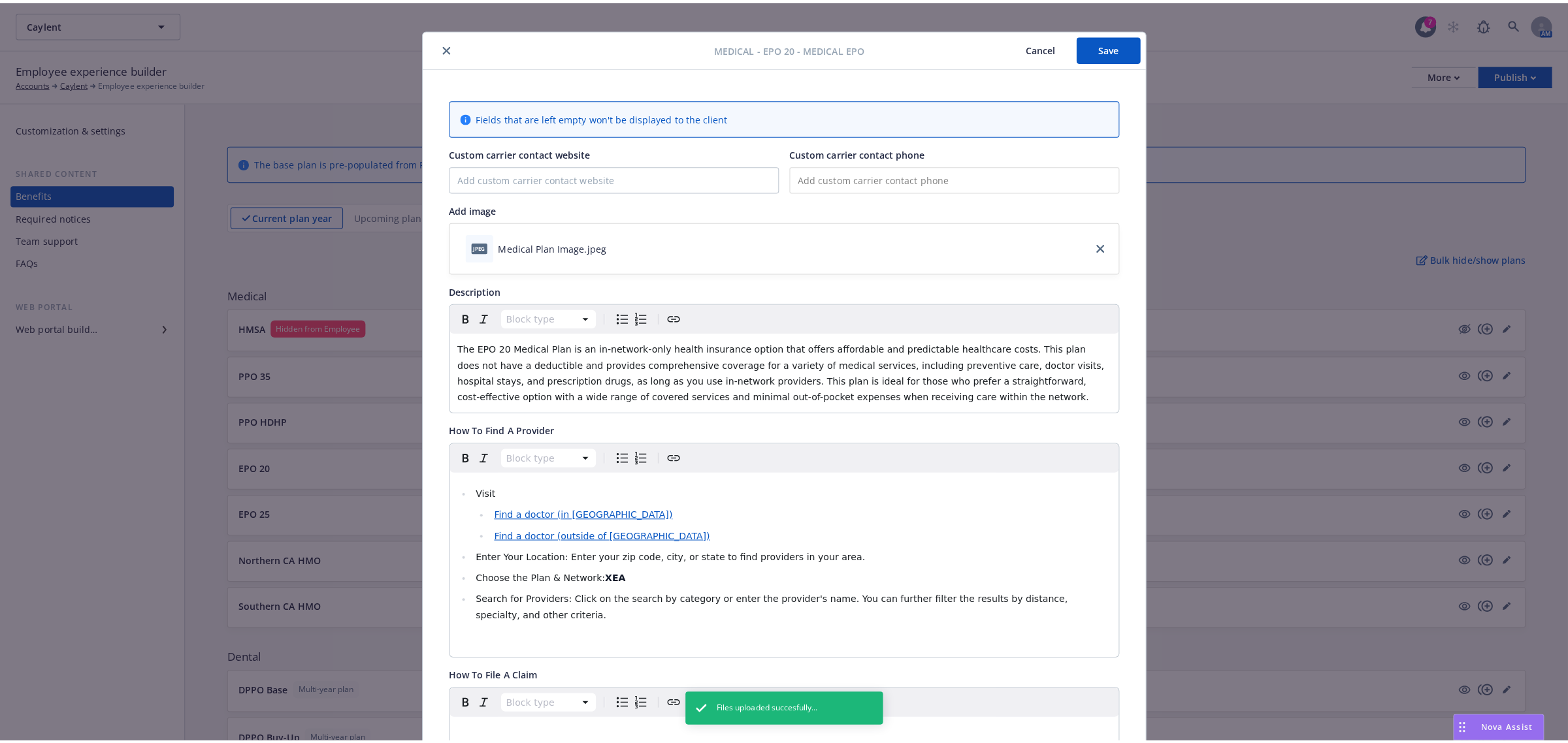
scroll to position [0, 0]
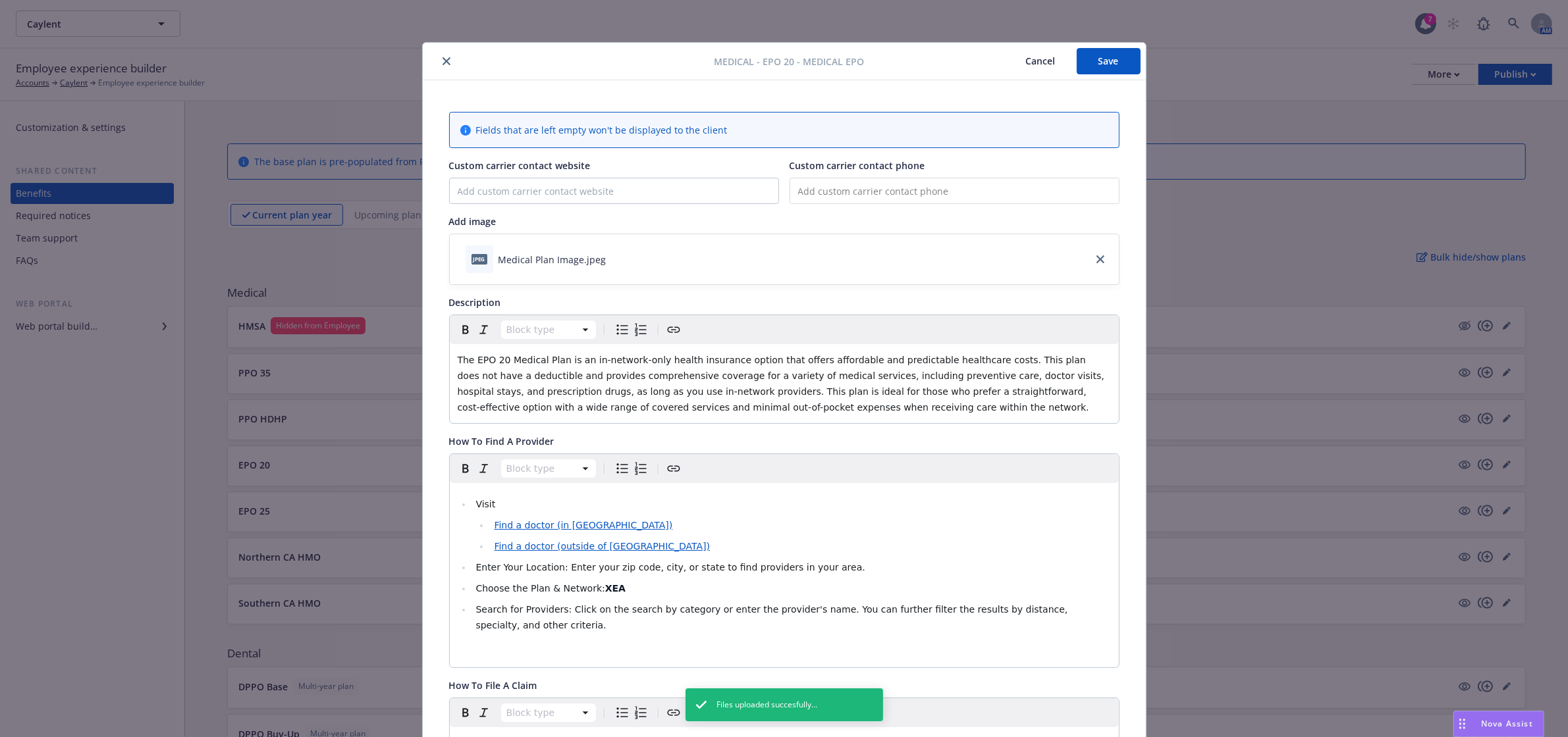
click at [1118, 58] on button "Save" at bounding box center [1108, 61] width 64 height 26
click at [442, 64] on icon "close" at bounding box center [446, 61] width 8 height 8
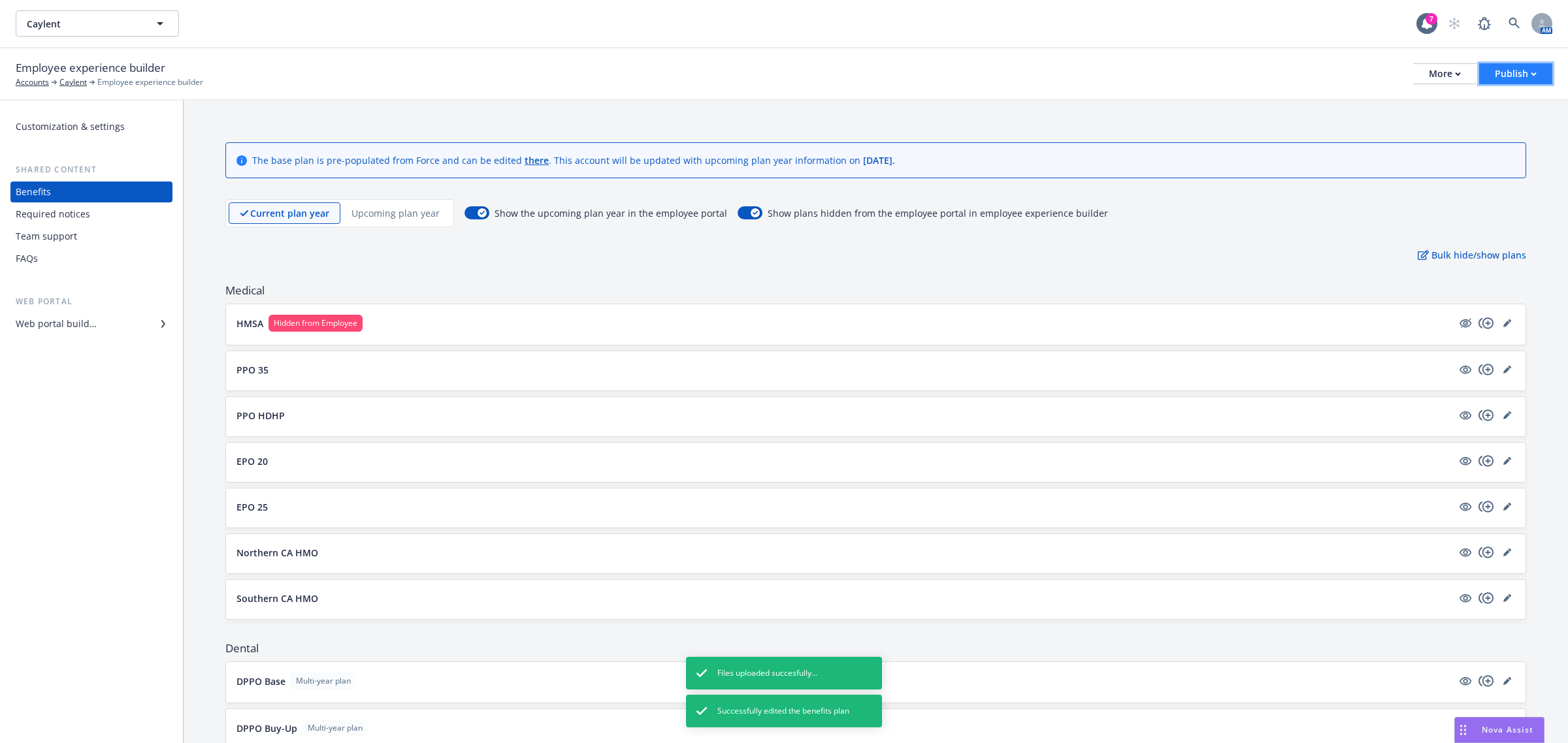
click at [1509, 75] on div "Publish" at bounding box center [1516, 73] width 42 height 20
click at [1498, 101] on link "Publish portal" at bounding box center [1500, 102] width 103 height 26
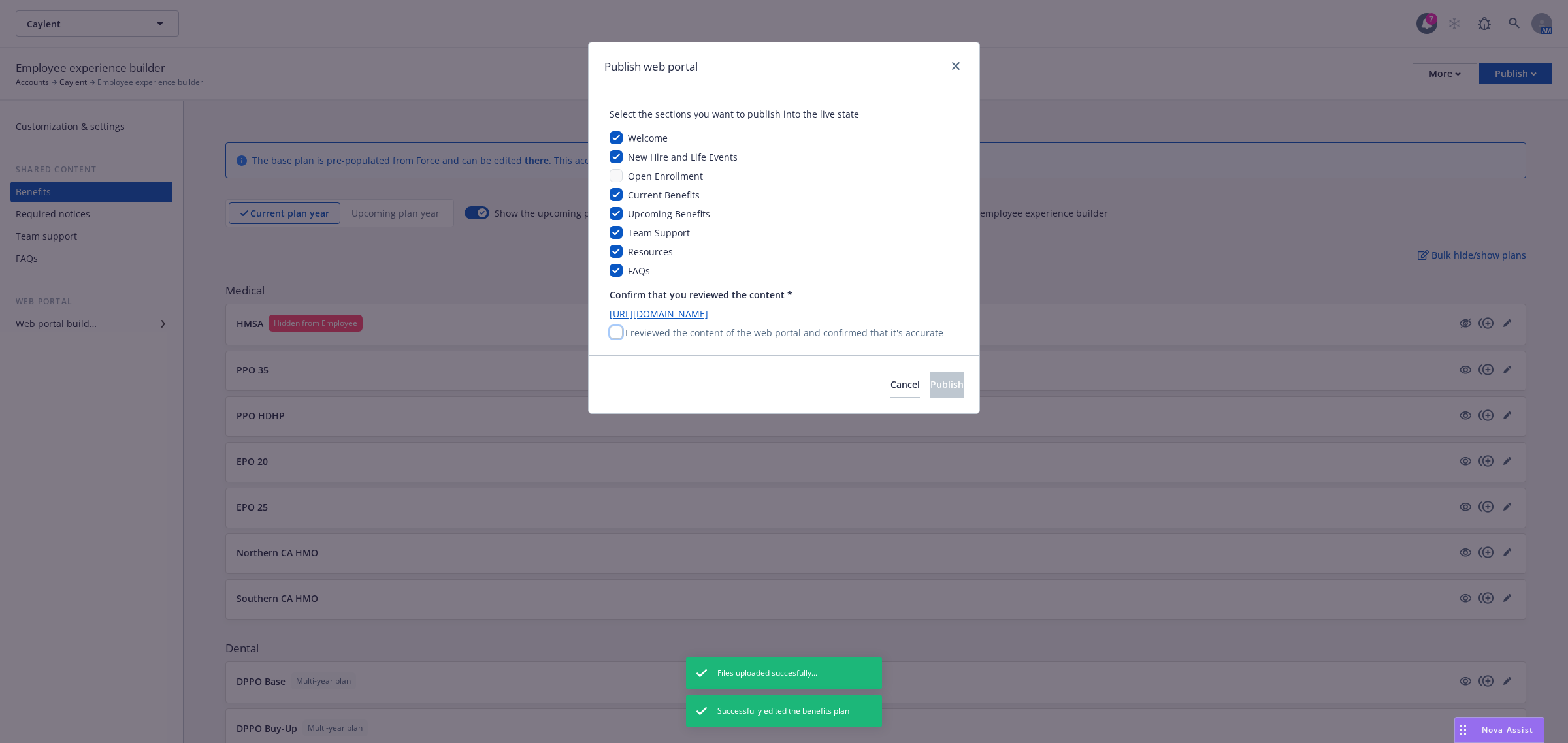
click at [615, 335] on input "checkbox" at bounding box center [616, 333] width 13 height 13
checkbox input "true"
click at [946, 395] on button "Publish" at bounding box center [947, 385] width 33 height 26
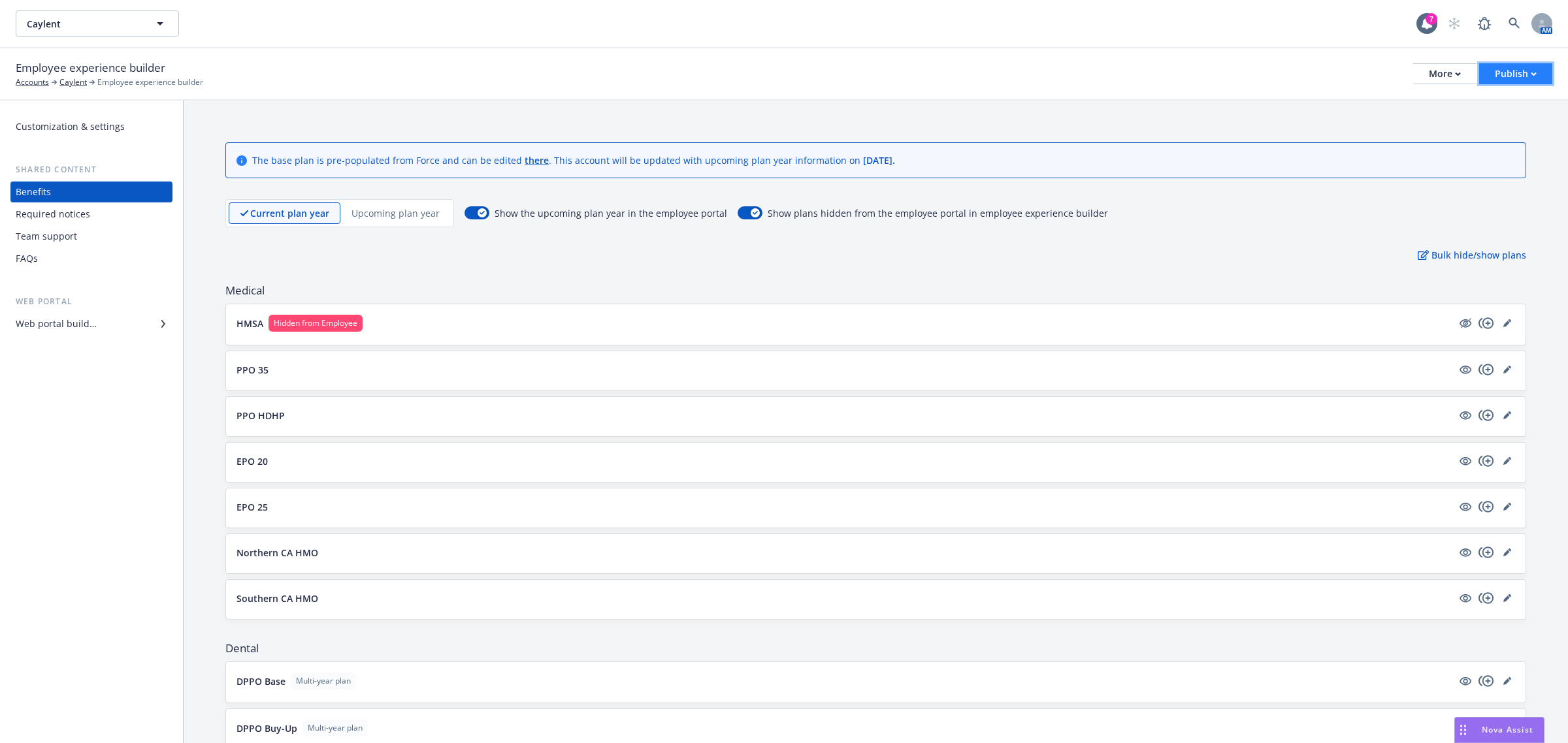
click at [1537, 76] on button "Publish" at bounding box center [1516, 73] width 73 height 21
click at [1506, 129] on link "Publish app" at bounding box center [1500, 129] width 103 height 26
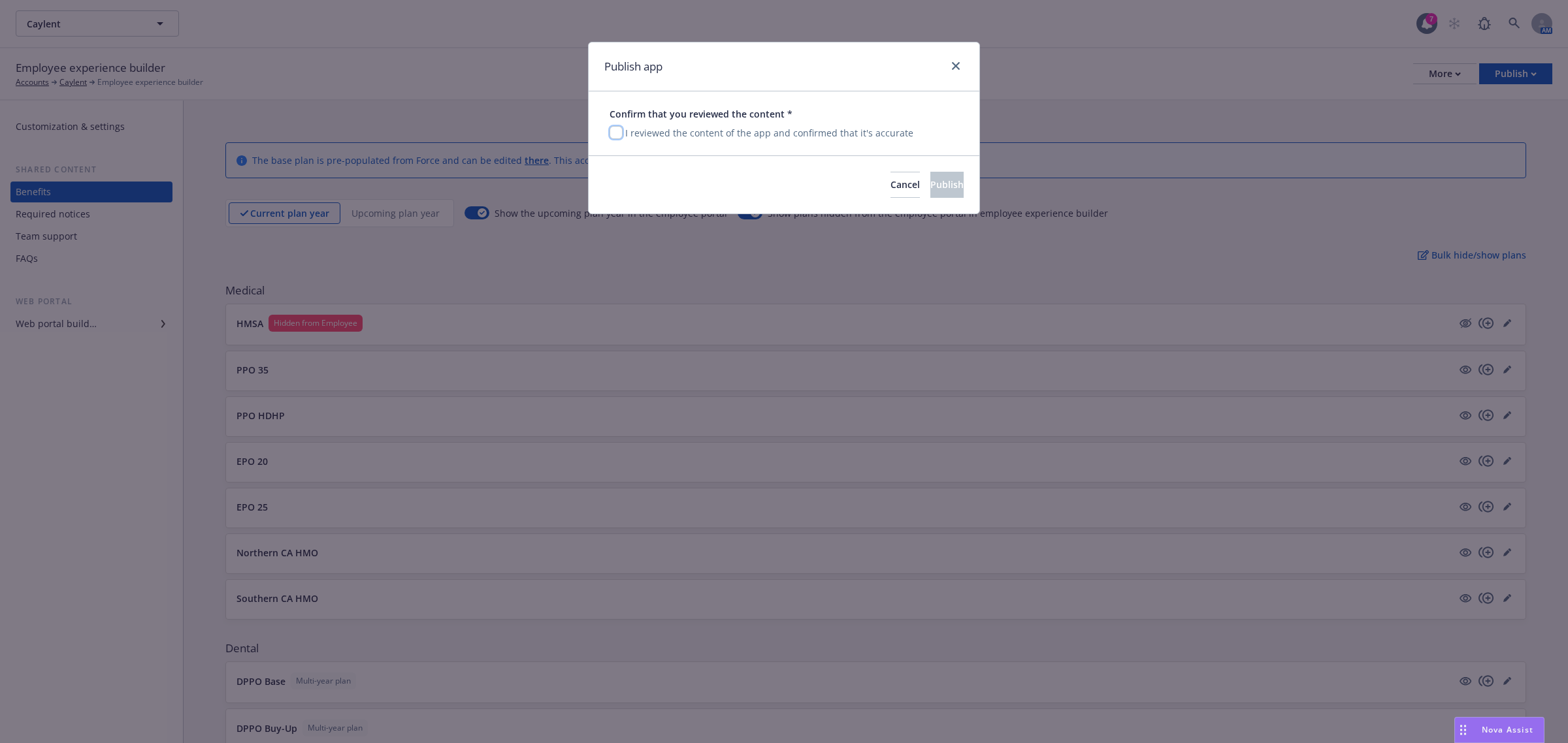
click at [612, 136] on input "checkbox" at bounding box center [616, 133] width 13 height 13
checkbox input "true"
click at [931, 190] on span "Publish" at bounding box center [947, 184] width 33 height 12
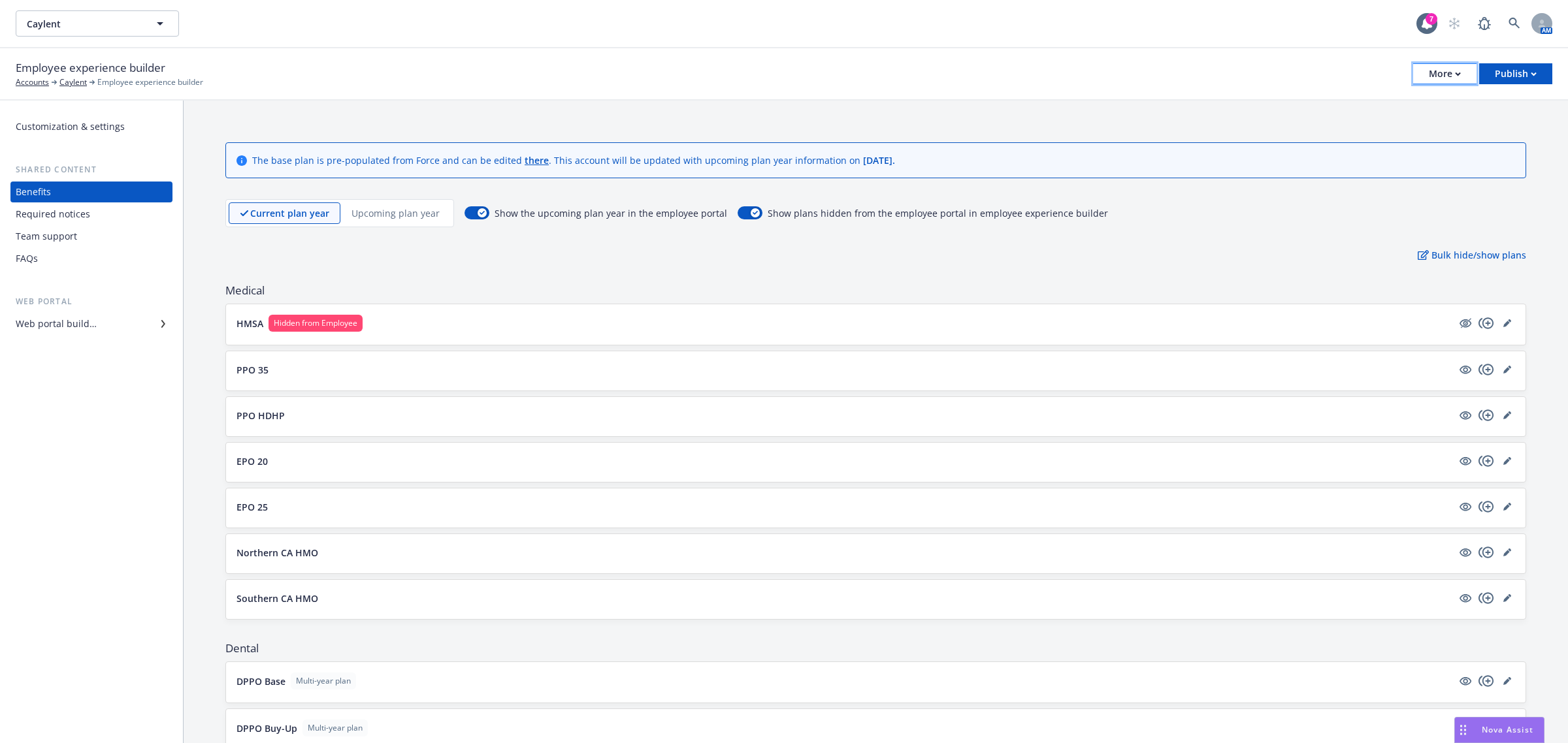
click at [1442, 68] on div "More" at bounding box center [1445, 73] width 32 height 20
click at [1410, 129] on link "Copy portal link" at bounding box center [1378, 129] width 193 height 26
click at [1508, 367] on icon "editPencil" at bounding box center [1510, 368] width 3 height 3
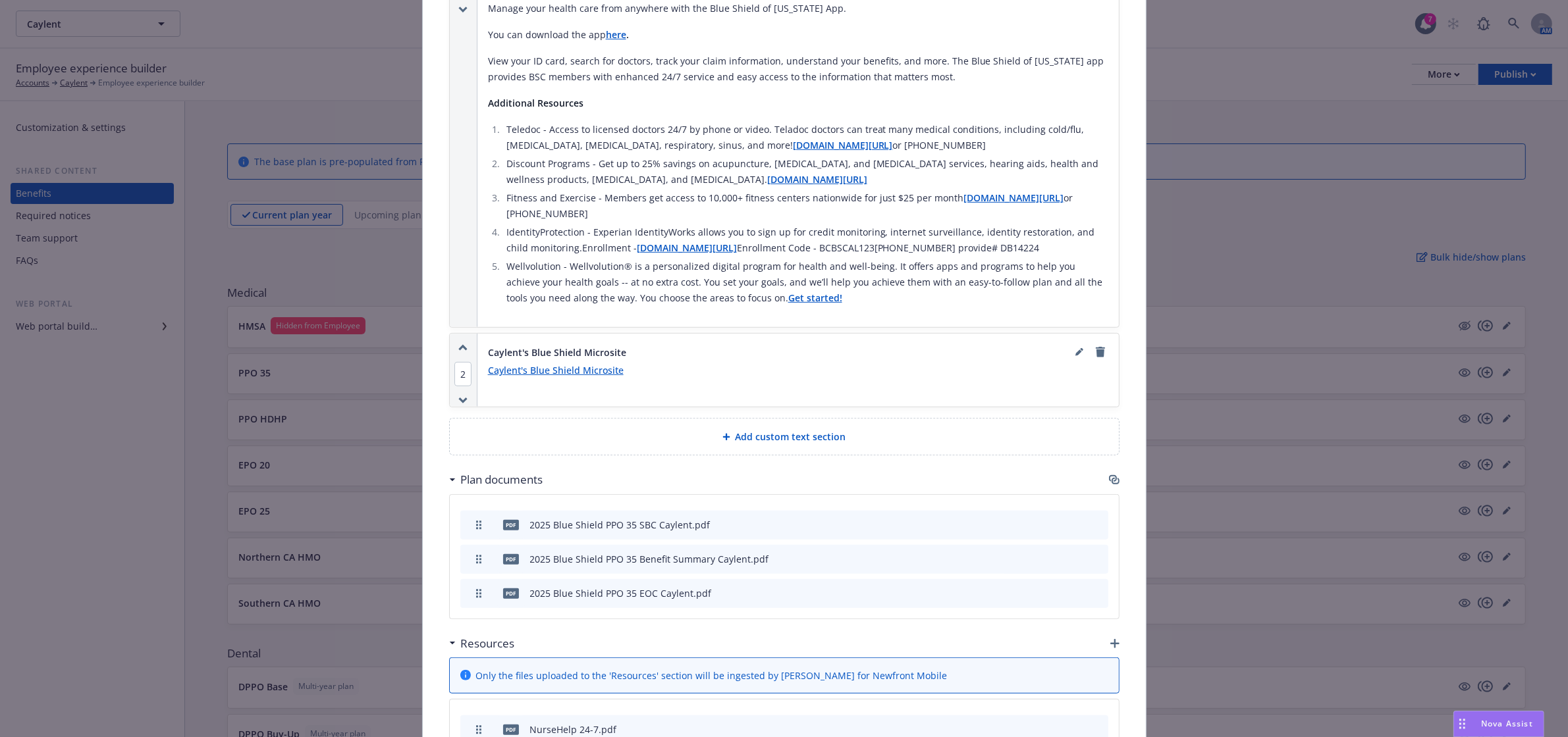
scroll to position [917, 0]
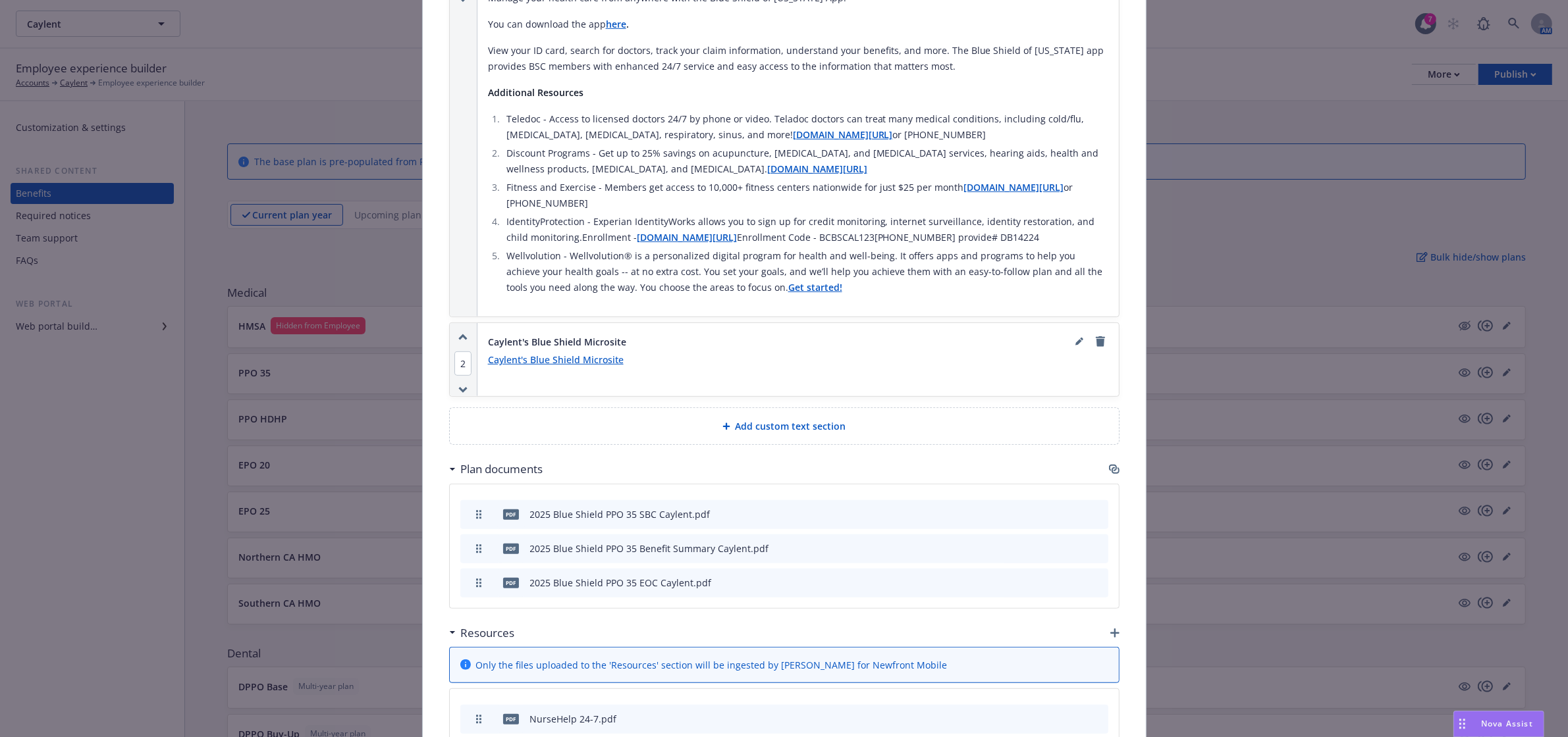
click at [1048, 542] on icon "download file" at bounding box center [1053, 547] width 10 height 10
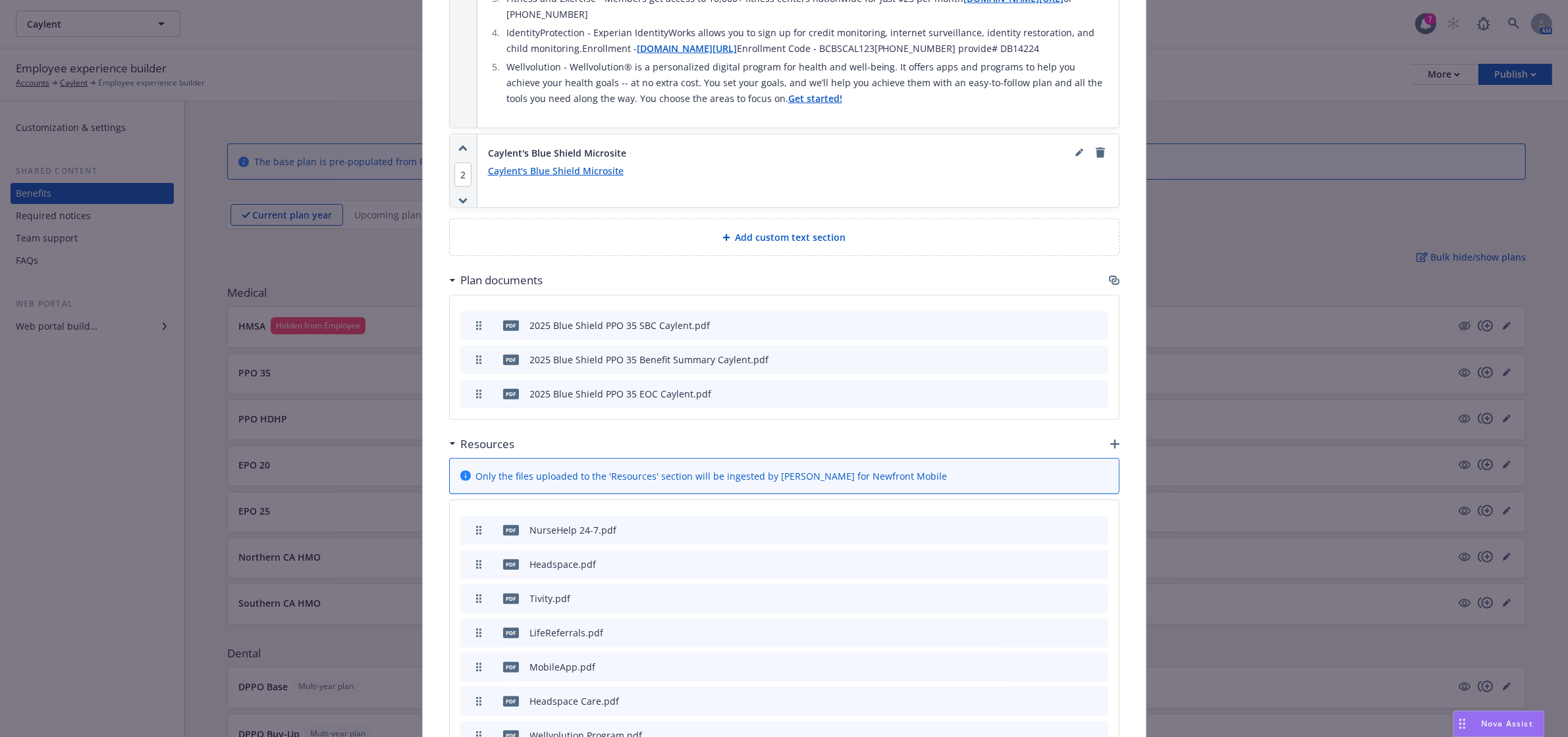
scroll to position [1136, 0]
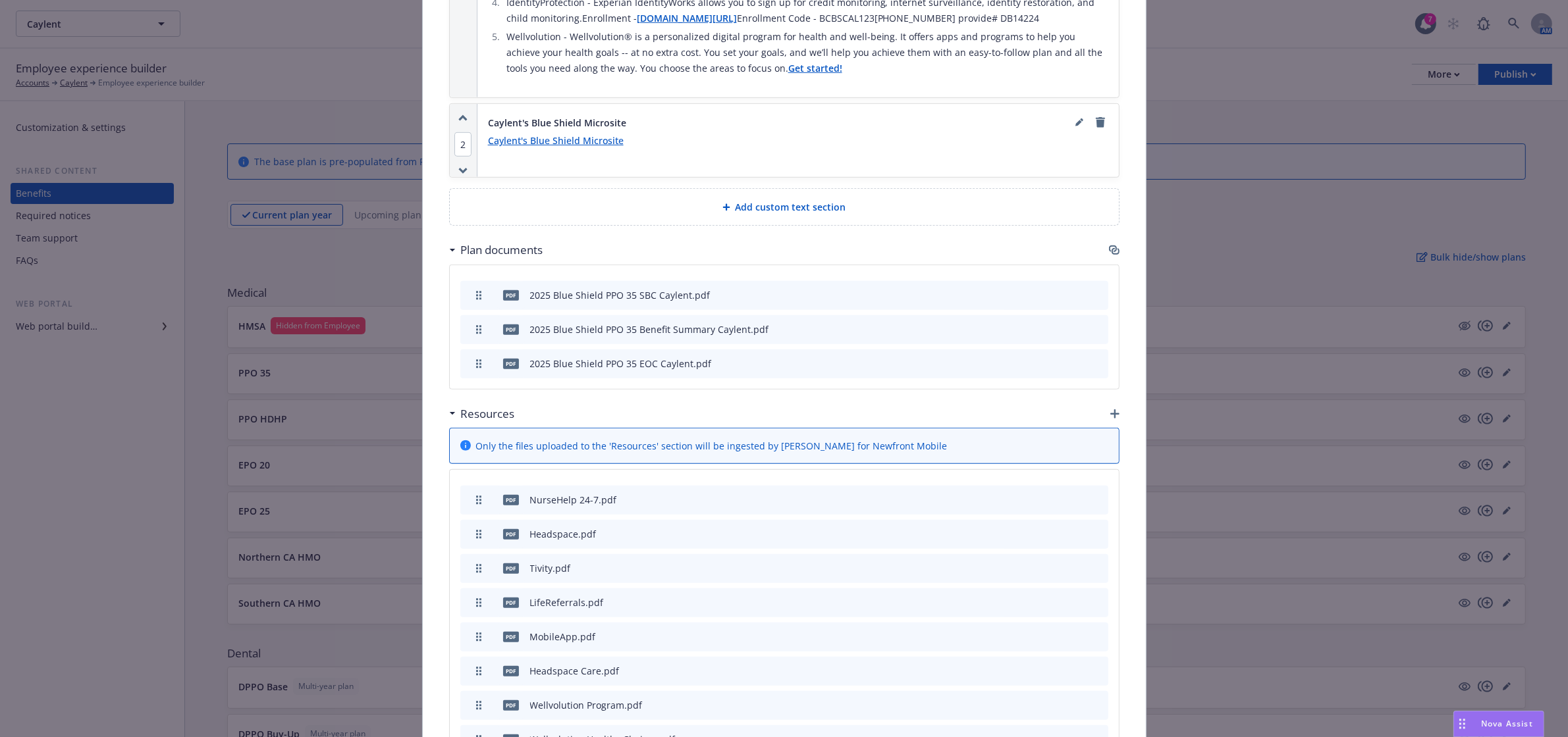
click at [1110, 409] on icon "button" at bounding box center [1115, 414] width 10 height 10
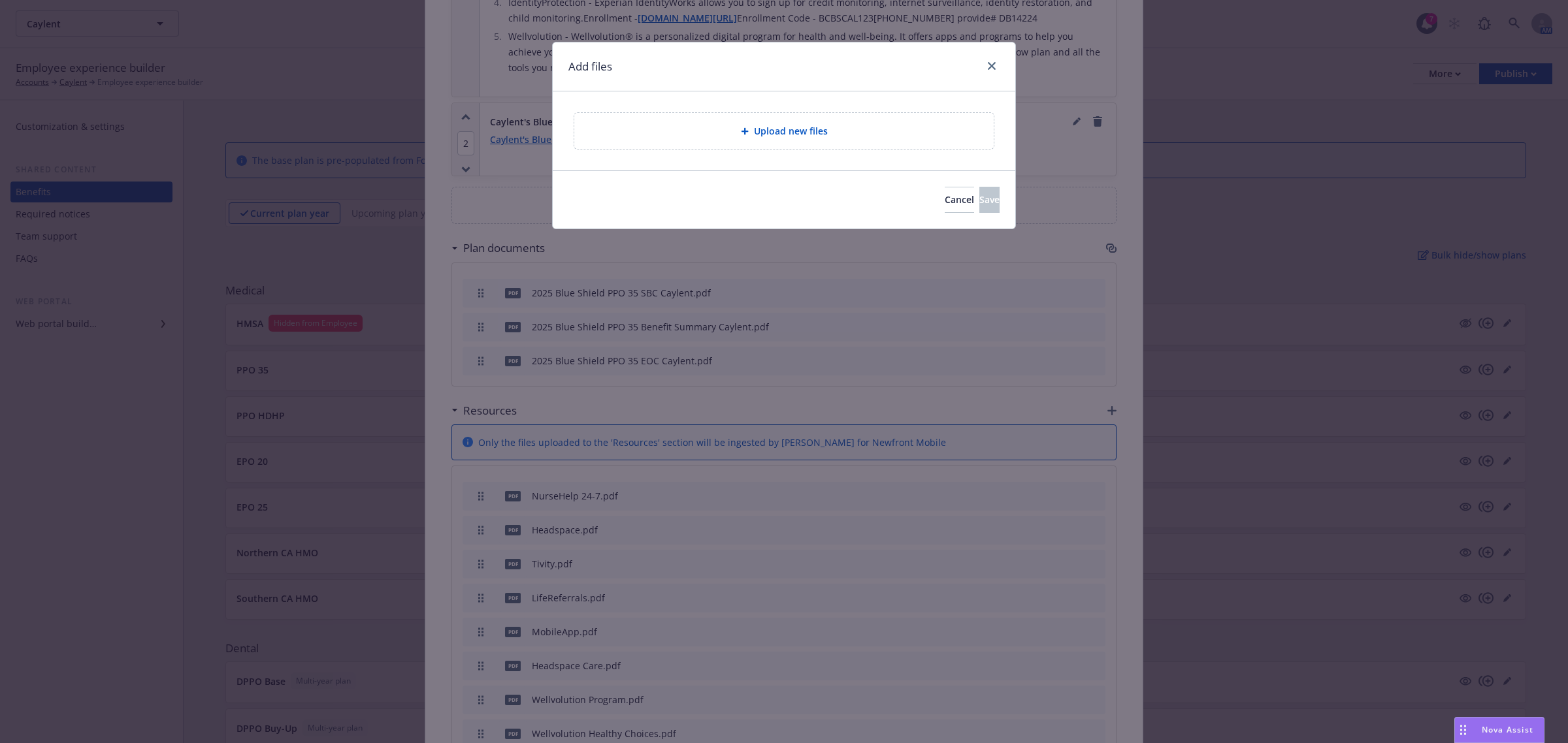
click at [733, 122] on div "Upload new files" at bounding box center [784, 131] width 419 height 36
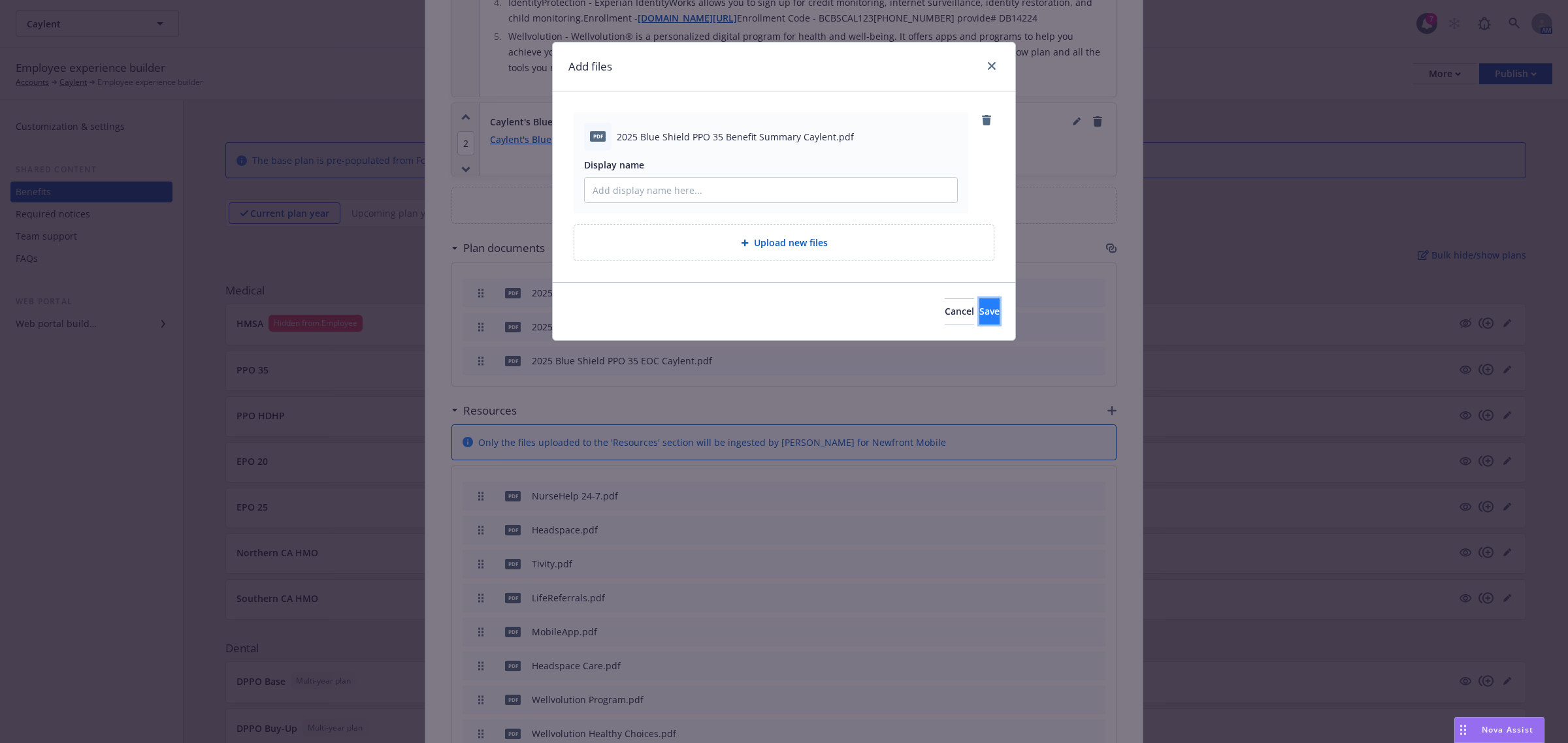
click at [979, 314] on span "Save" at bounding box center [990, 311] width 20 height 12
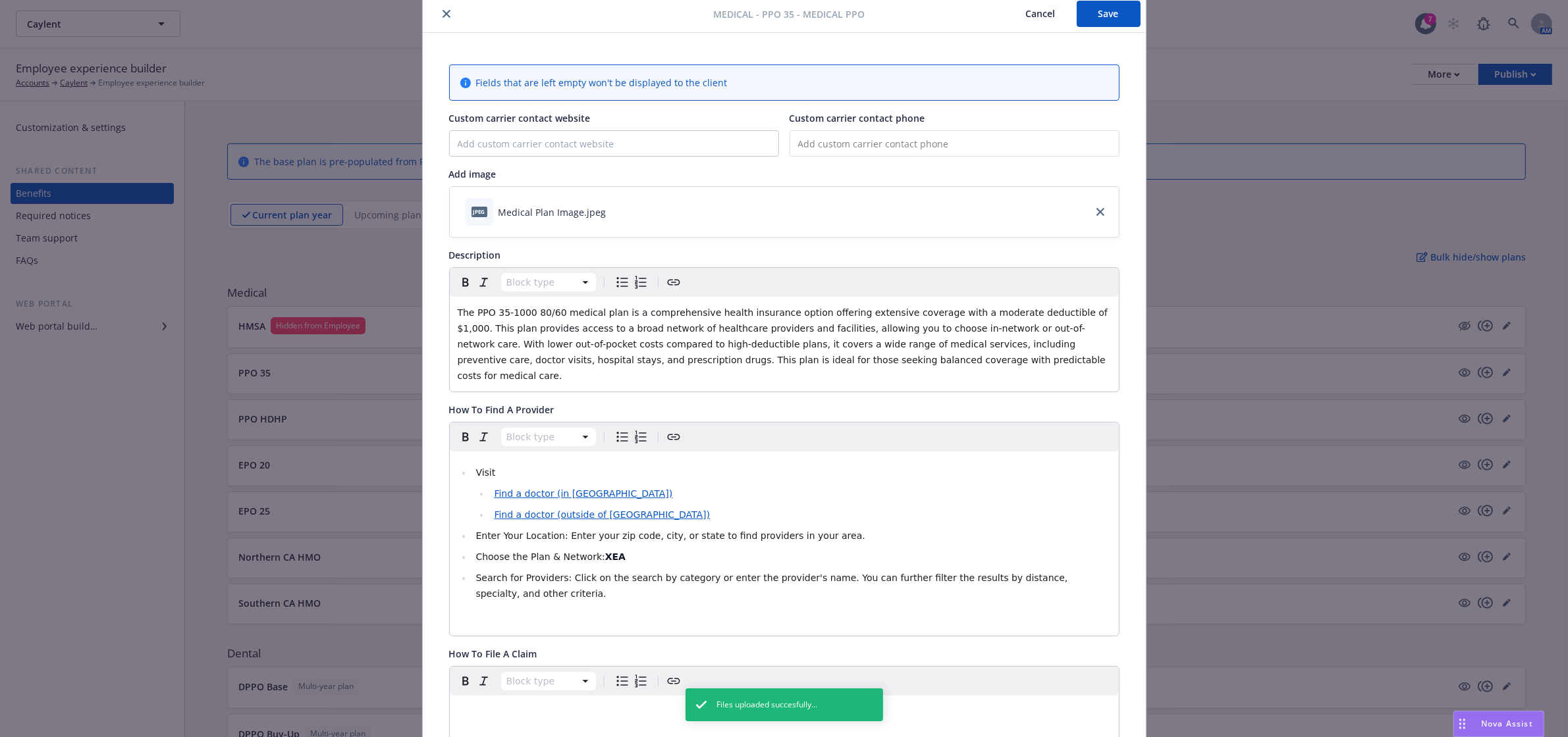
scroll to position [0, 0]
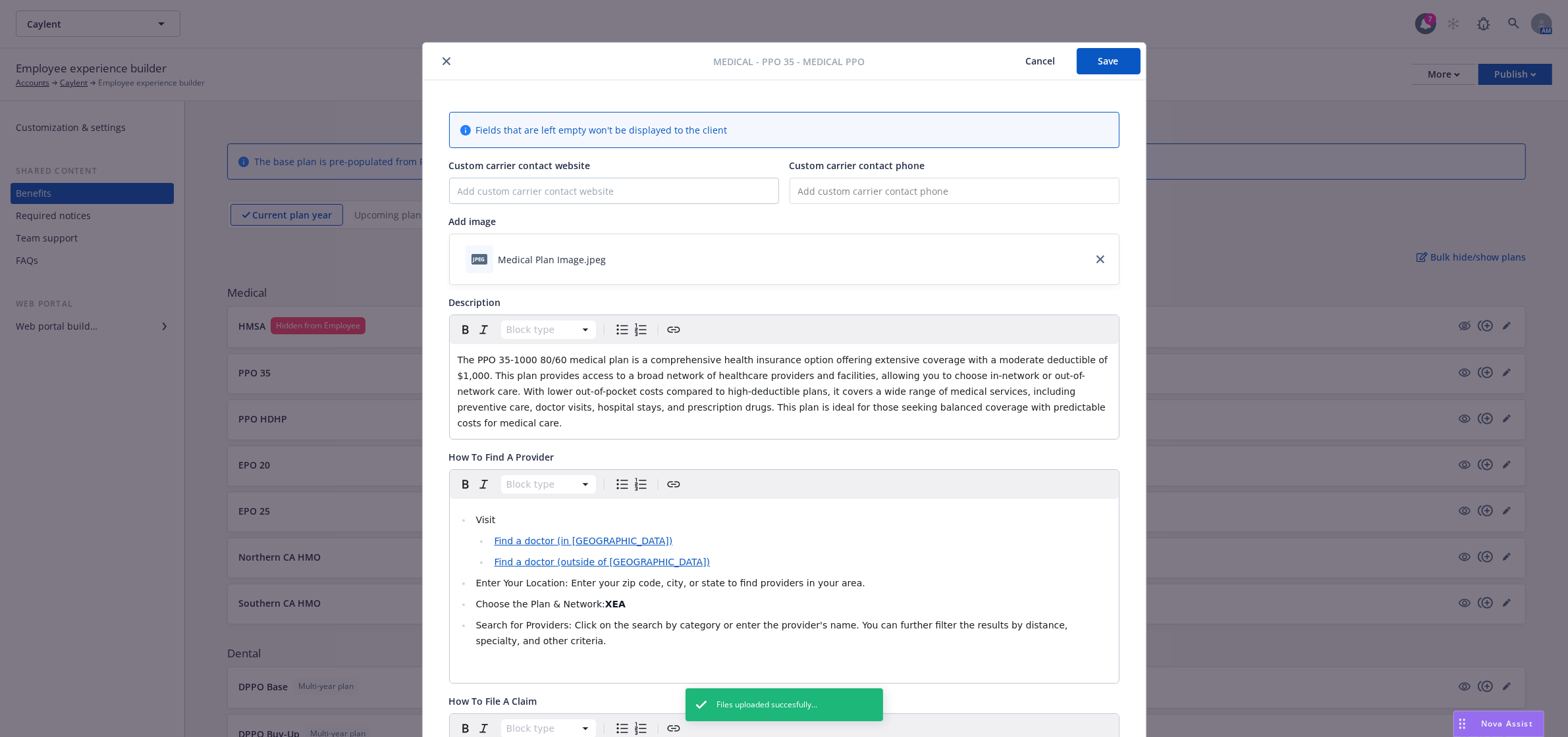
click at [1121, 53] on button "Save" at bounding box center [1108, 61] width 64 height 26
click at [439, 64] on button "close" at bounding box center [447, 61] width 16 height 16
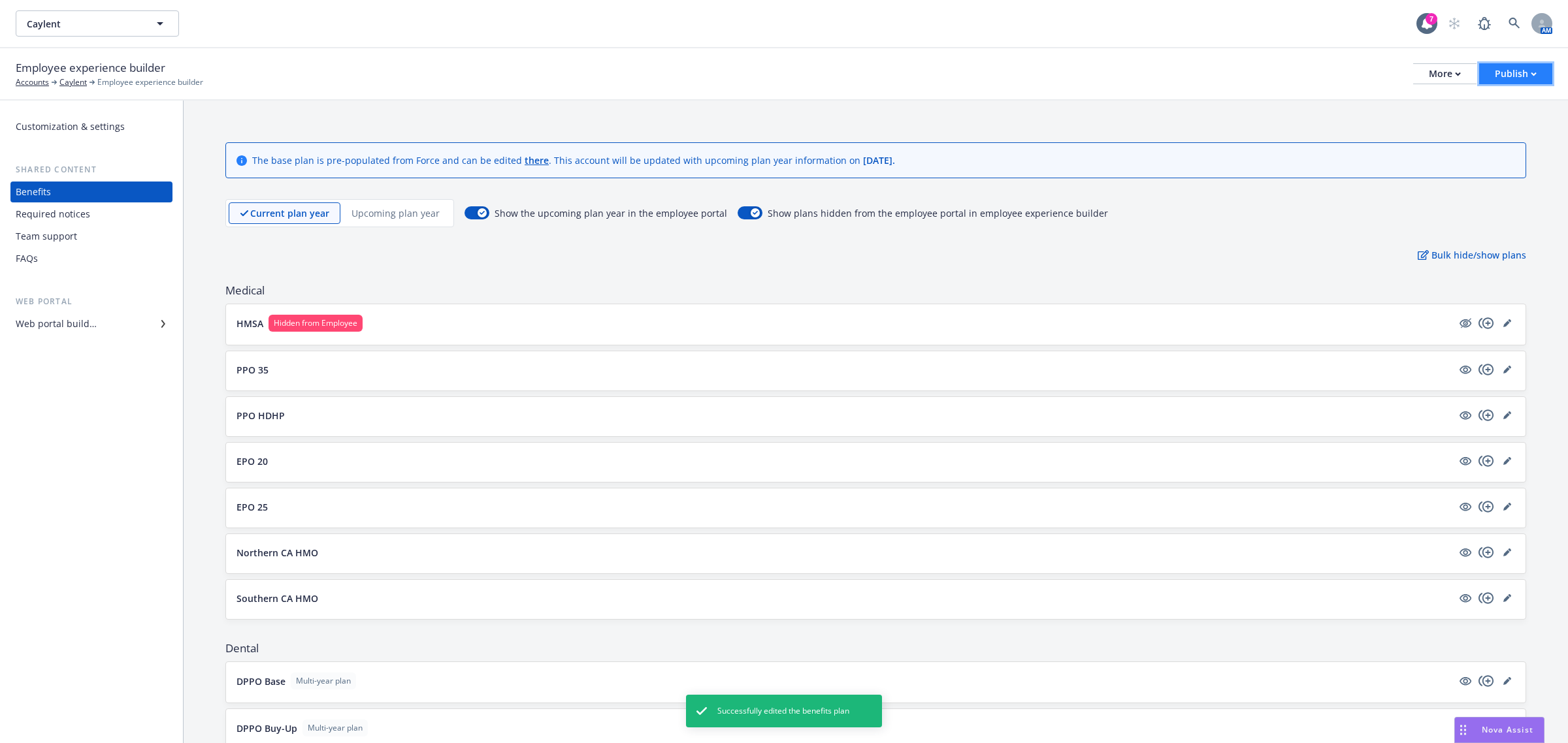
click at [1509, 77] on div "Publish" at bounding box center [1516, 73] width 42 height 20
click at [1484, 108] on link "Publish portal" at bounding box center [1500, 102] width 103 height 26
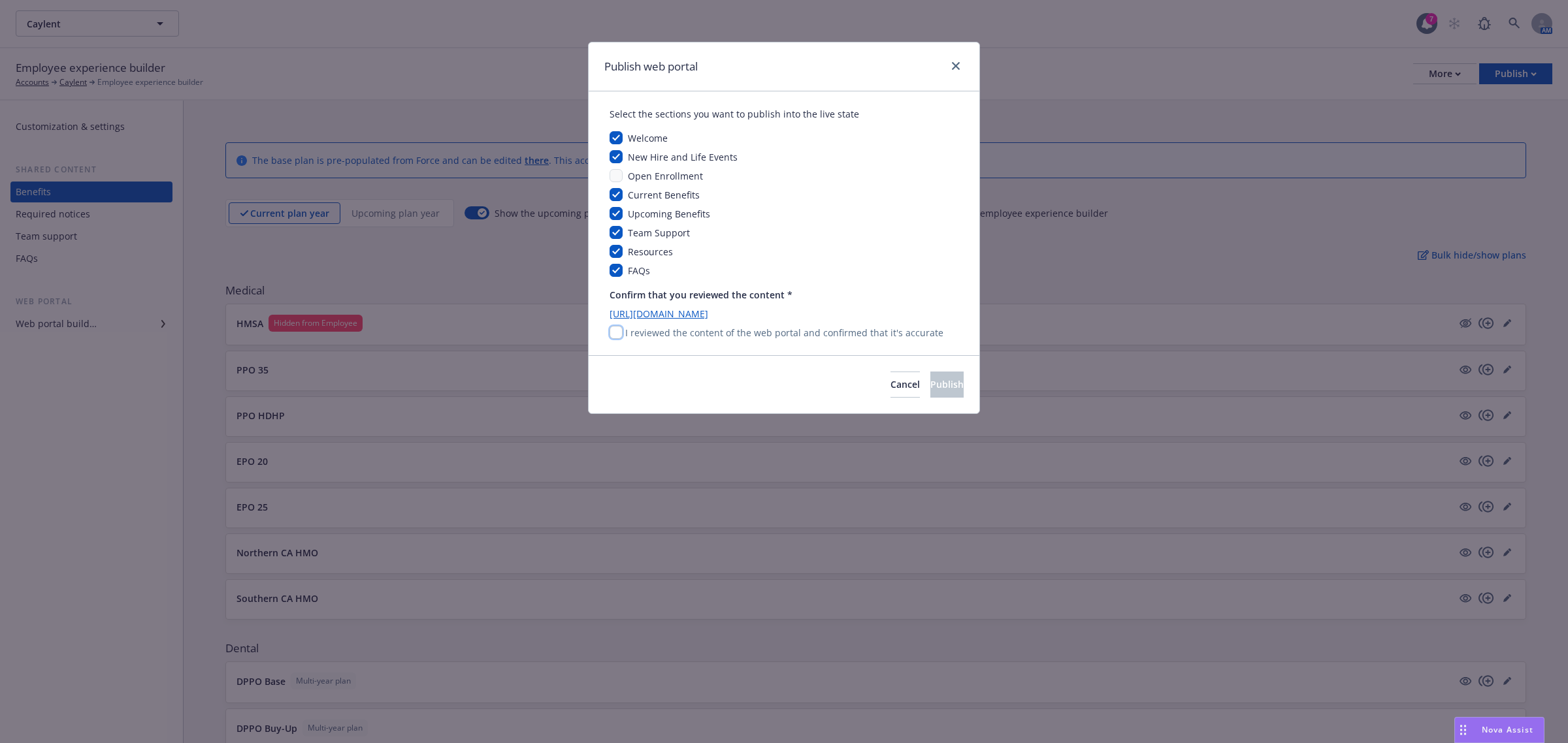
click at [619, 334] on input "checkbox" at bounding box center [616, 333] width 13 height 13
checkbox input "true"
click at [931, 392] on button "Publish" at bounding box center [947, 385] width 33 height 26
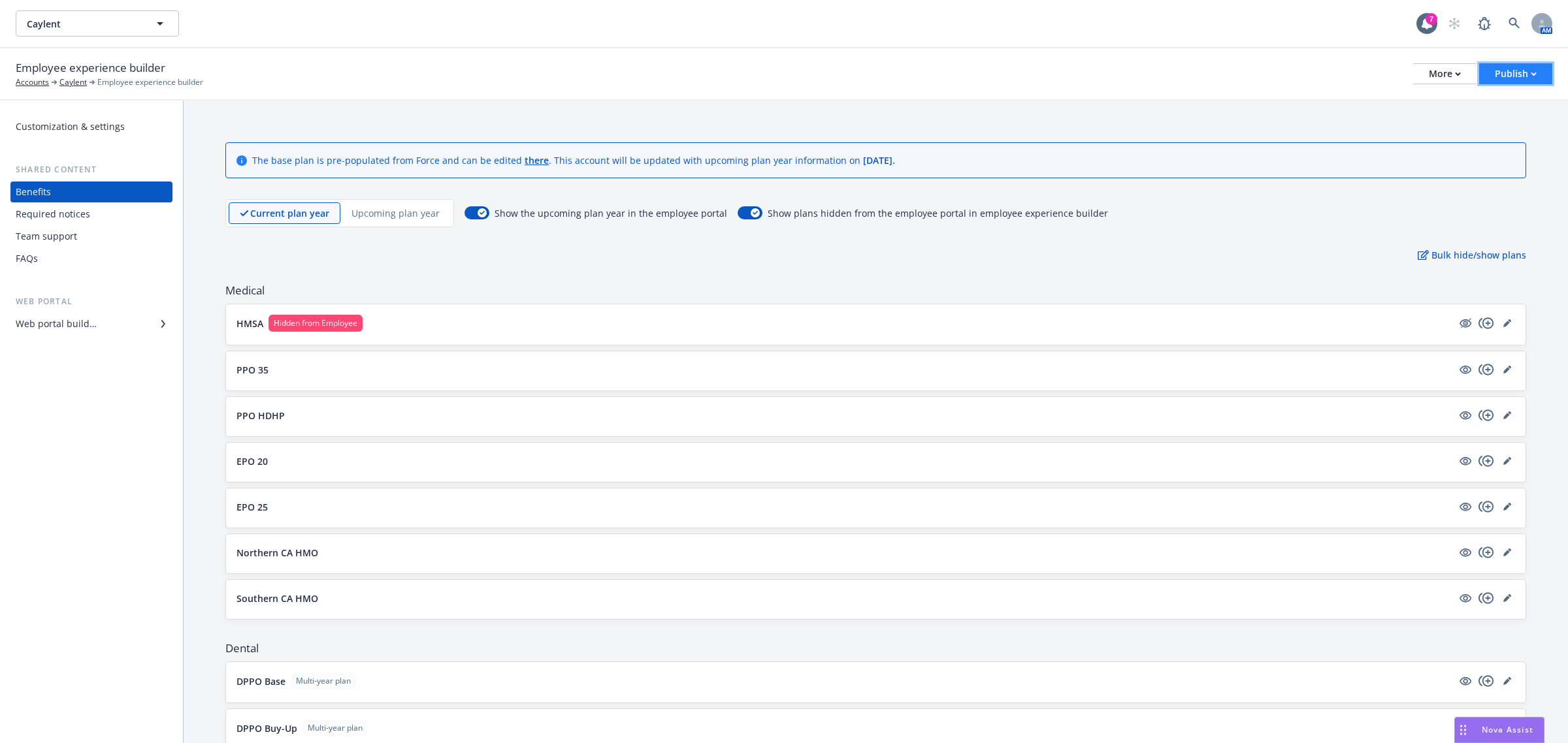
click at [1508, 73] on div "Publish" at bounding box center [1516, 73] width 42 height 20
click at [1489, 129] on link "Publish app" at bounding box center [1500, 129] width 103 height 26
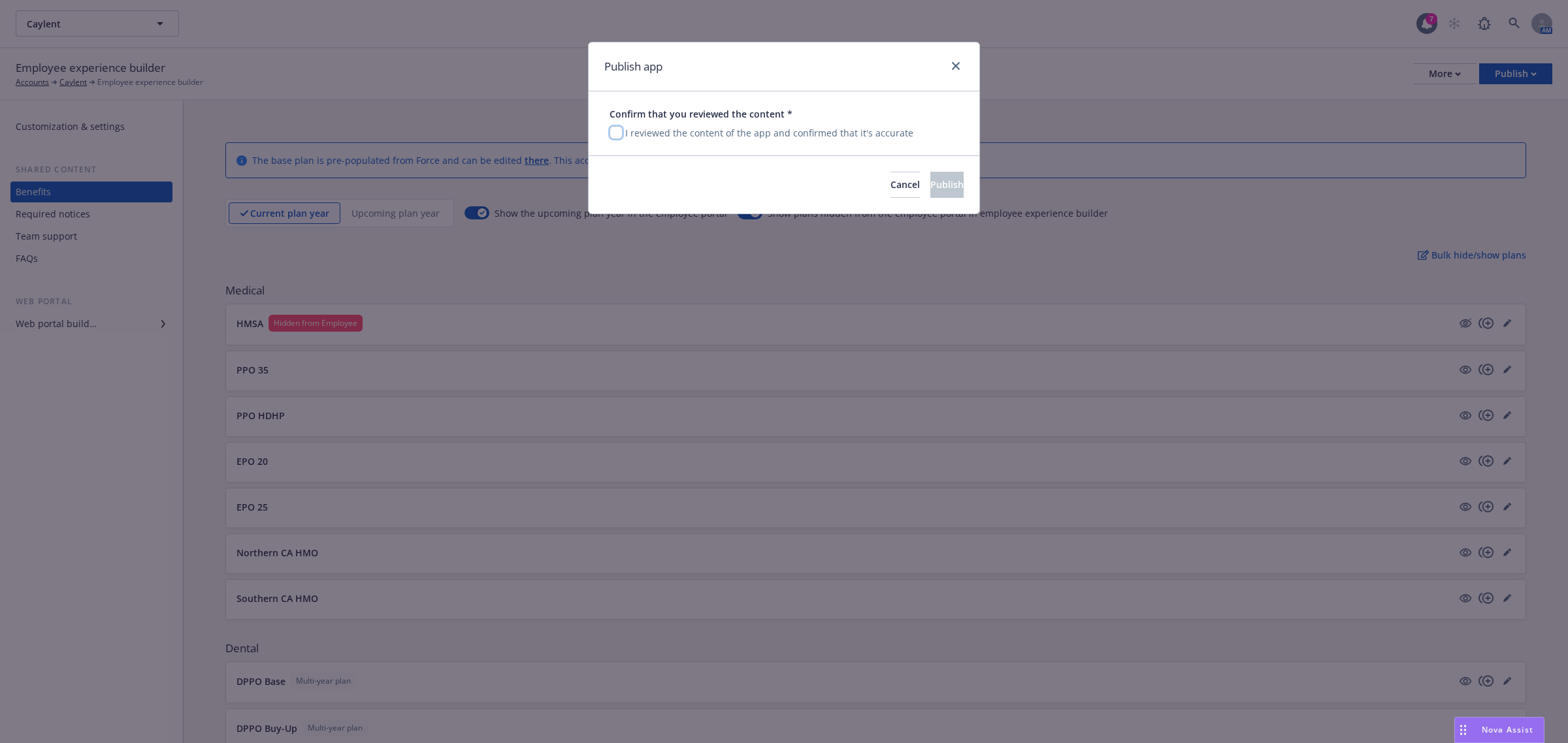
click at [621, 135] on input "checkbox" at bounding box center [616, 133] width 13 height 13
checkbox input "true"
click at [943, 190] on button "Publish" at bounding box center [947, 185] width 33 height 26
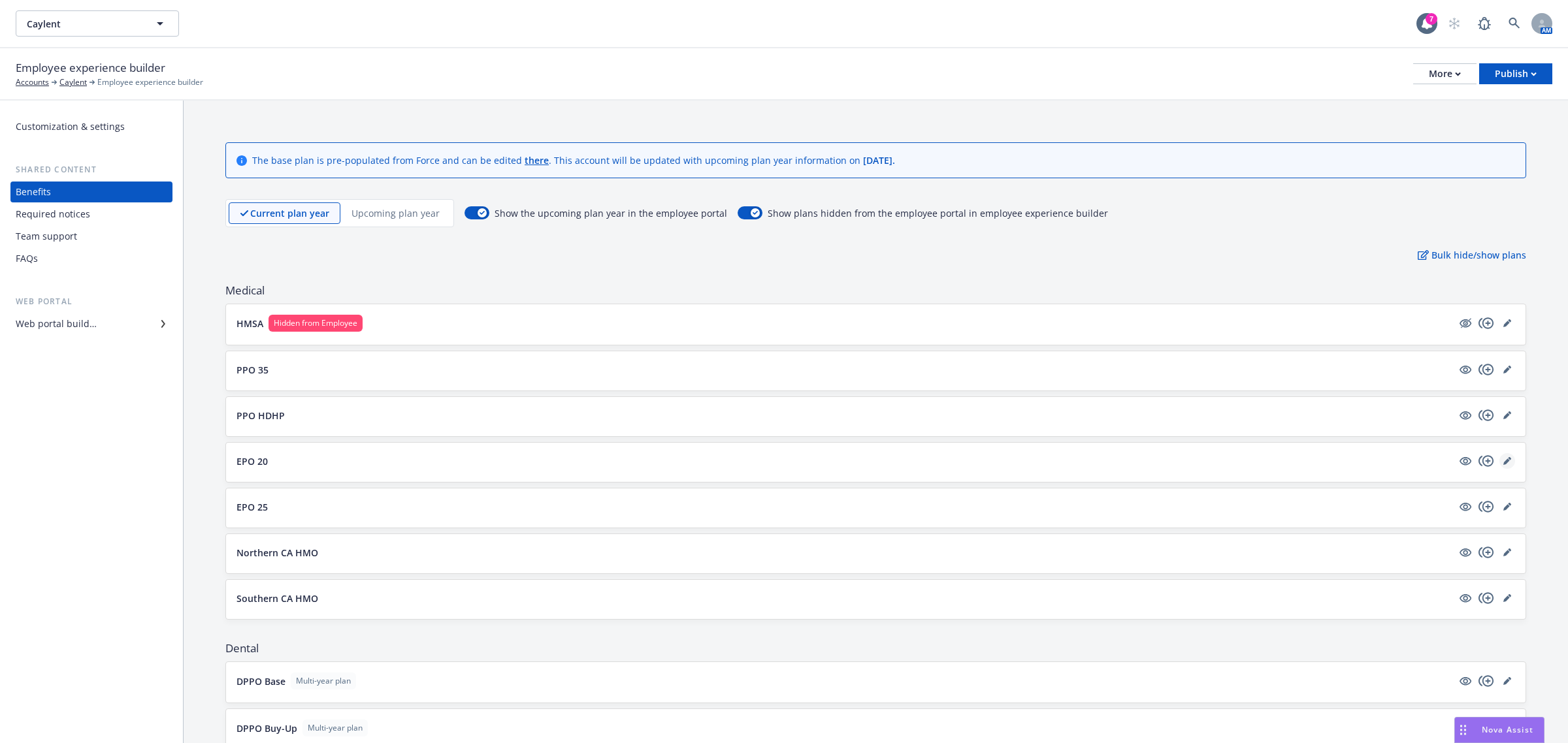
click at [1503, 465] on icon "editPencil" at bounding box center [1506, 461] width 7 height 7
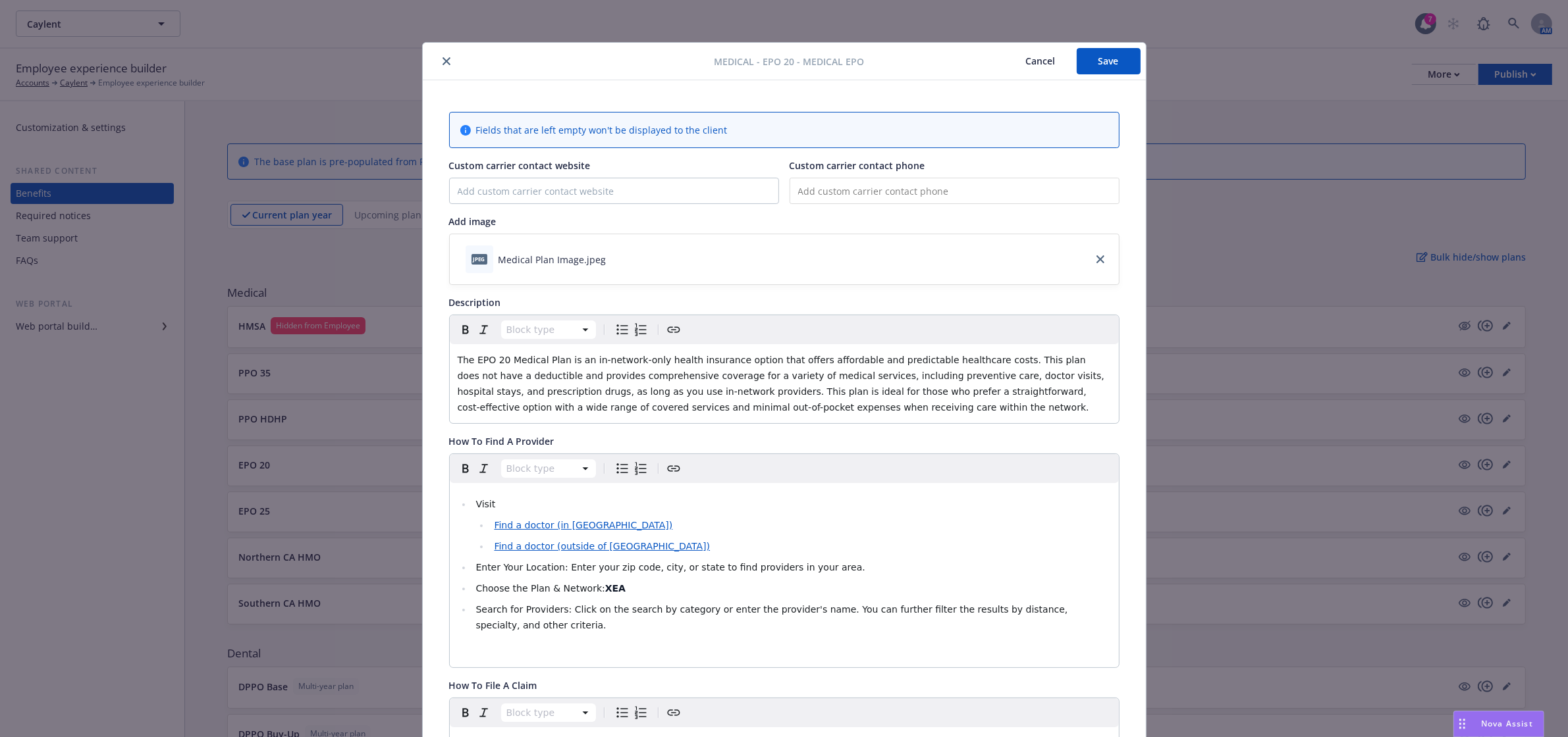
click at [442, 58] on icon "close" at bounding box center [446, 61] width 8 height 8
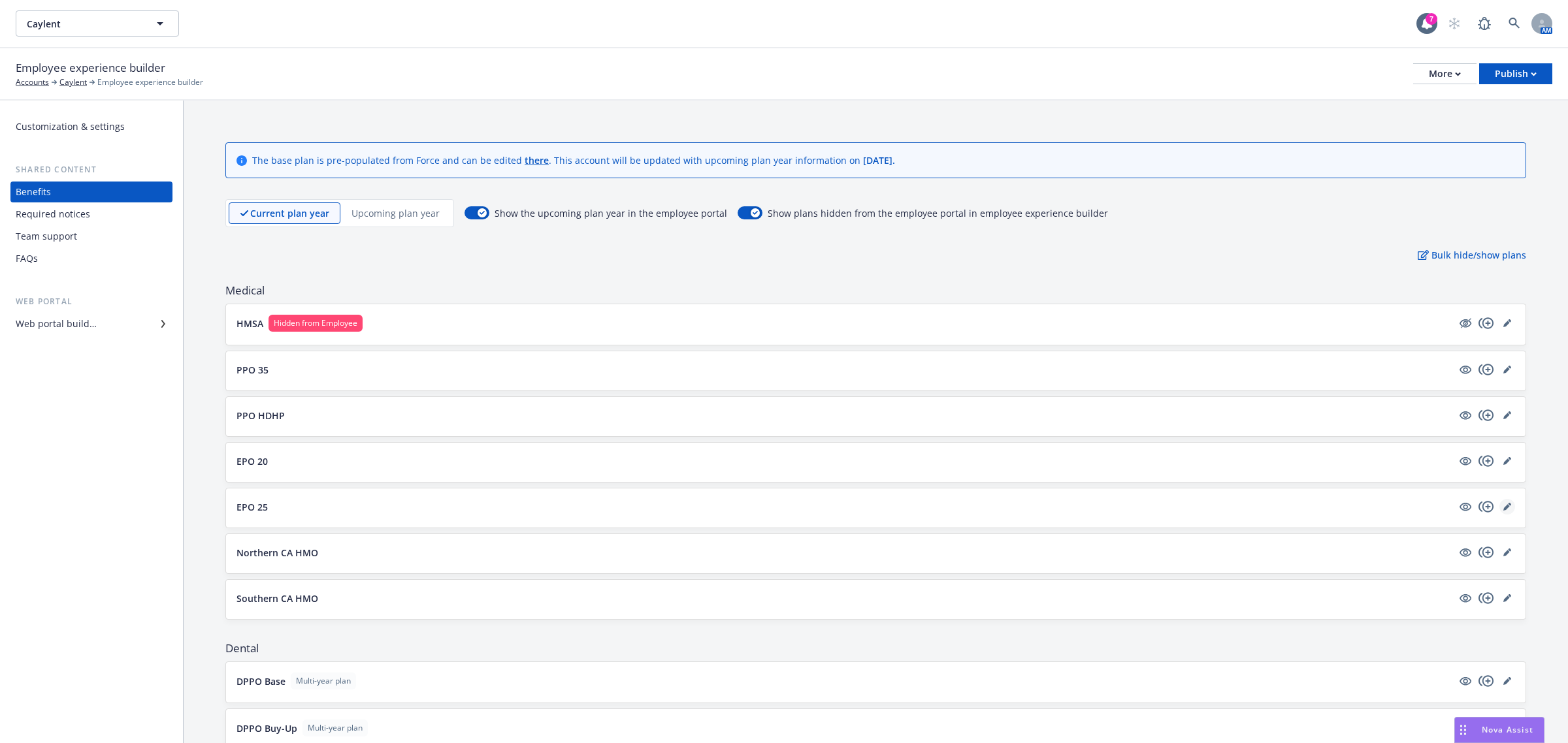
click at [1503, 505] on icon "editPencil" at bounding box center [1507, 506] width 8 height 8
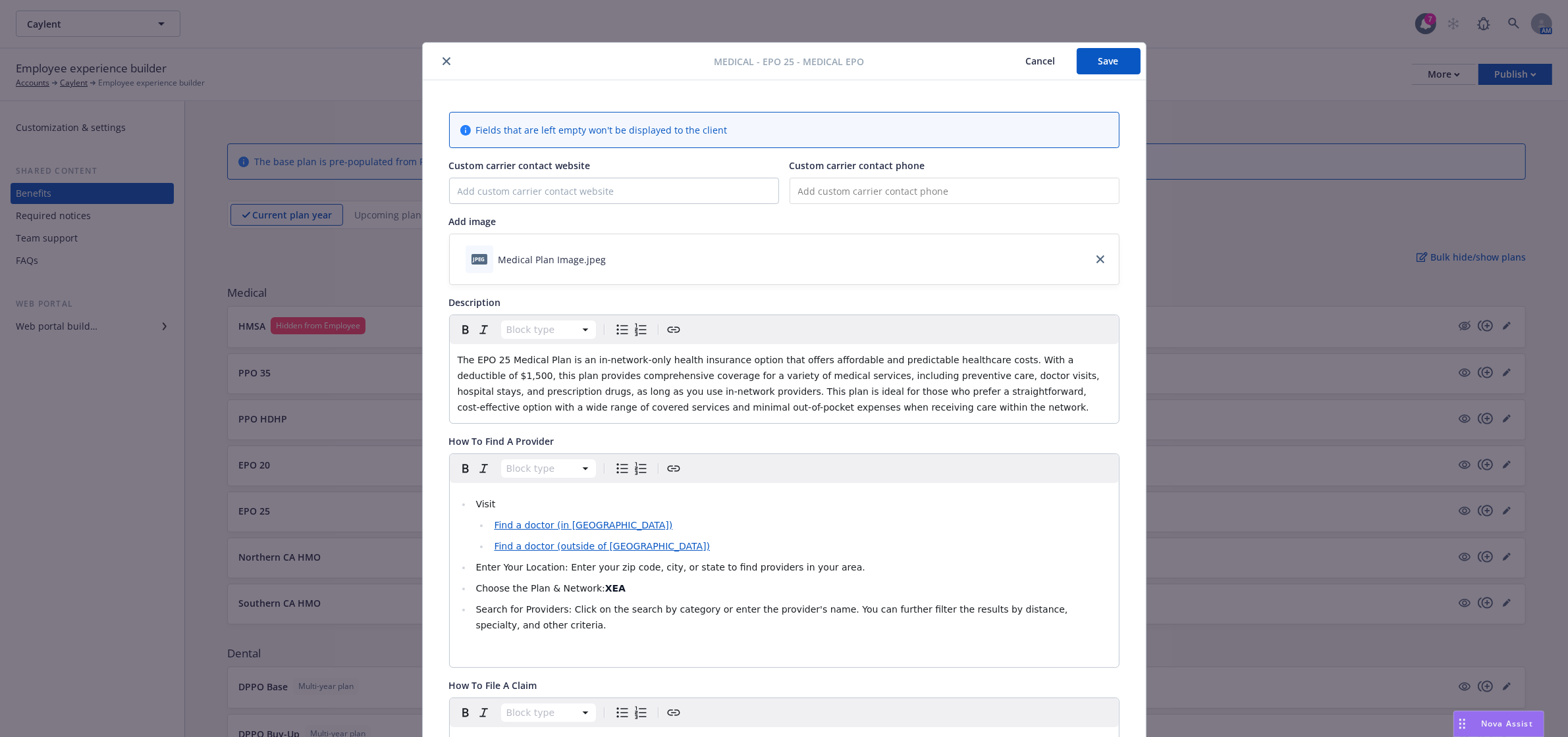
scroll to position [40, 0]
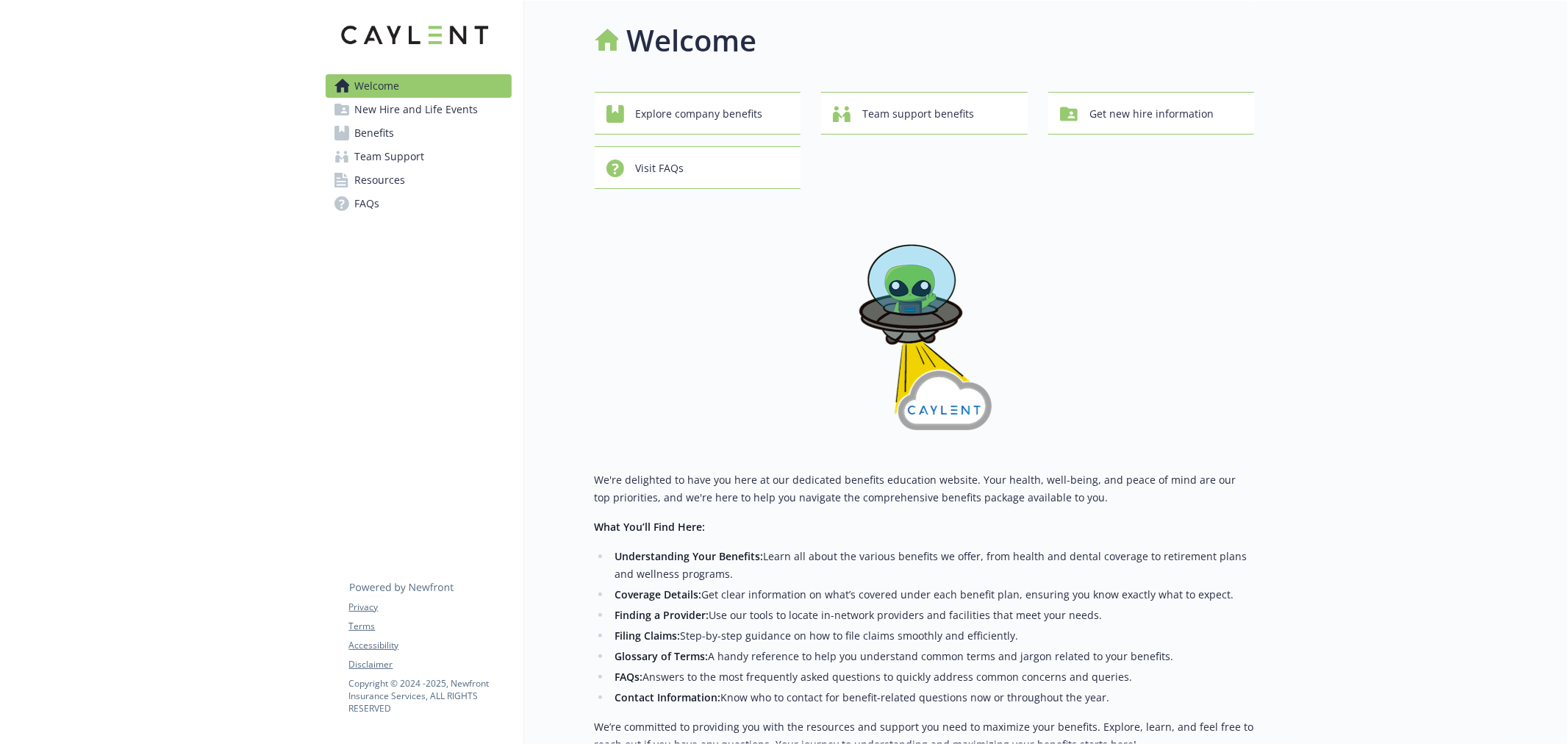
click at [376, 127] on span "Benefits" at bounding box center [374, 132] width 40 height 24
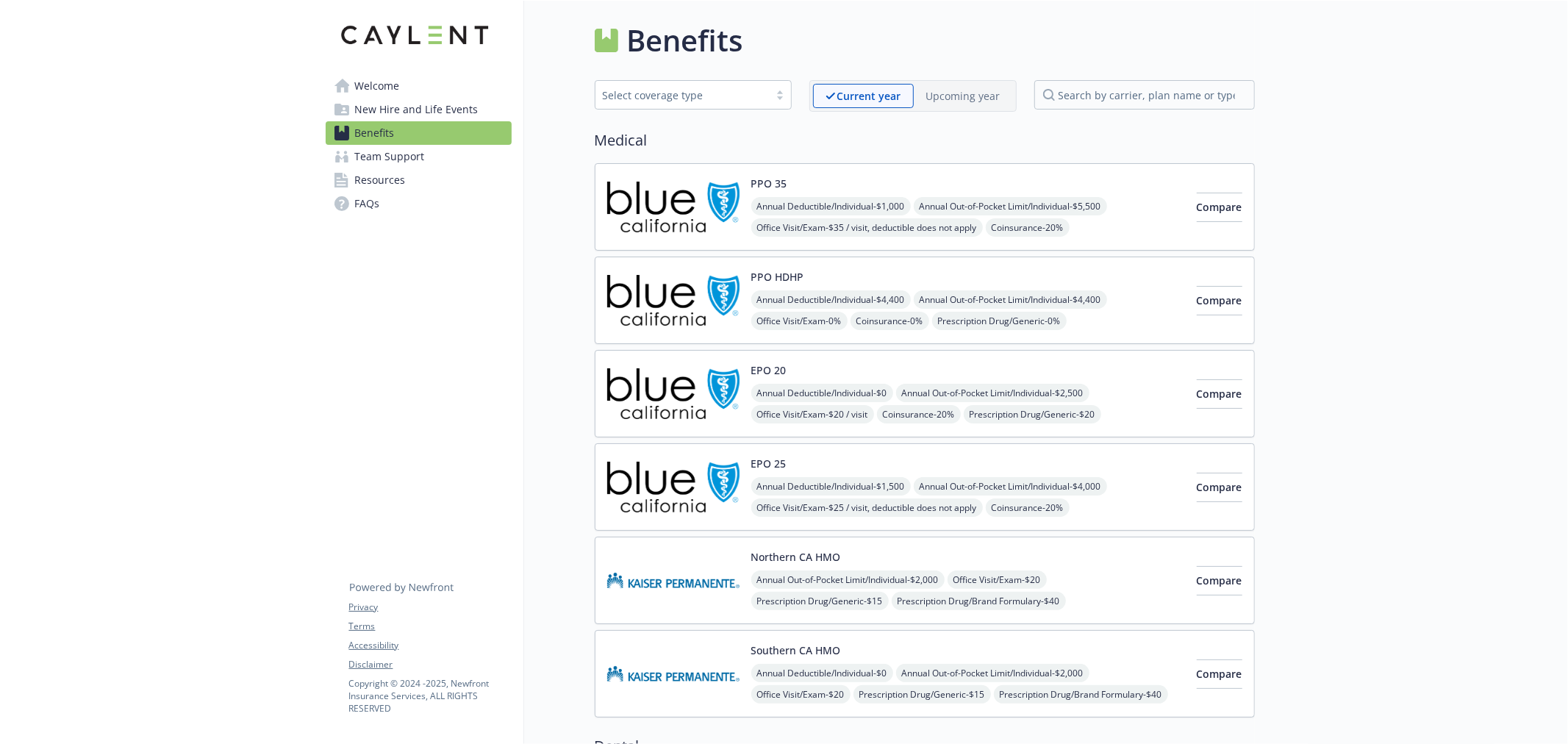
click at [724, 196] on img at bounding box center [674, 207] width 132 height 62
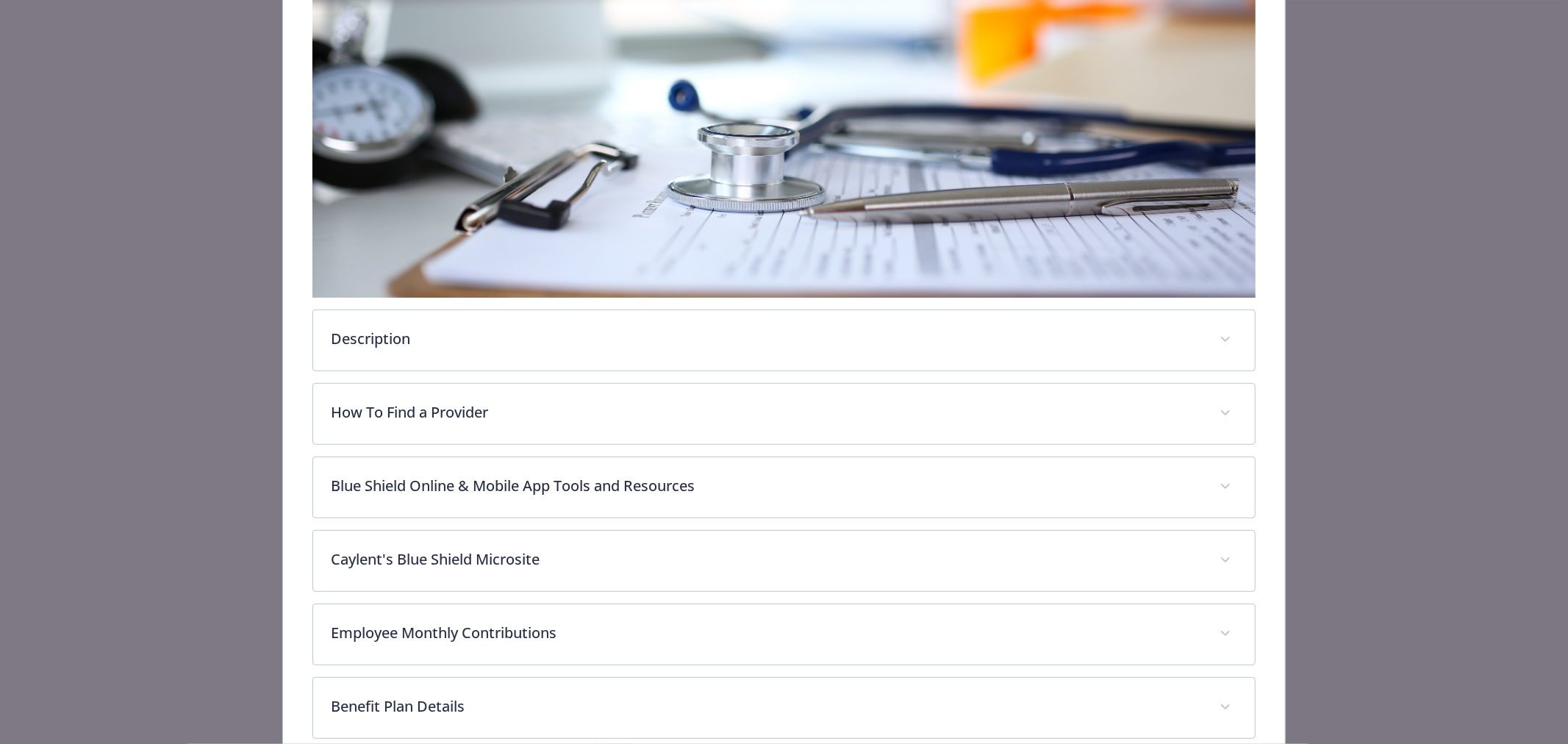
scroll to position [479, 0]
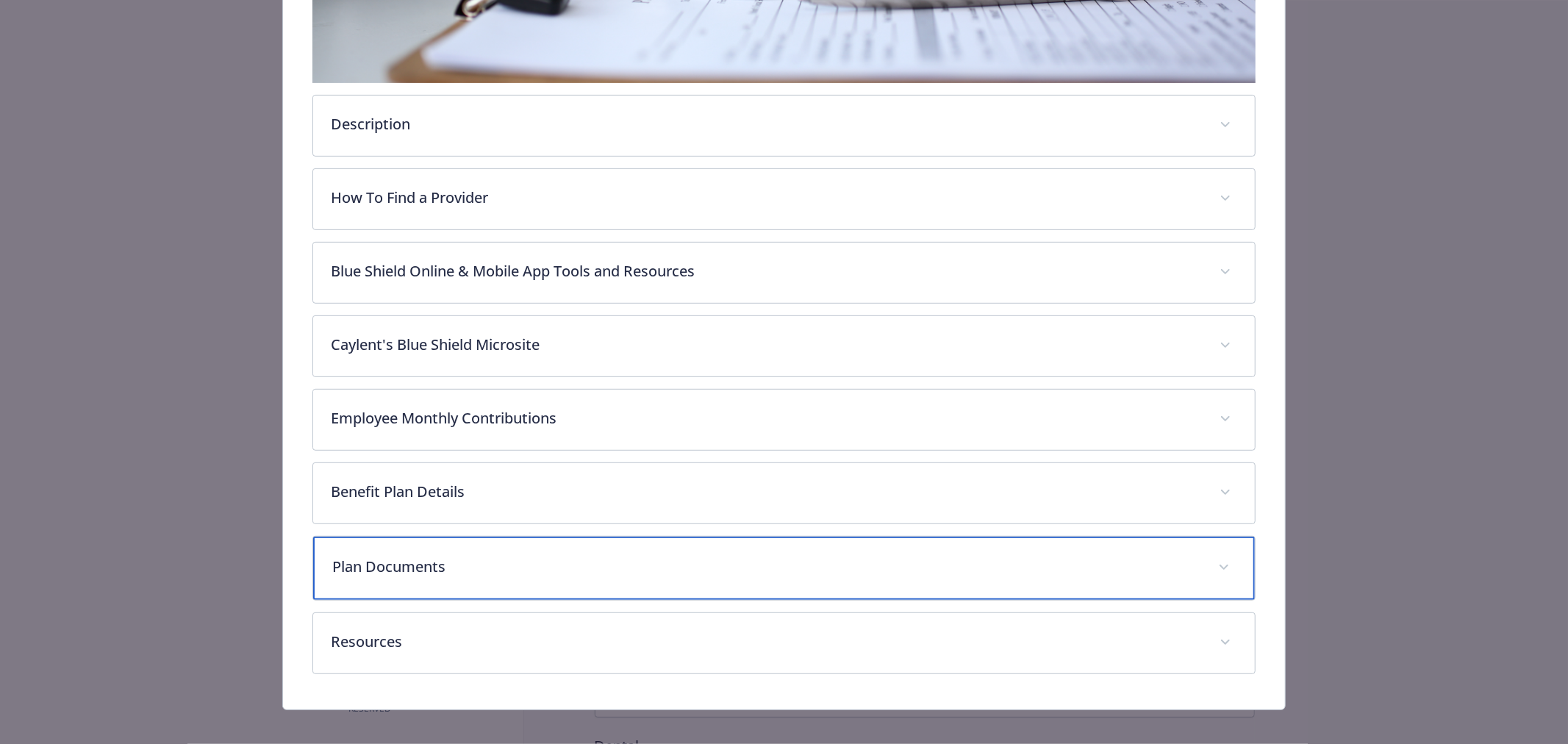
click at [594, 568] on p "Plan Documents" at bounding box center [766, 567] width 868 height 22
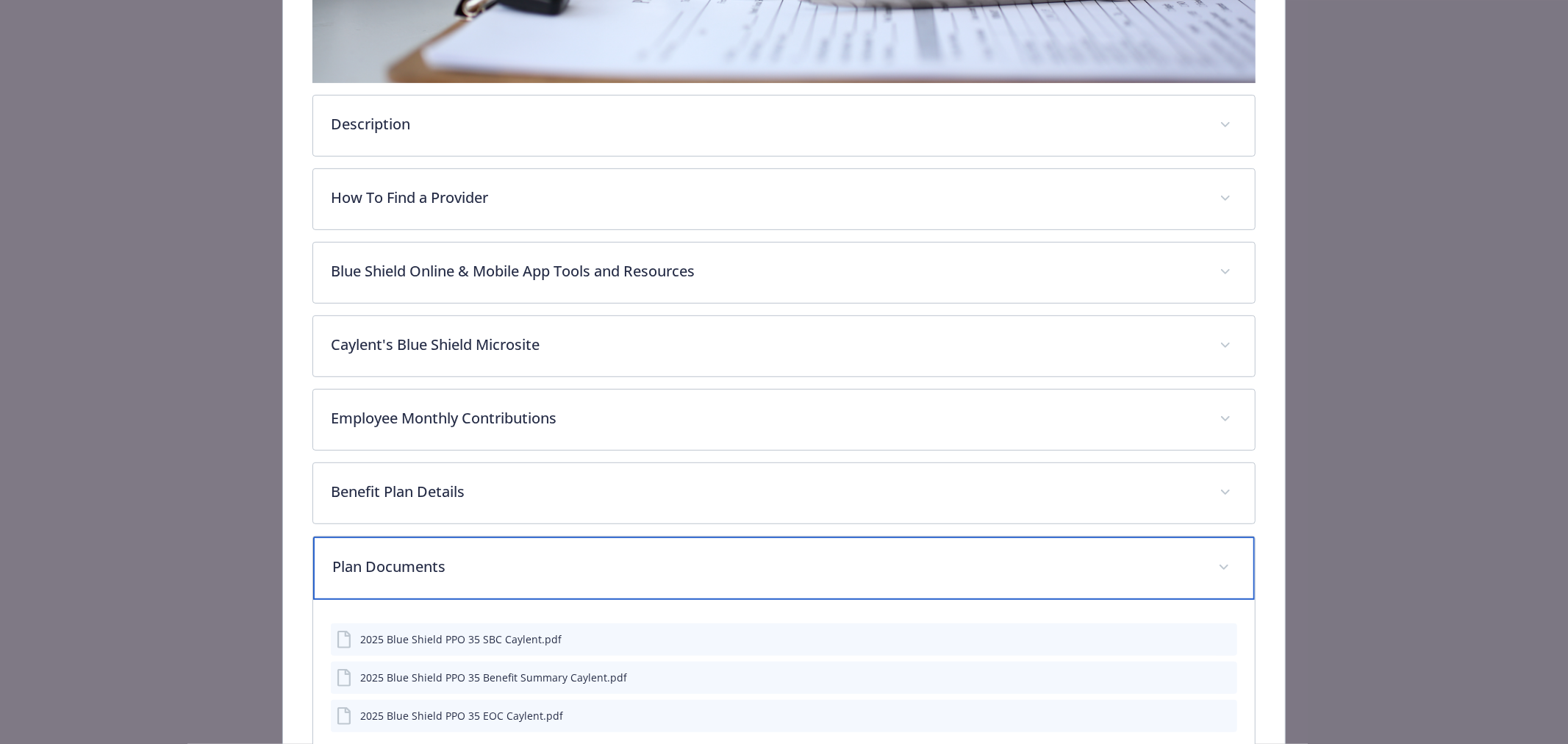
click at [594, 568] on p "Plan Documents" at bounding box center [766, 567] width 868 height 22
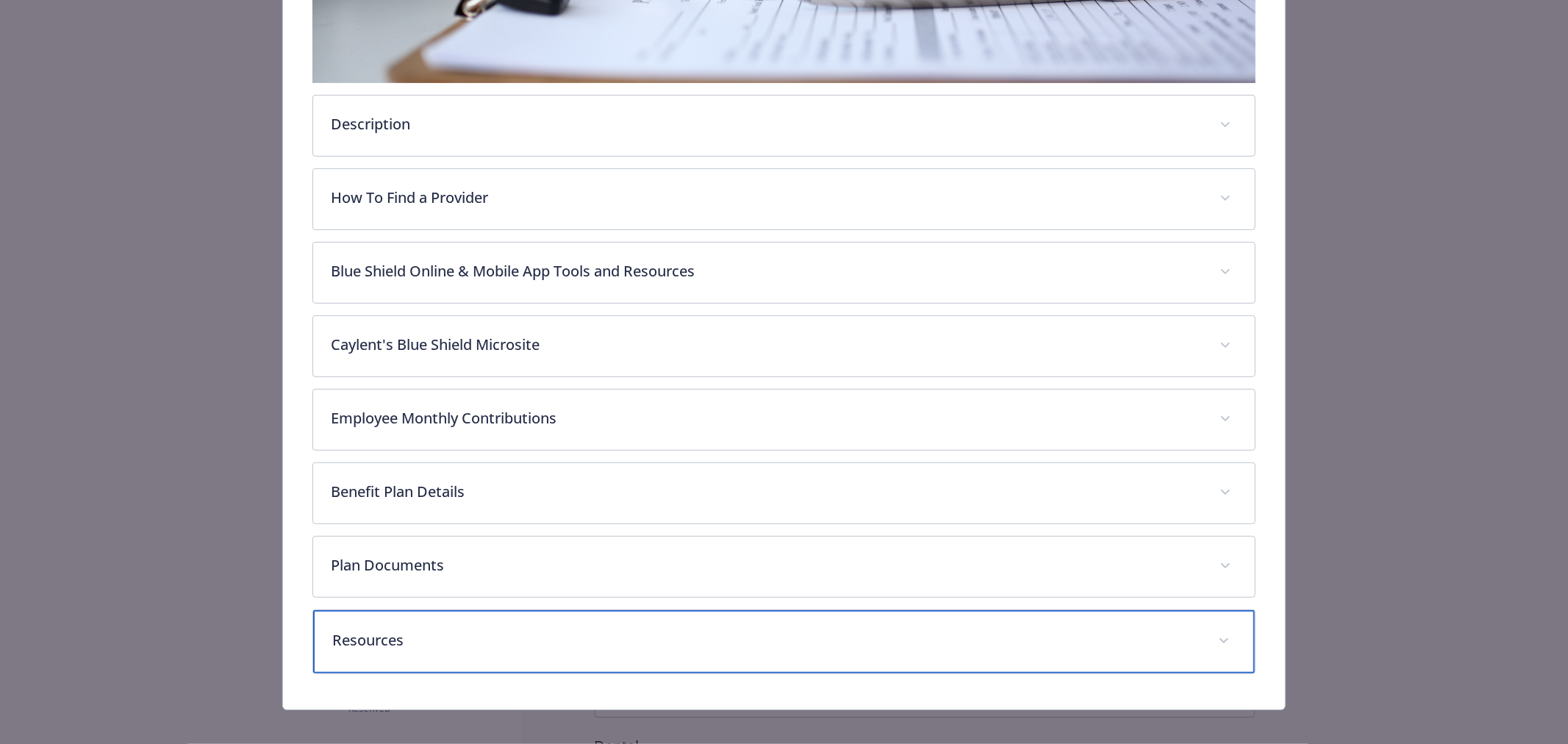
click at [559, 630] on p "Resources" at bounding box center [766, 640] width 868 height 22
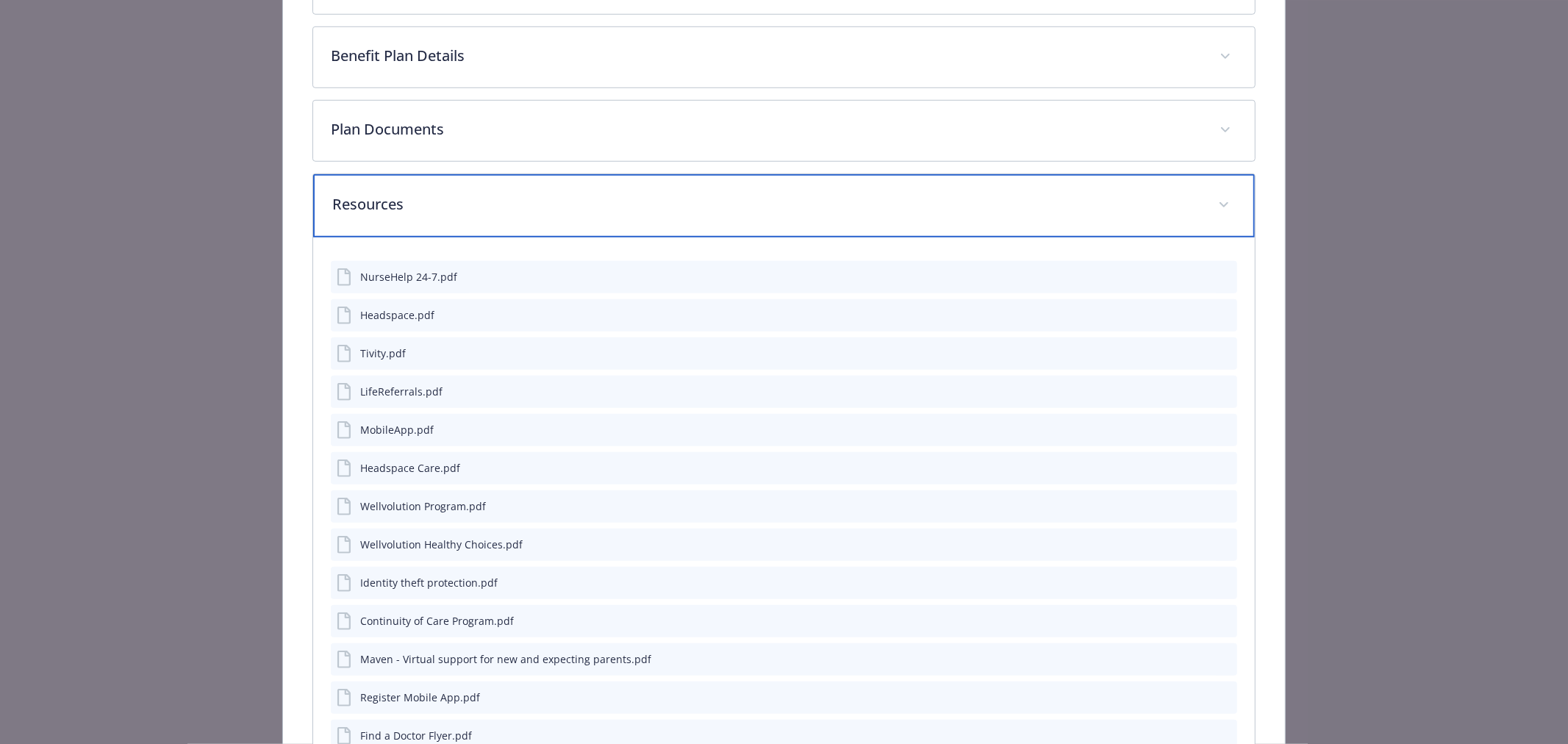
scroll to position [1033, 0]
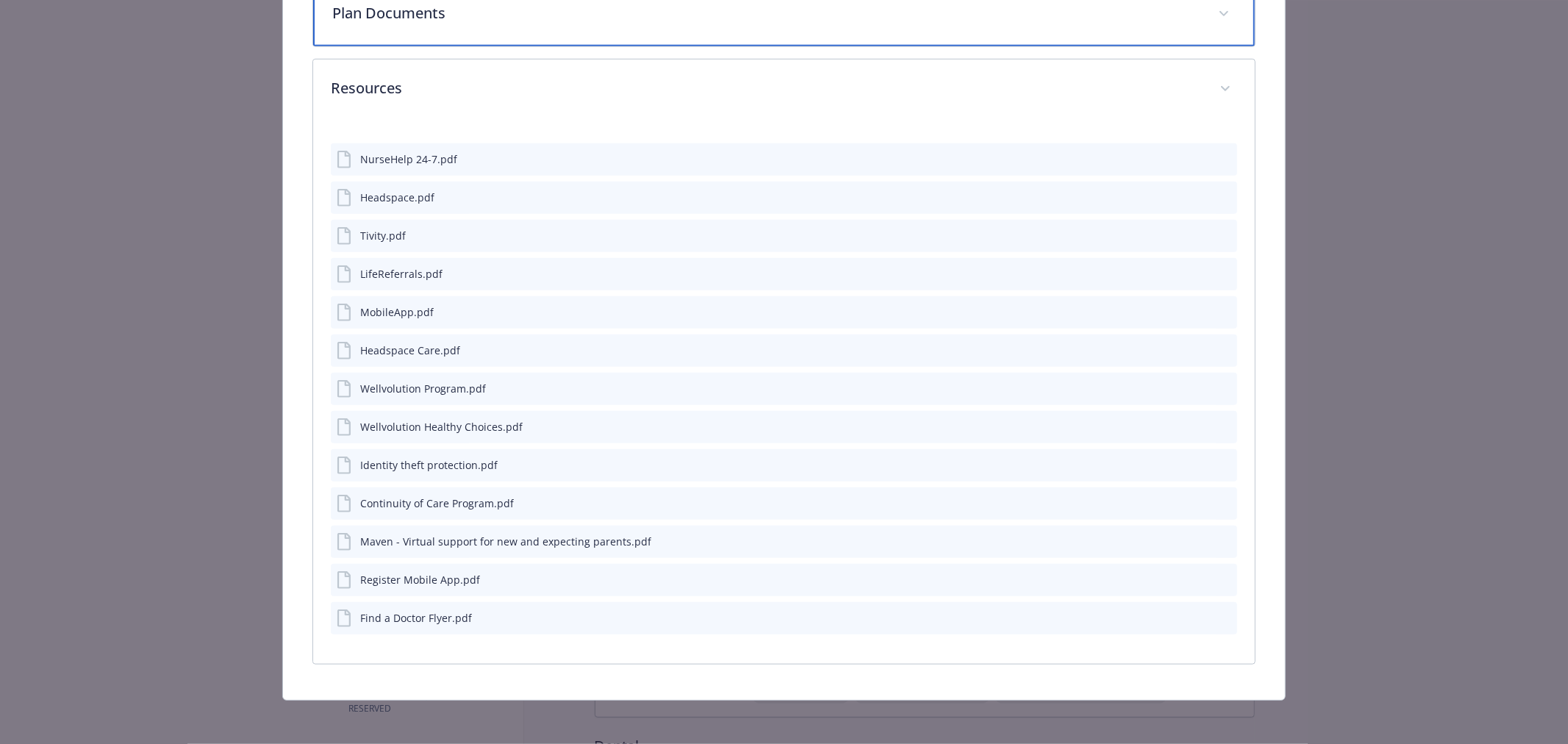
click at [417, 20] on div "Plan Documents" at bounding box center [784, 14] width 942 height 63
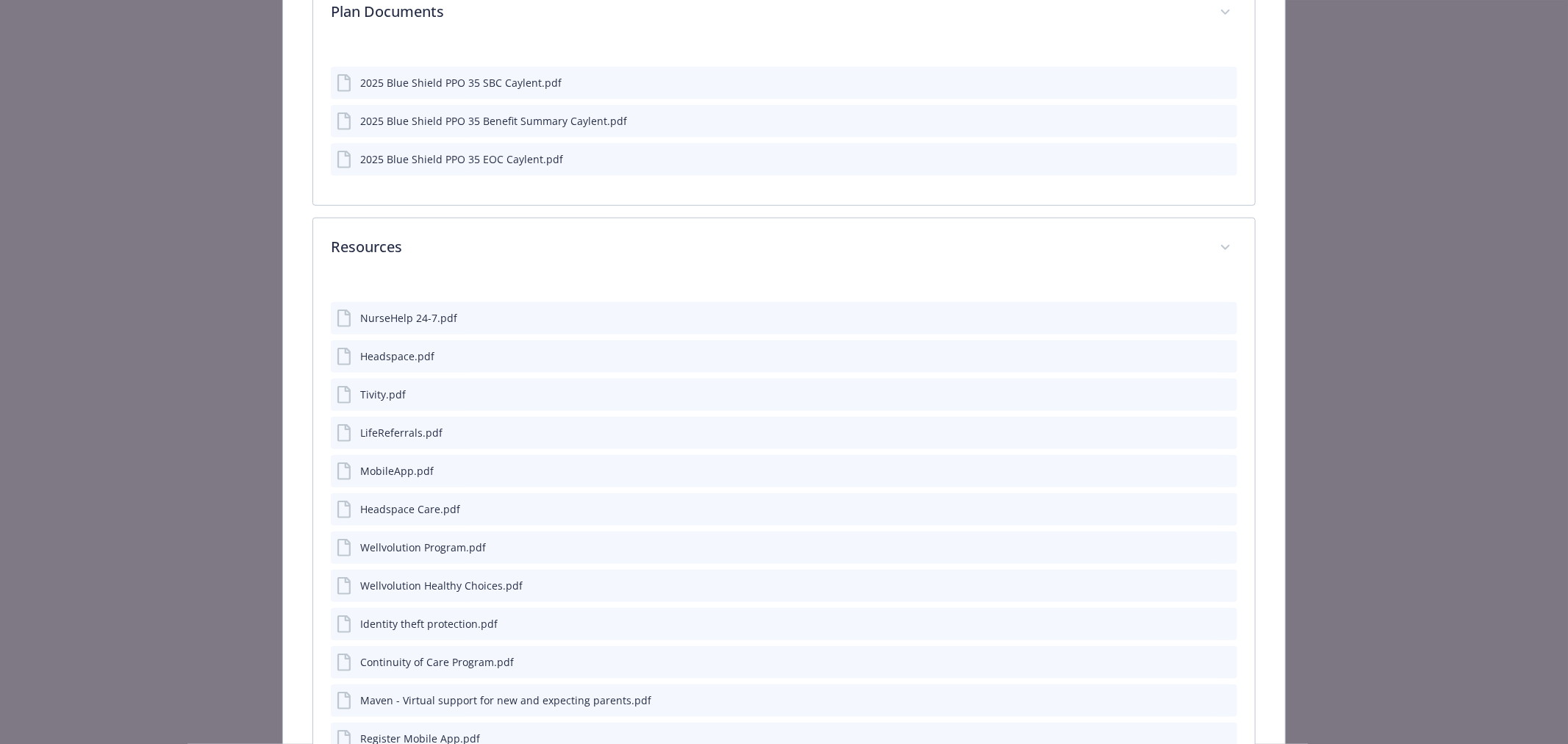
scroll to position [1033, 0]
click at [490, 160] on div "2025 Blue Shield PPO 35 EOC Caylent.pdf" at bounding box center [462, 159] width 203 height 16
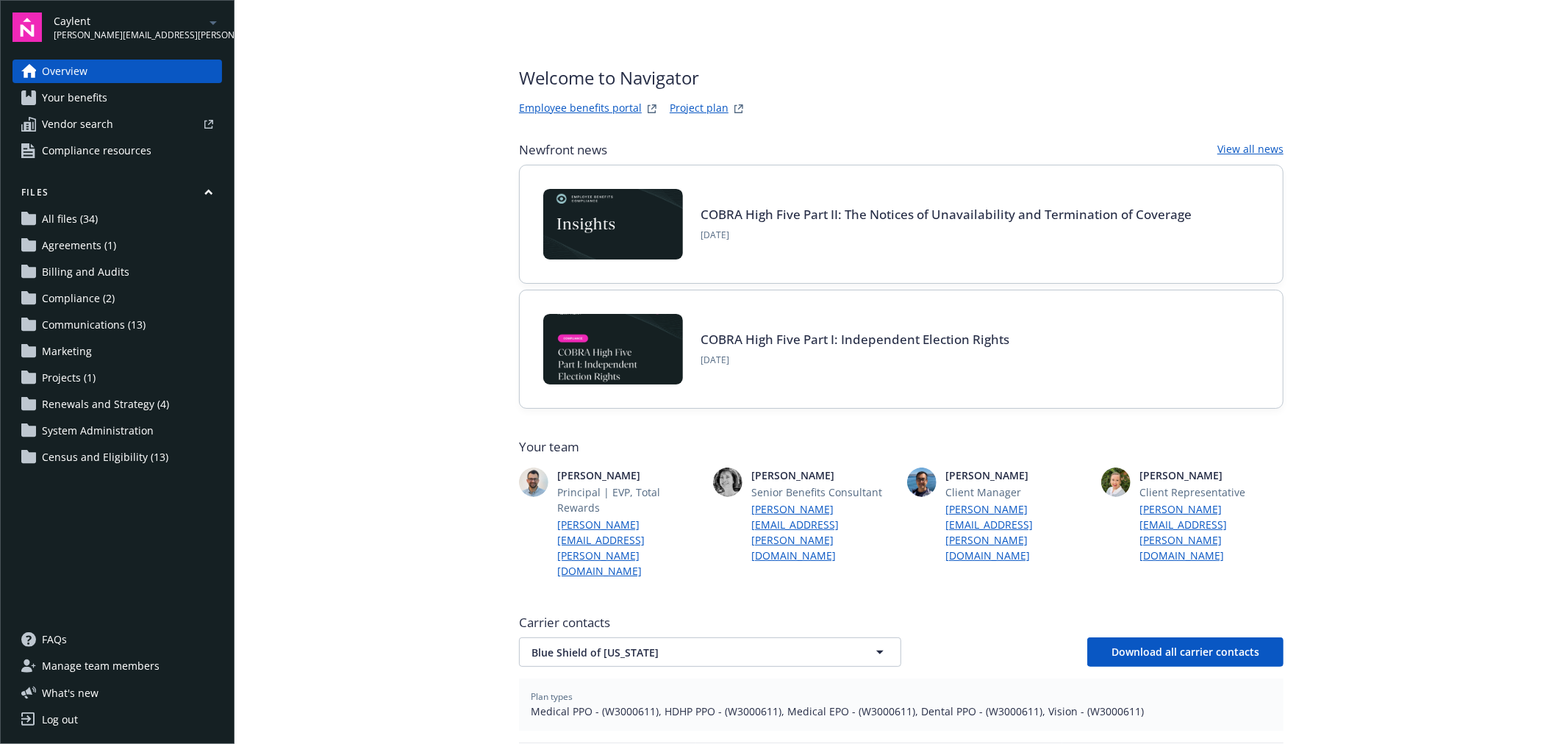
click at [78, 104] on span "Your benefits" at bounding box center [74, 97] width 65 height 24
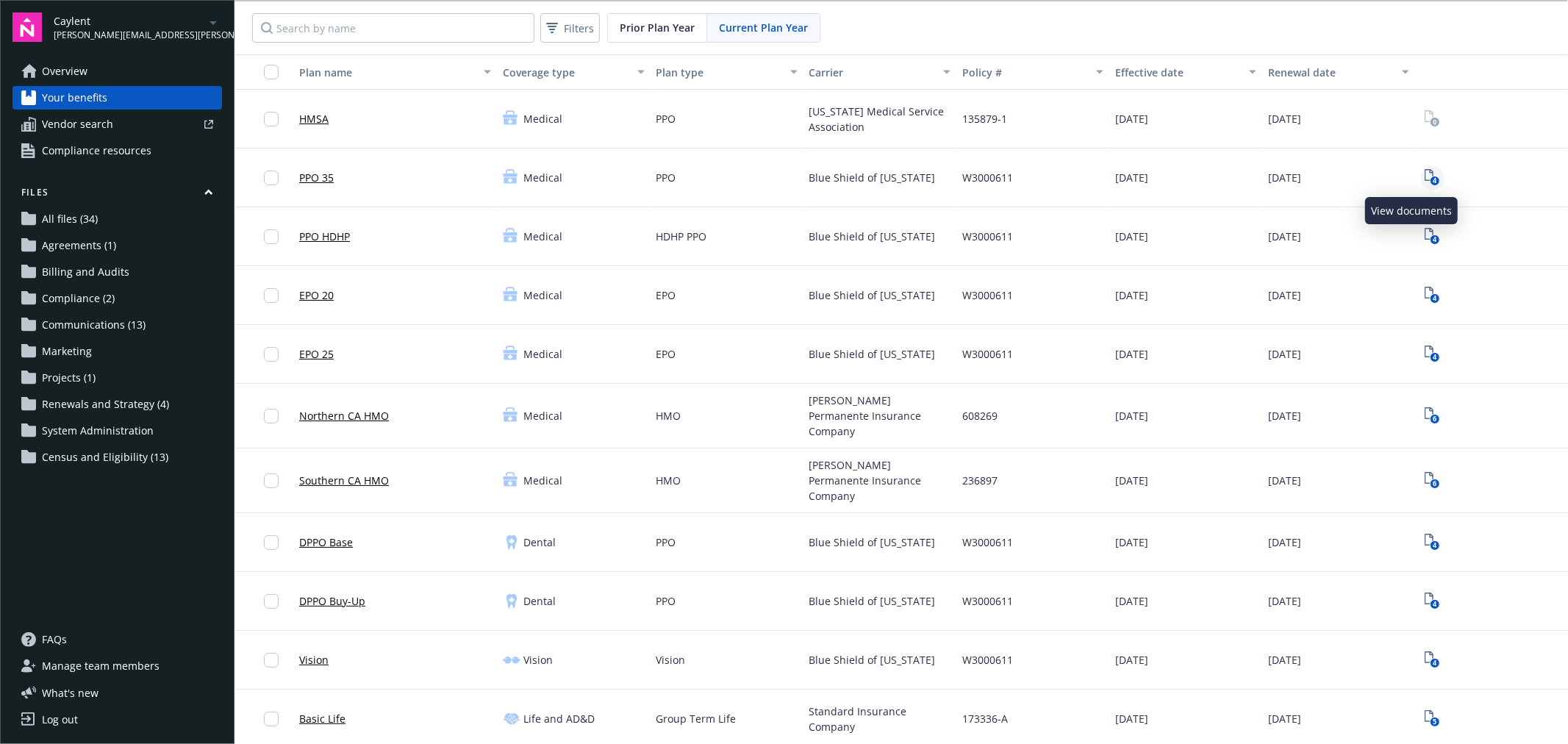
click at [1431, 182] on rect "View Plan Documents" at bounding box center [1436, 182] width 10 height 10
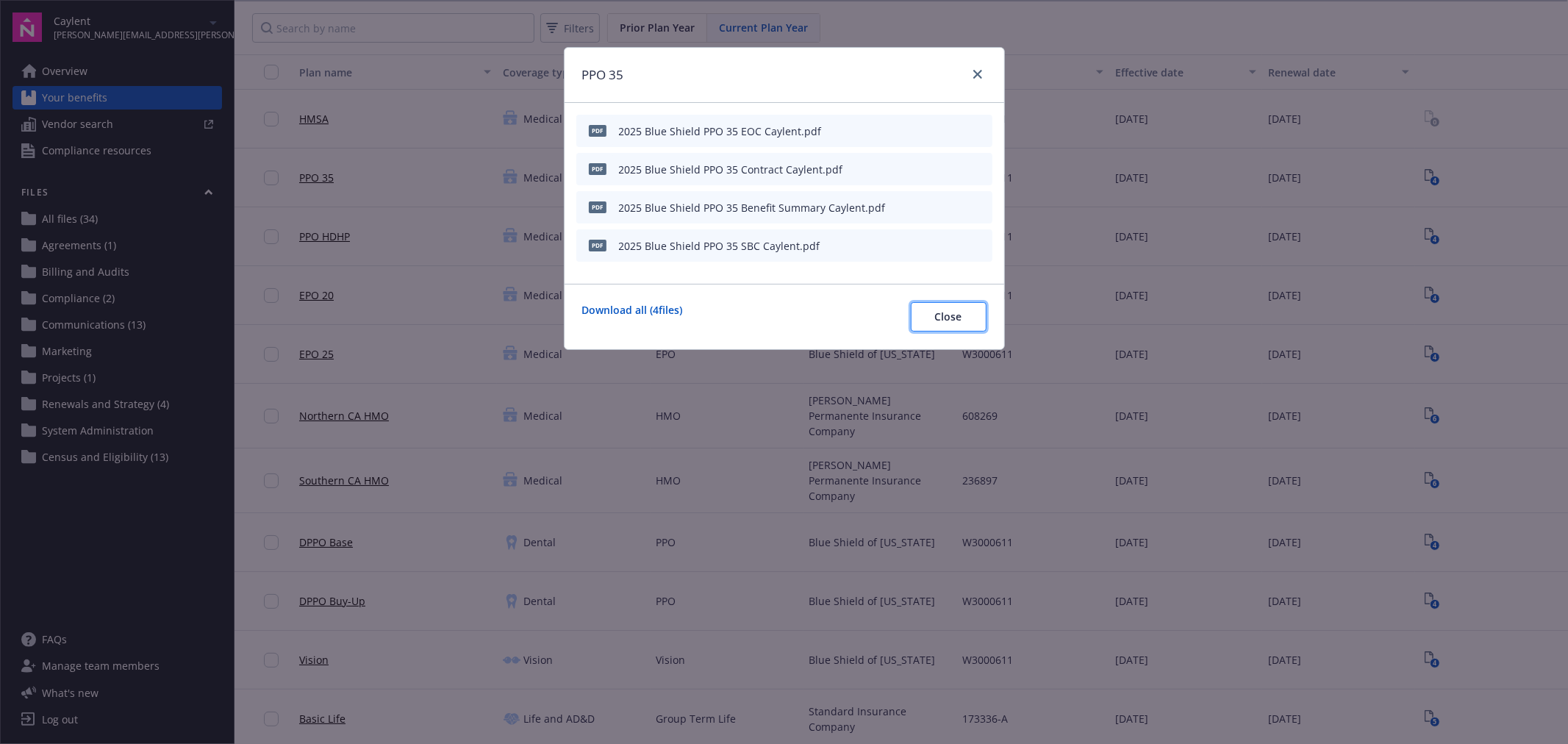
click at [928, 317] on button "Close" at bounding box center [948, 317] width 76 height 29
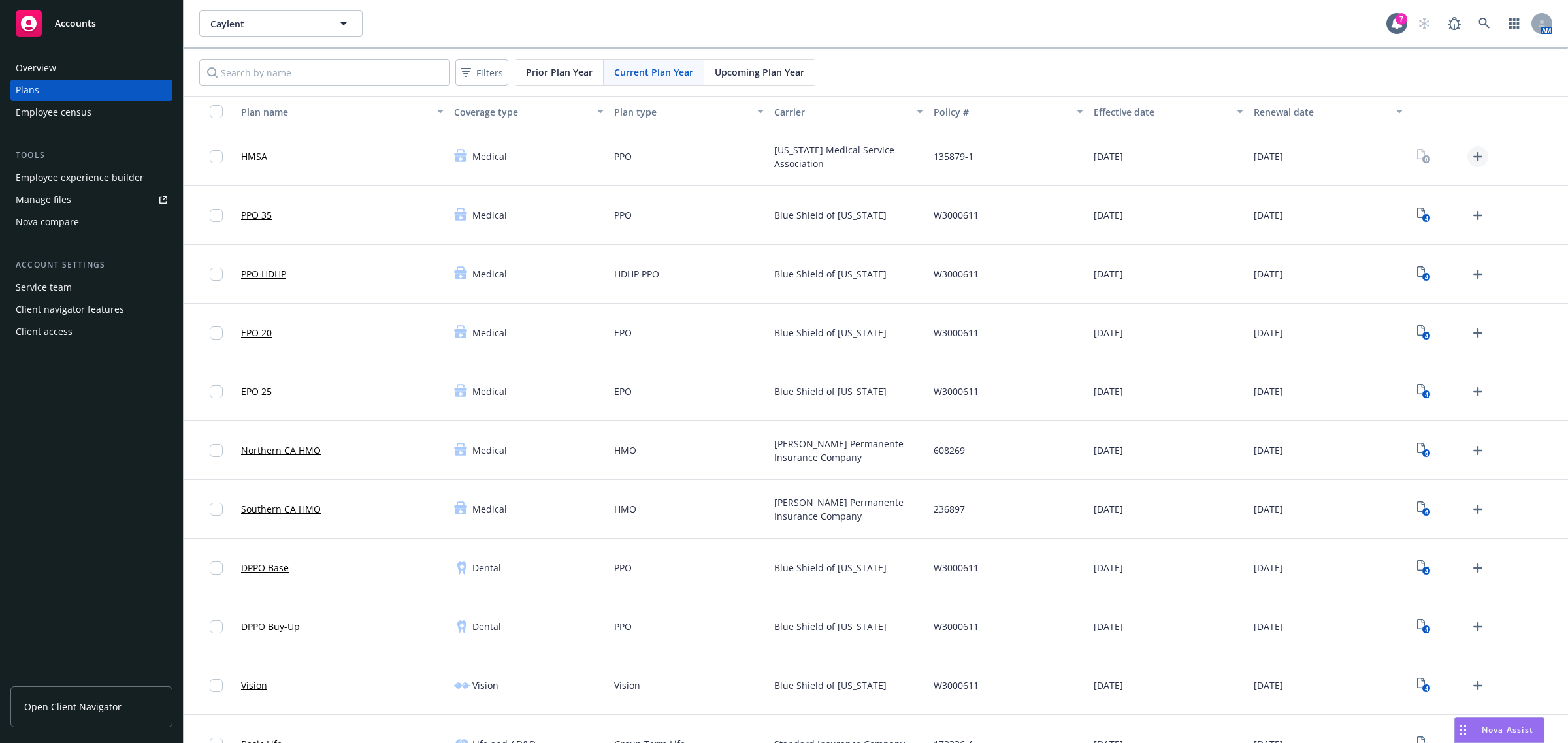
click at [1470, 159] on icon "Upload Plan Documents" at bounding box center [1478, 157] width 16 height 16
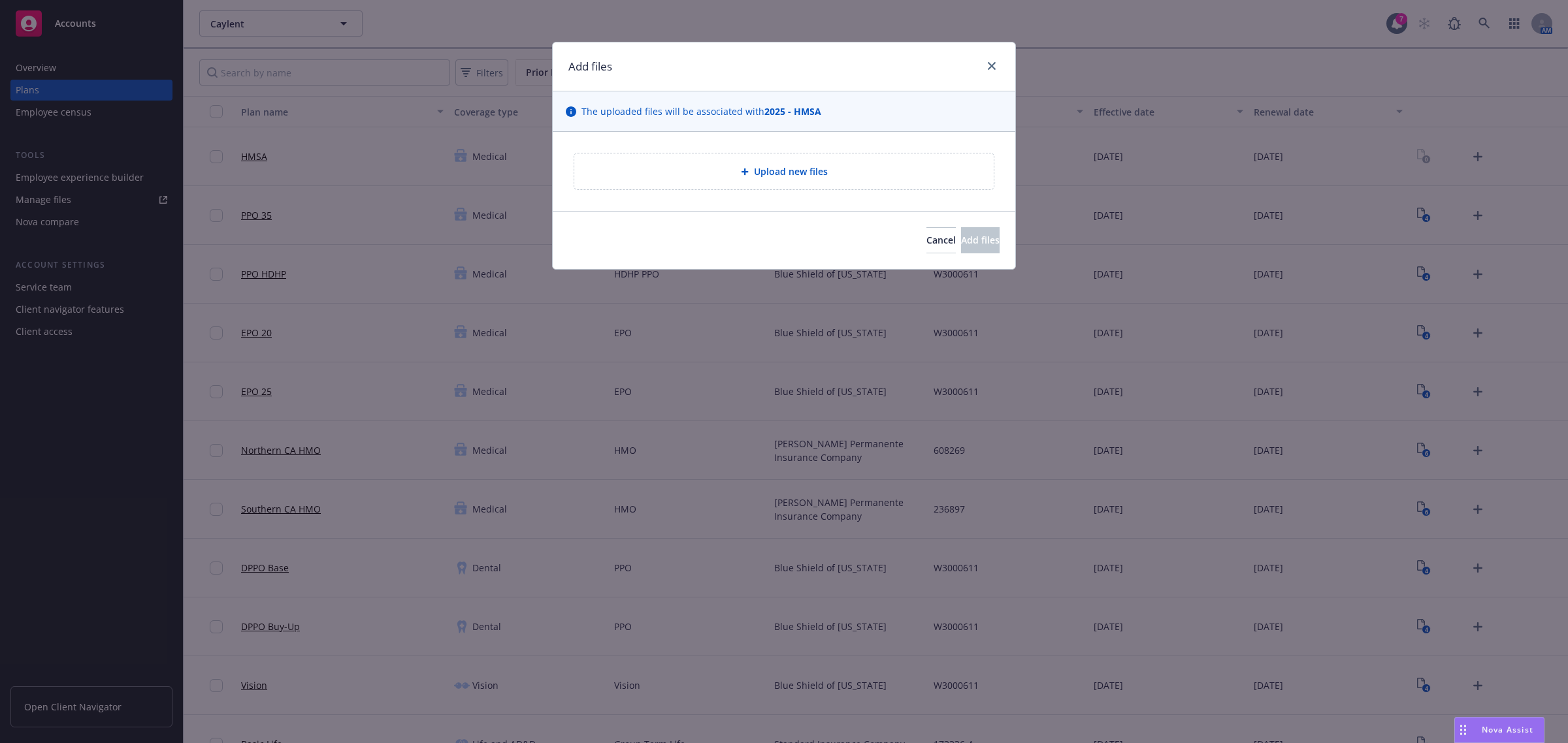
click at [666, 164] on div "Upload new files" at bounding box center [784, 171] width 399 height 15
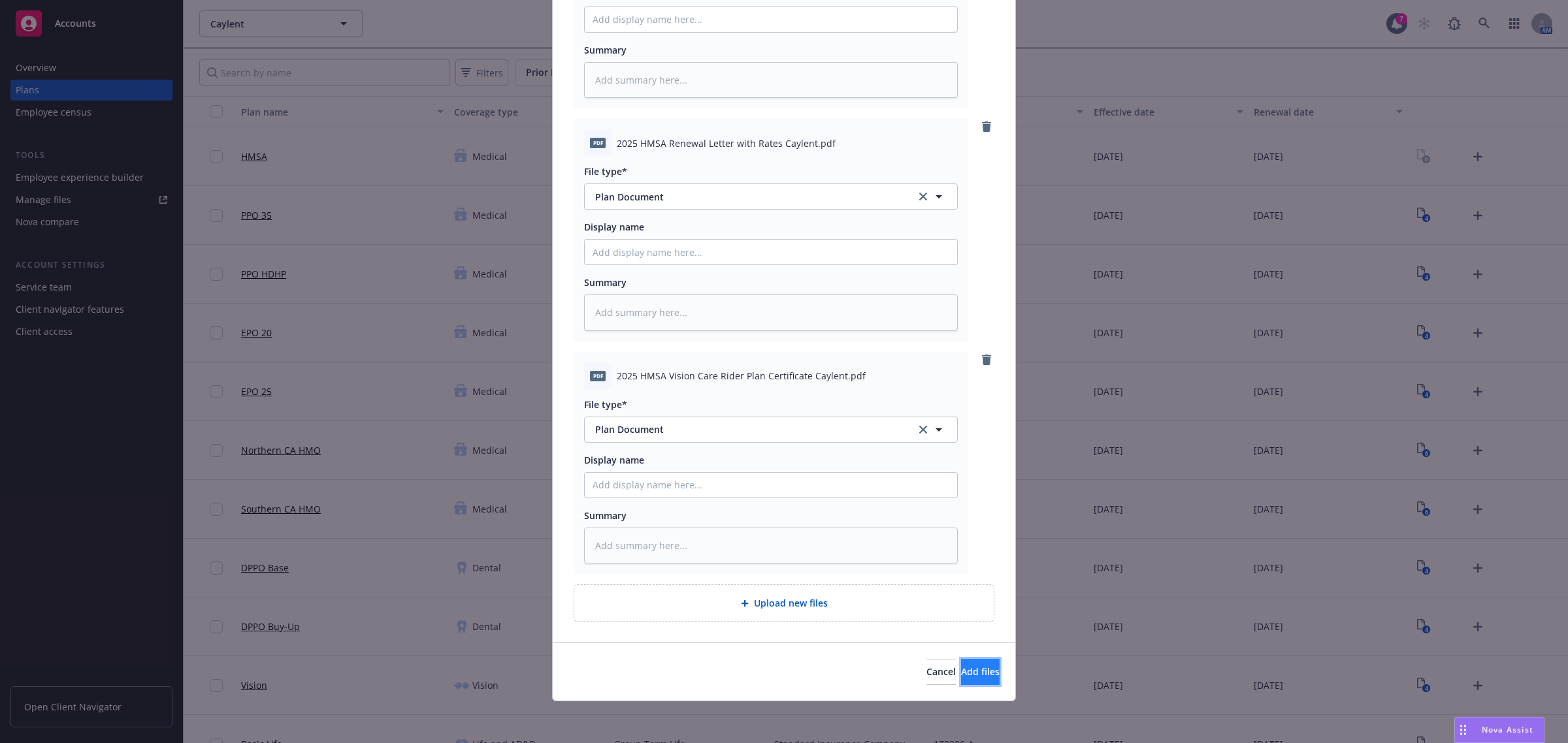
click at [971, 675] on button "Add files" at bounding box center [980, 672] width 39 height 26
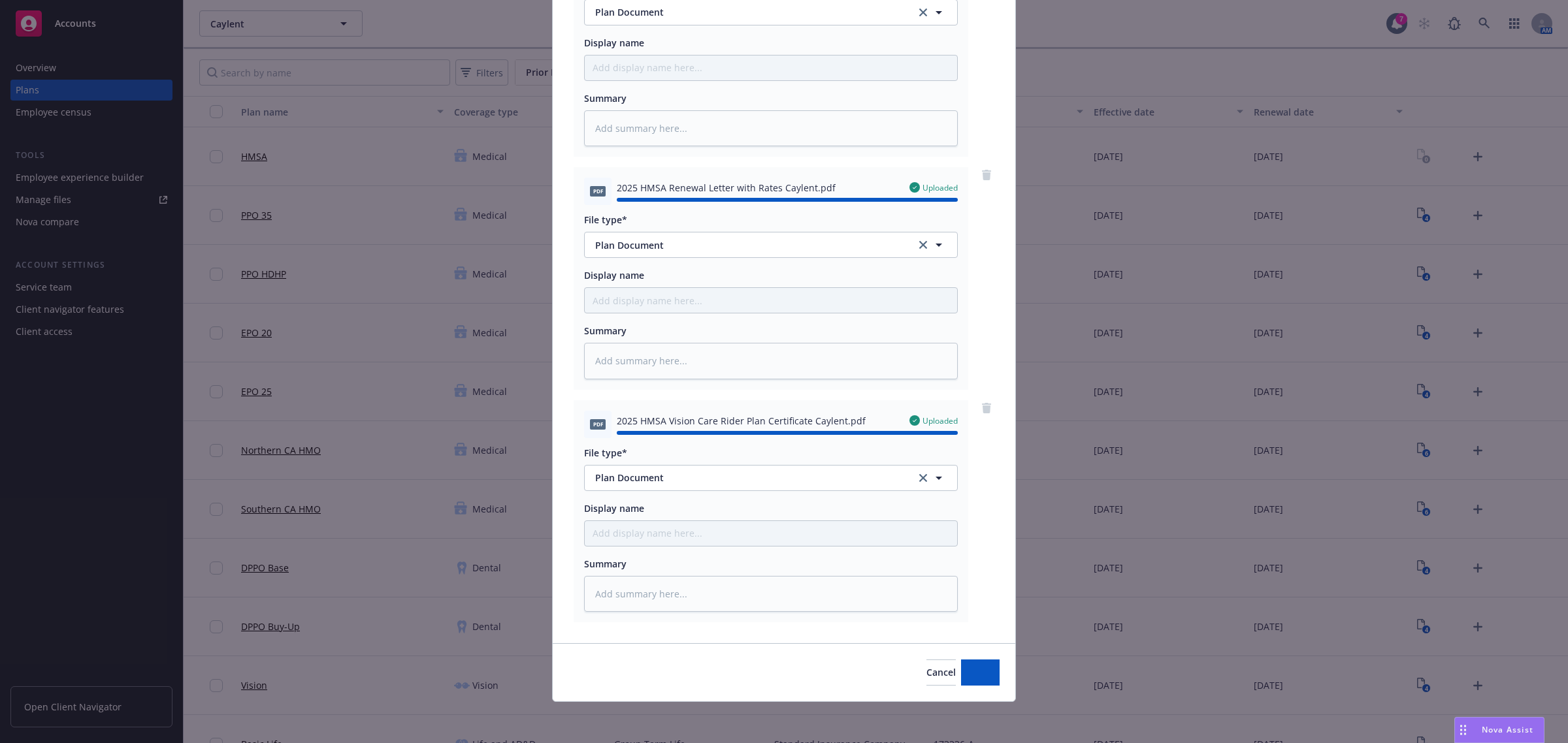
type textarea "x"
